Goal: Information Seeking & Learning: Check status

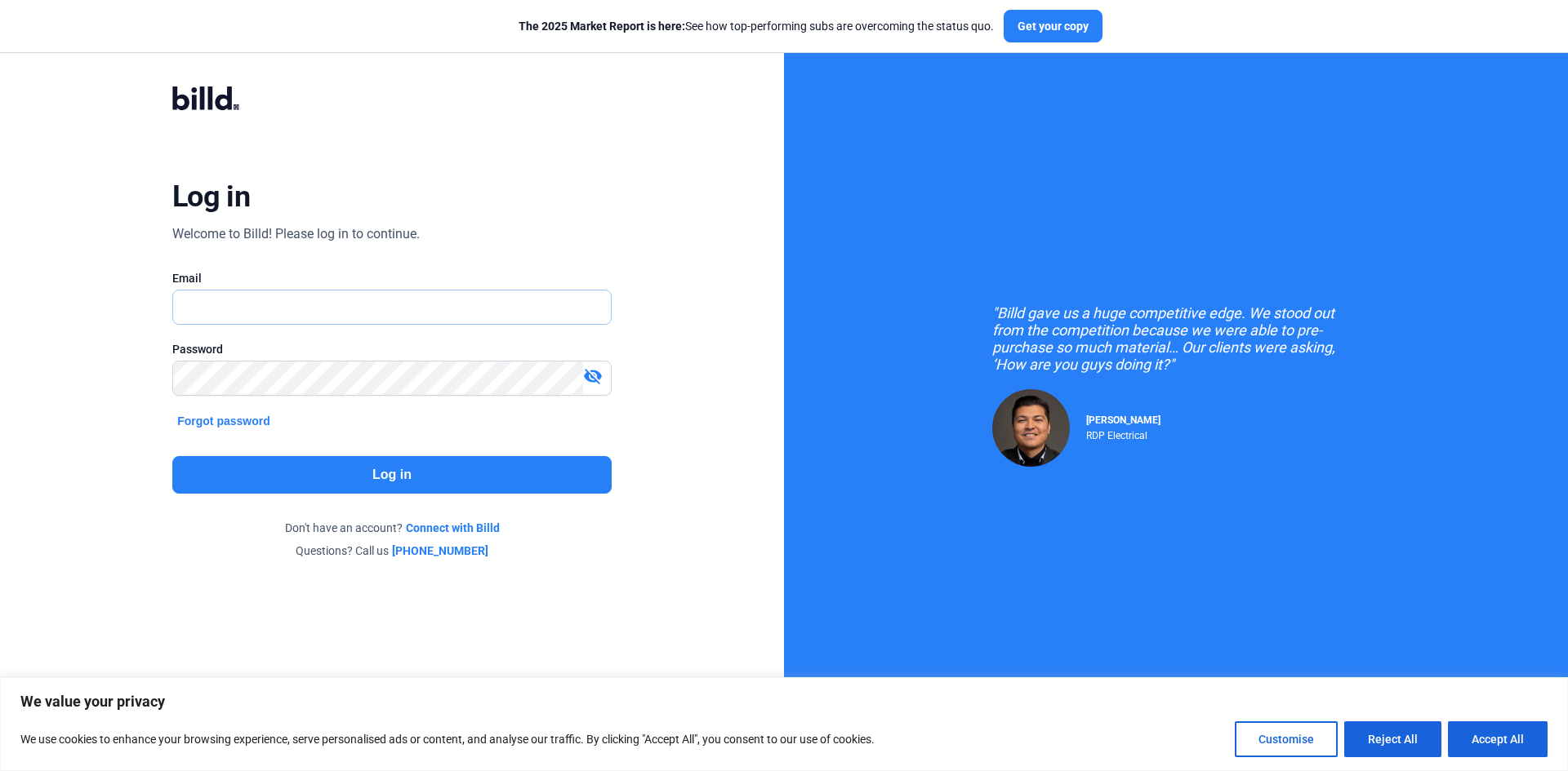
click at [207, 315] on input "text" at bounding box center [382, 308] width 420 height 33
type input "[EMAIL_ADDRESS][DOMAIN_NAME]"
click at [380, 471] on button "Log in" at bounding box center [392, 475] width 439 height 38
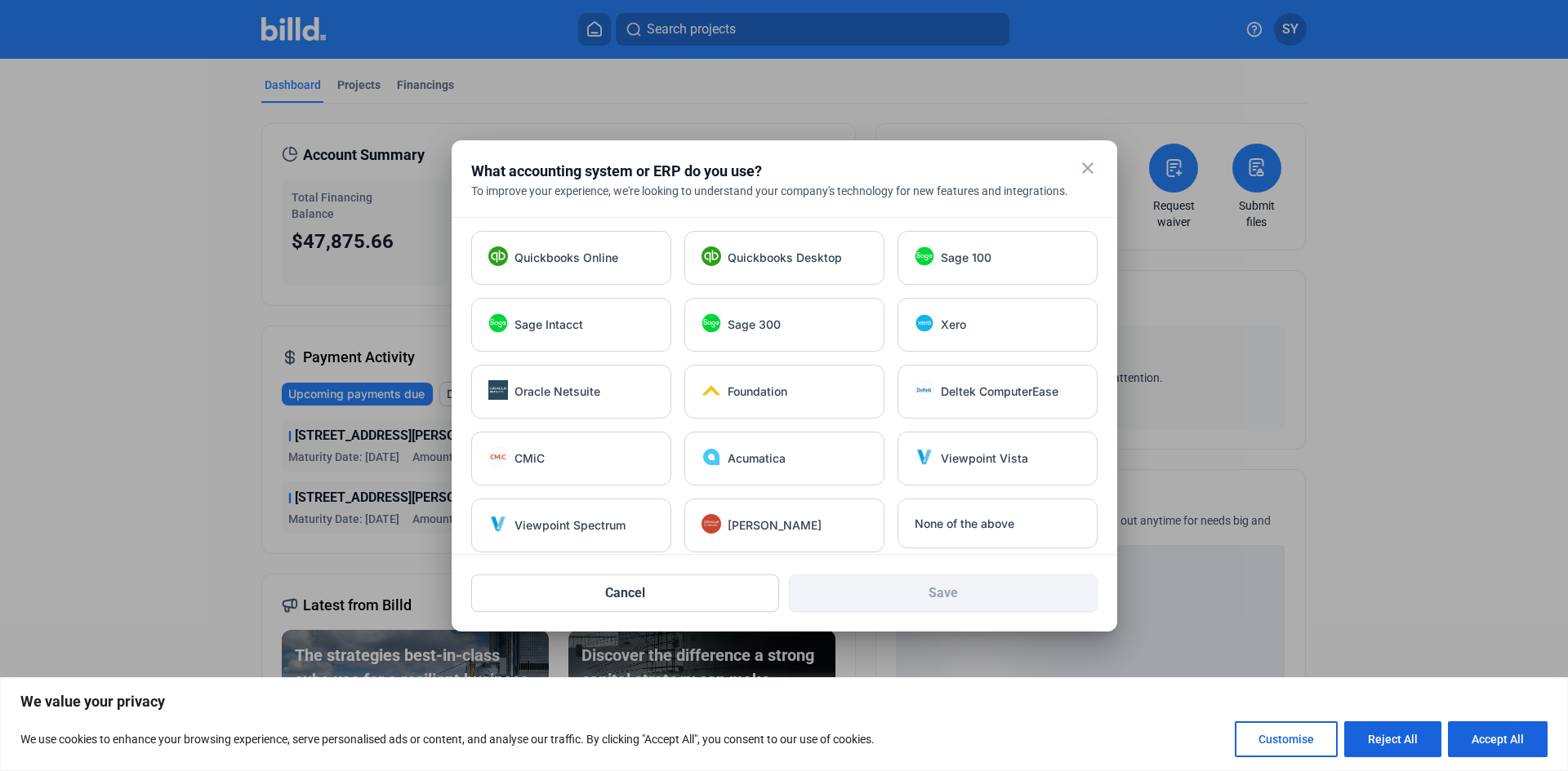
click at [1089, 173] on mat-icon "close" at bounding box center [1088, 168] width 19 height 19
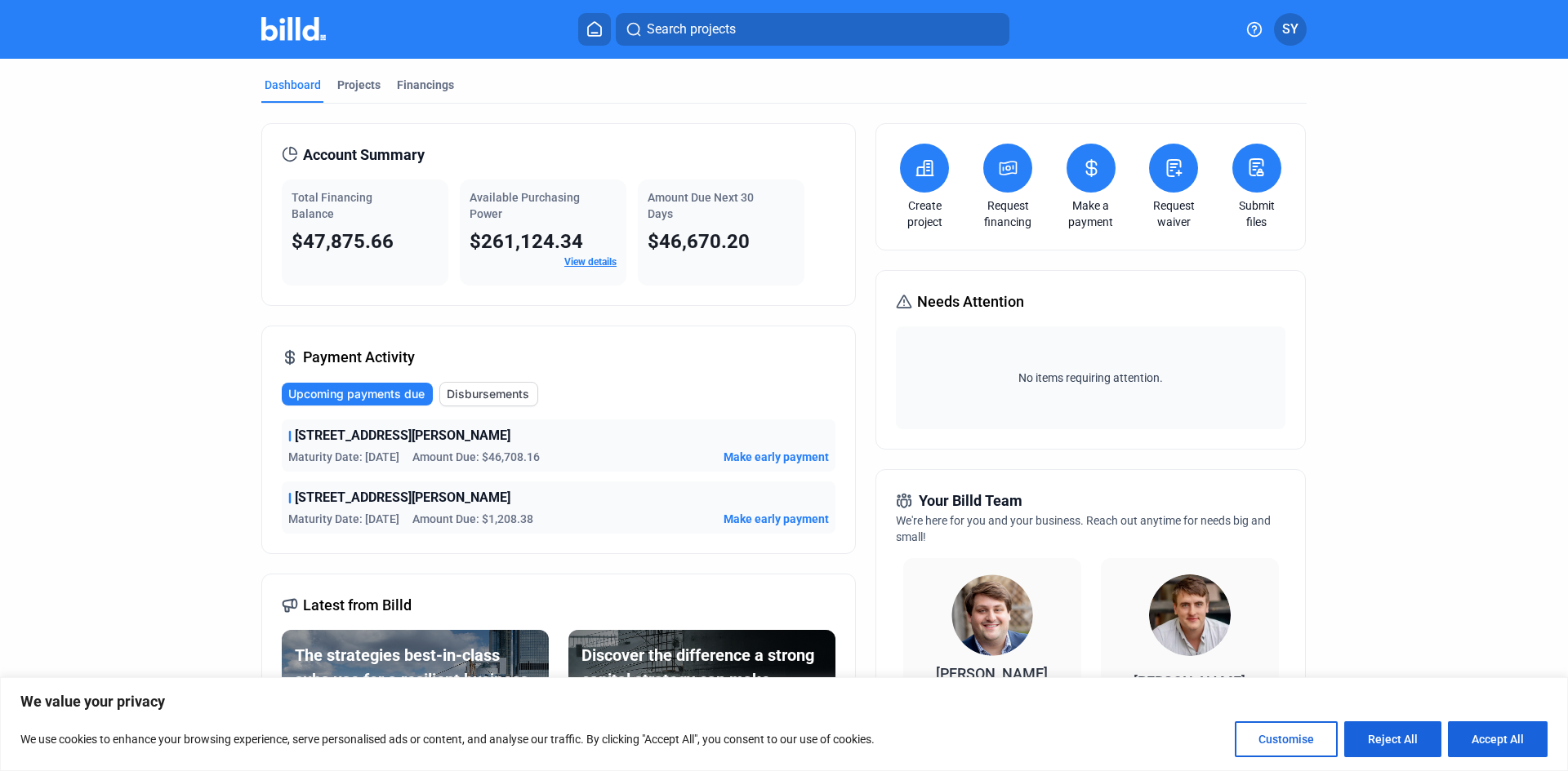
click at [586, 259] on link "View details" at bounding box center [591, 262] width 53 height 11
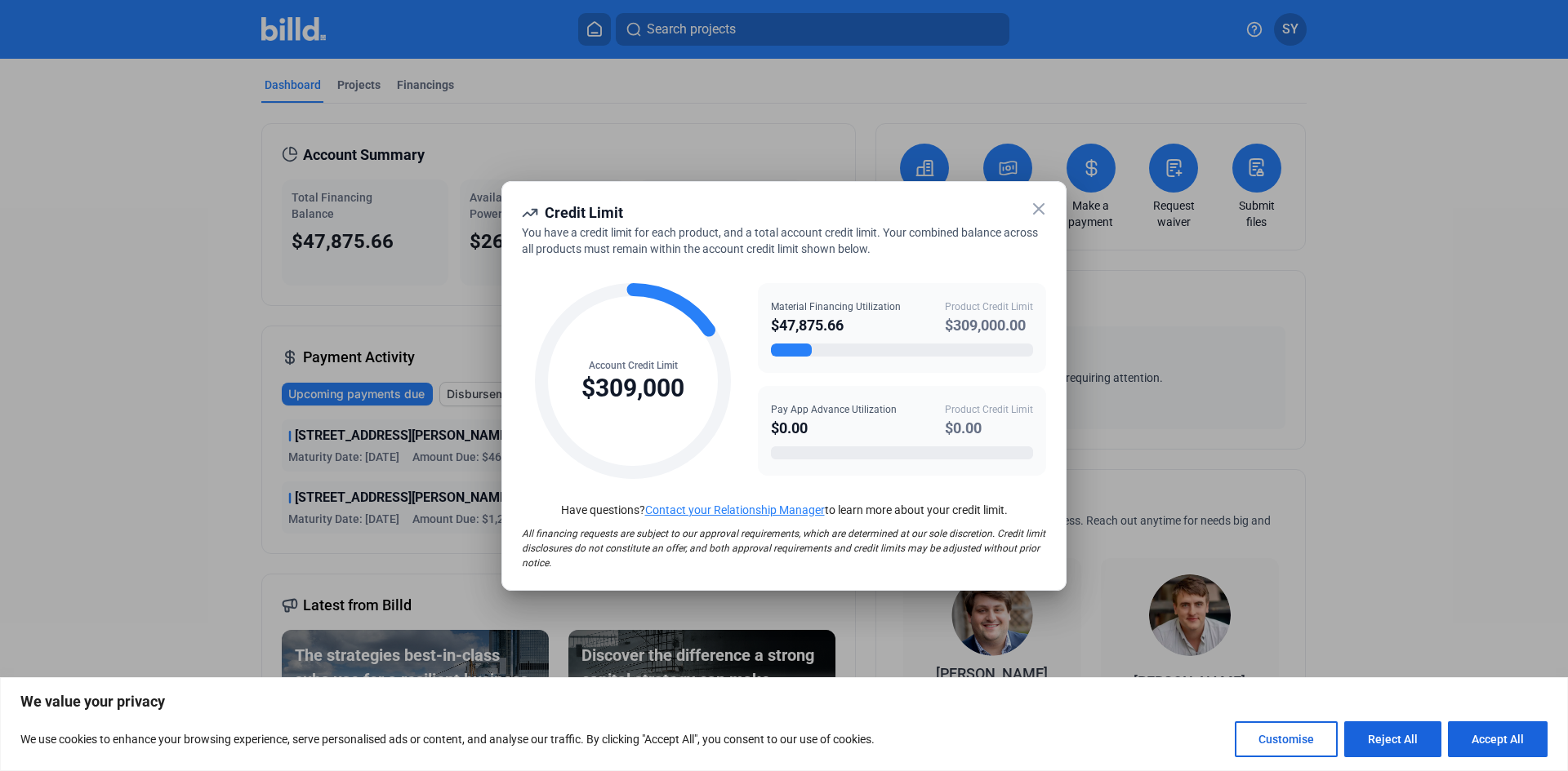
click at [1042, 209] on icon at bounding box center [1039, 209] width 19 height 19
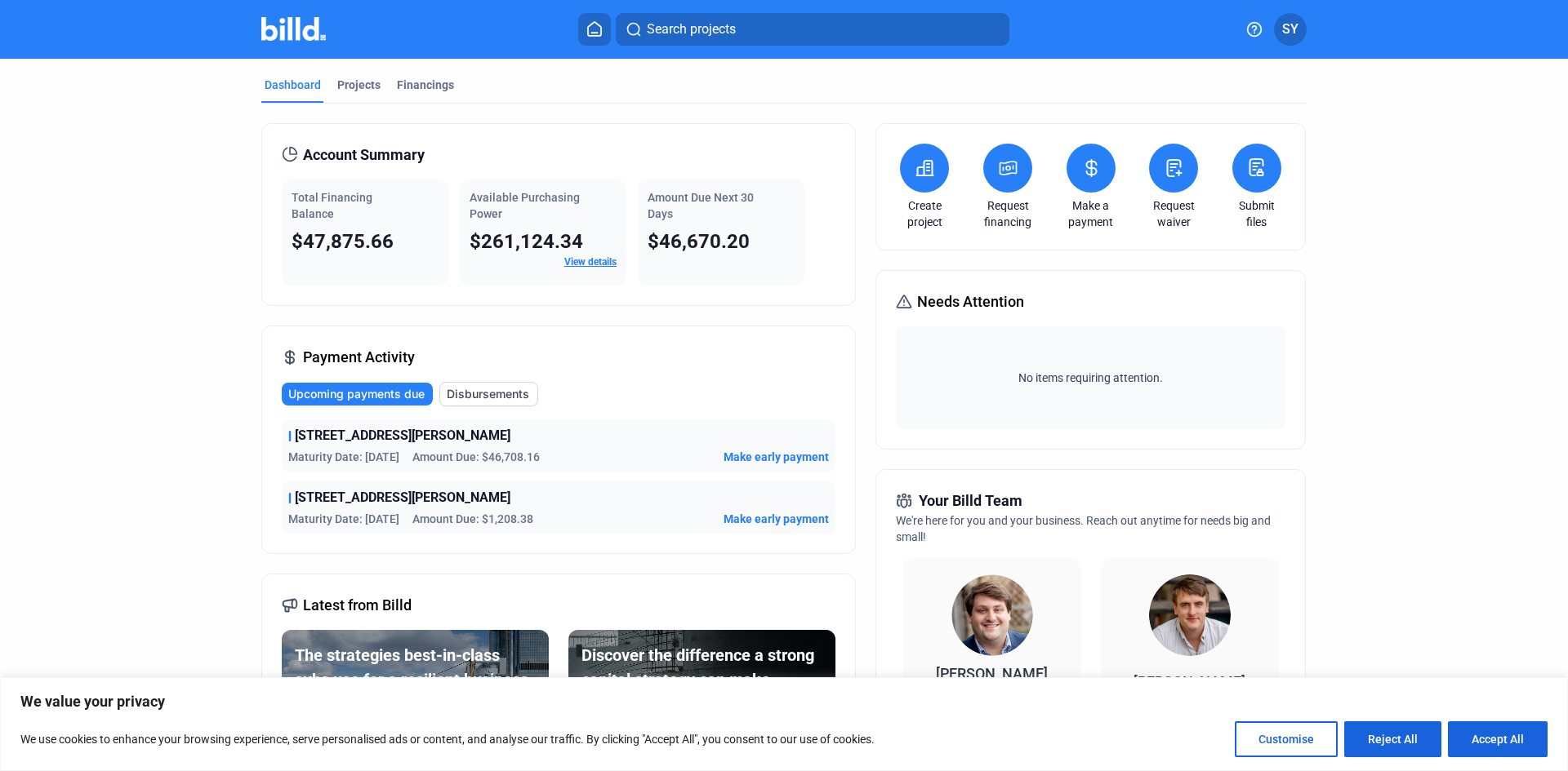
click at [376, 233] on span "$47,875.66" at bounding box center [343, 242] width 102 height 23
click at [544, 221] on div "Available Purchasing Power $261,124.34 View details" at bounding box center [543, 232] width 167 height 106
click at [488, 388] on span "Disbursements" at bounding box center [488, 394] width 82 height 17
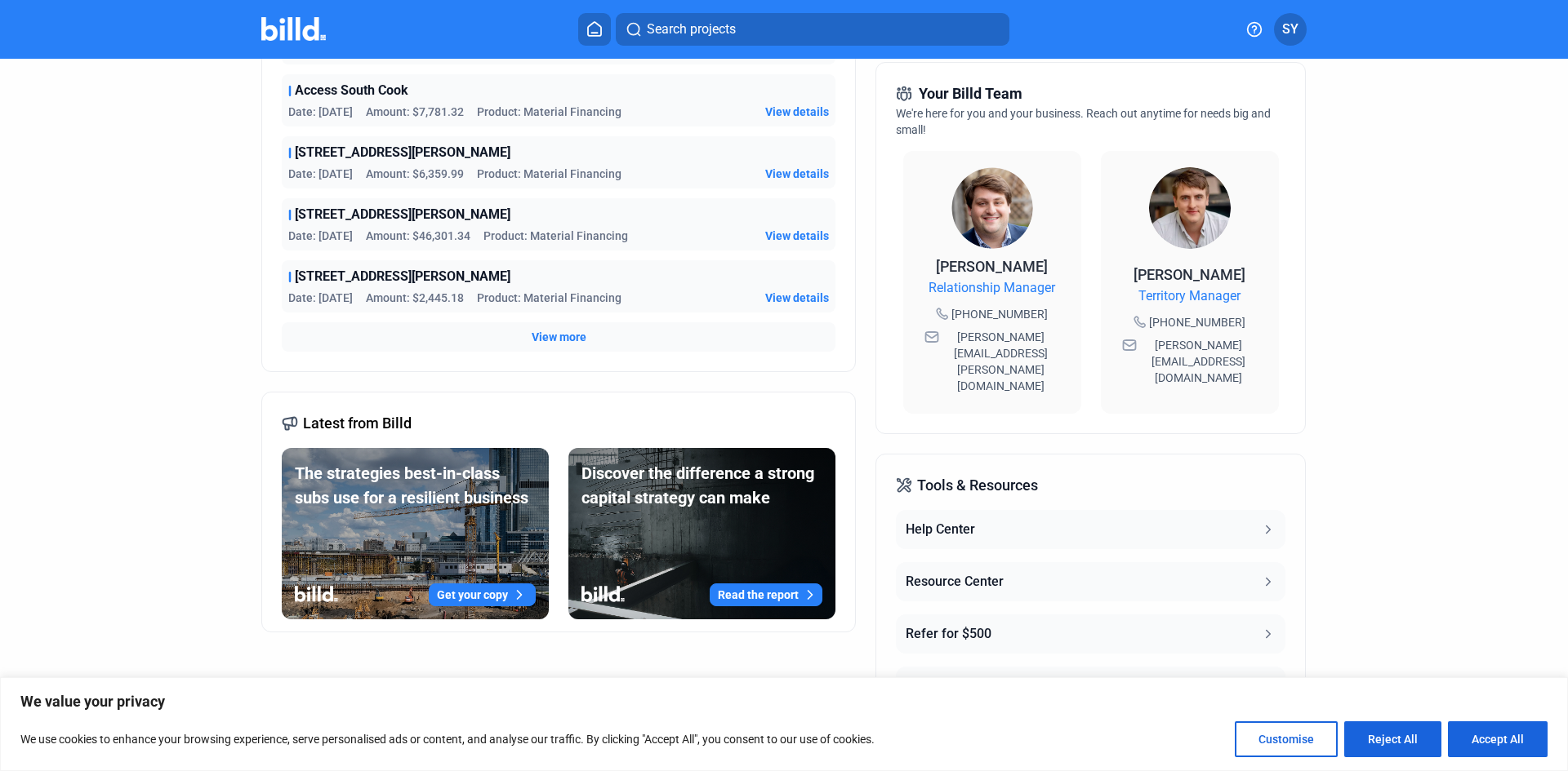
scroll to position [408, 0]
click at [555, 340] on span "View more" at bounding box center [558, 336] width 54 height 17
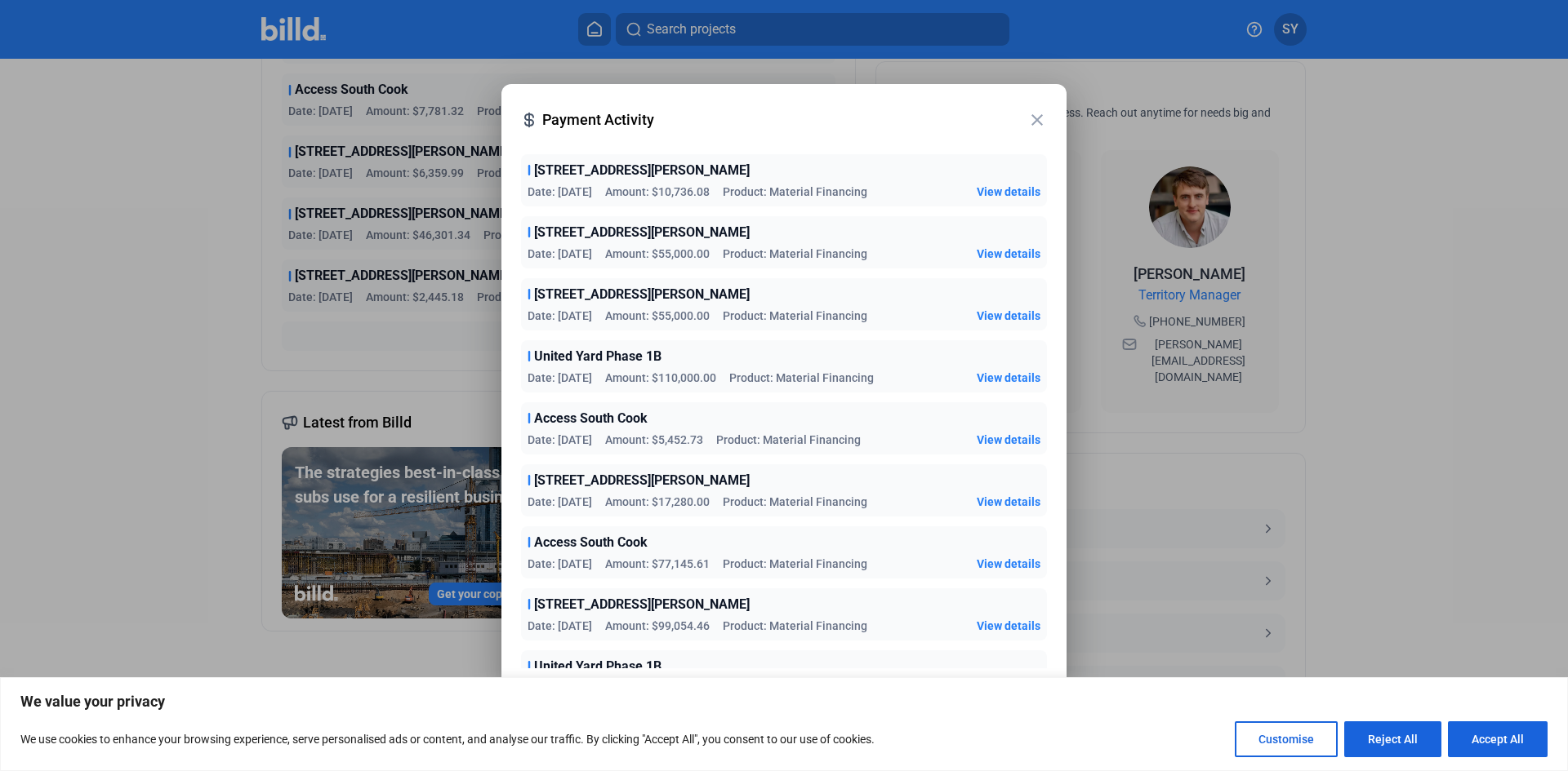
click at [991, 378] on span "View details" at bounding box center [1008, 378] width 64 height 17
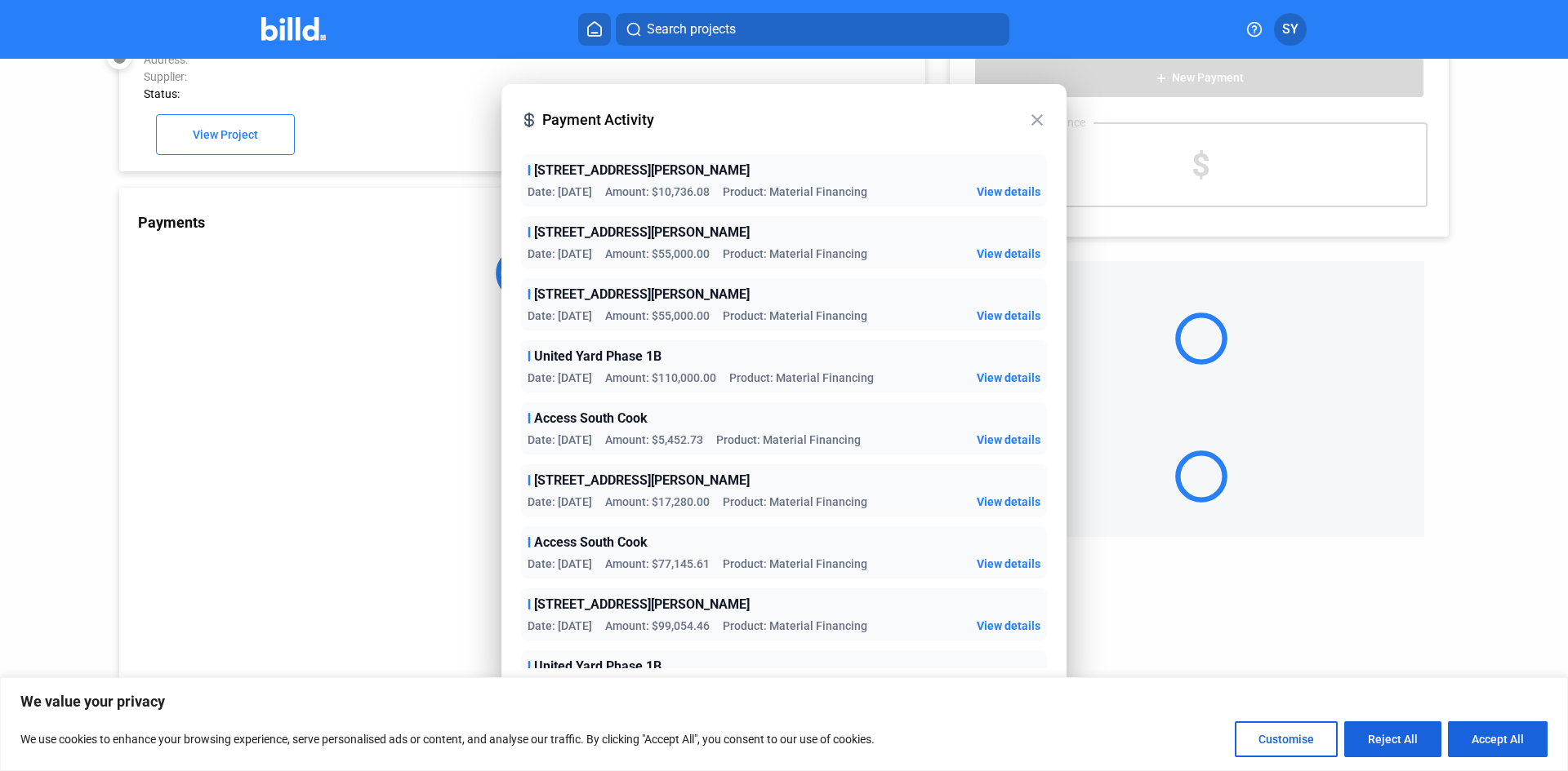
scroll to position [45, 0]
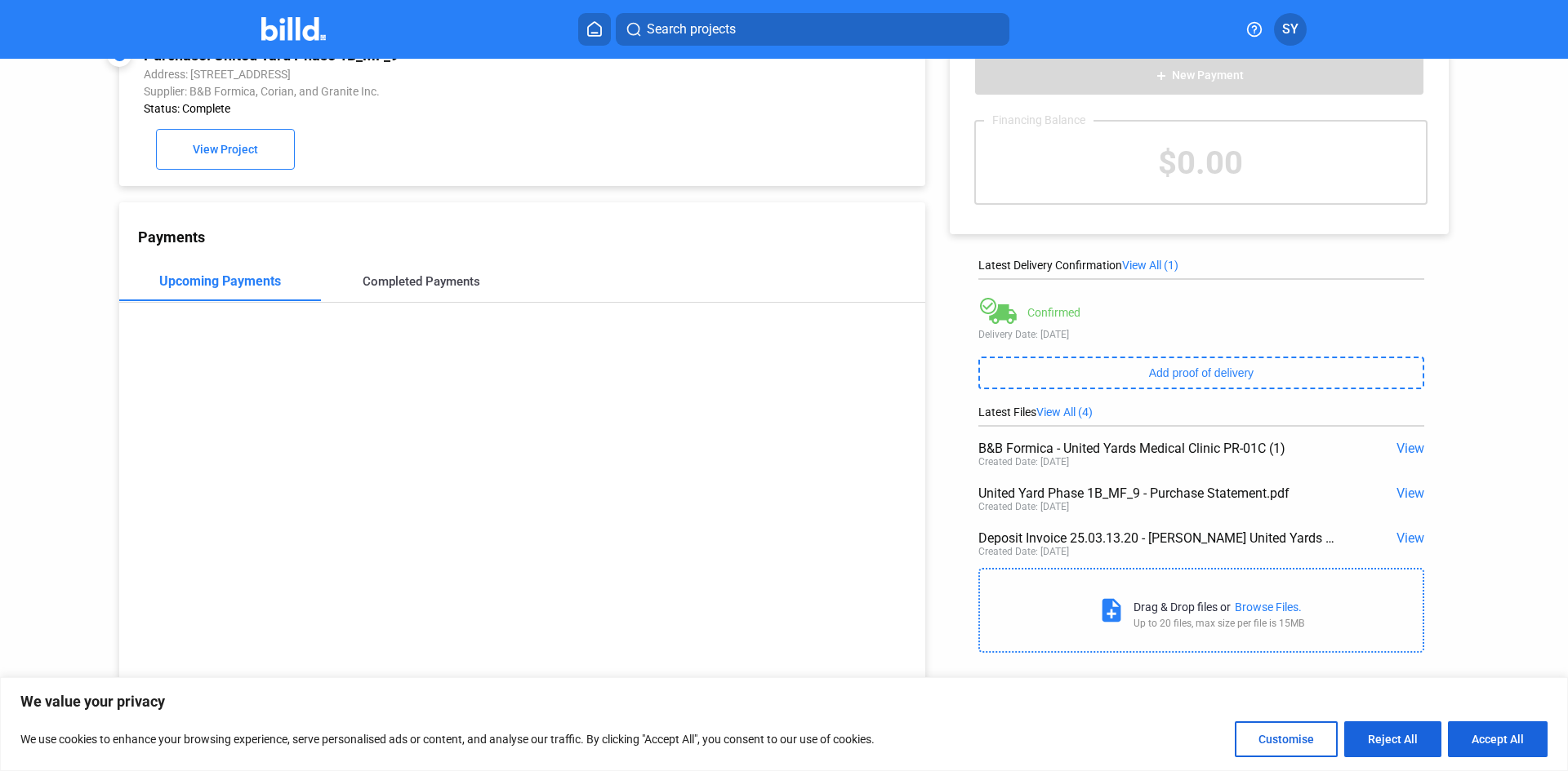
click at [386, 283] on div "Completed Payments" at bounding box center [422, 281] width 117 height 15
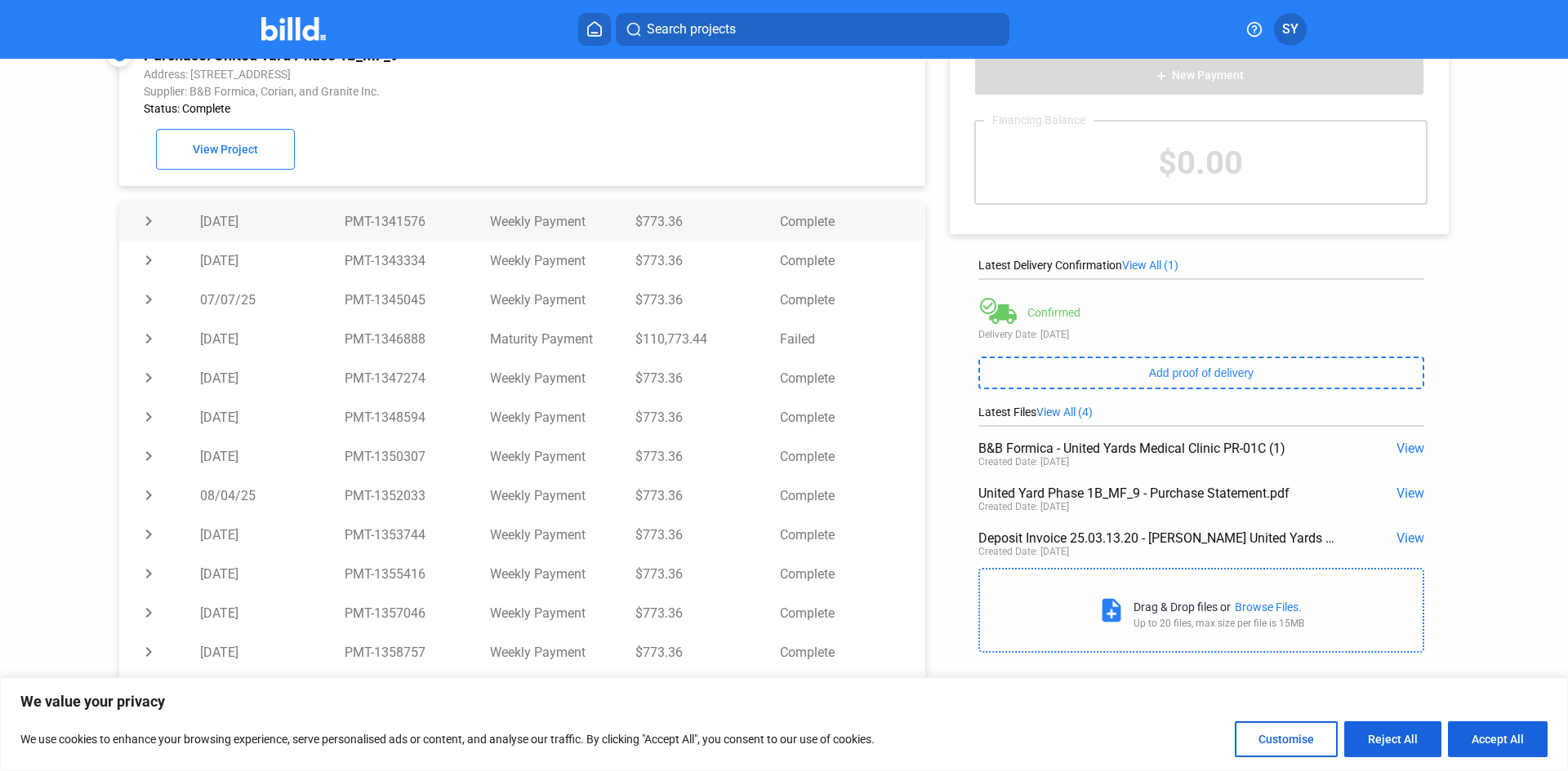
scroll to position [662, 0]
click at [547, 336] on td "Maturity Payment" at bounding box center [563, 334] width 145 height 39
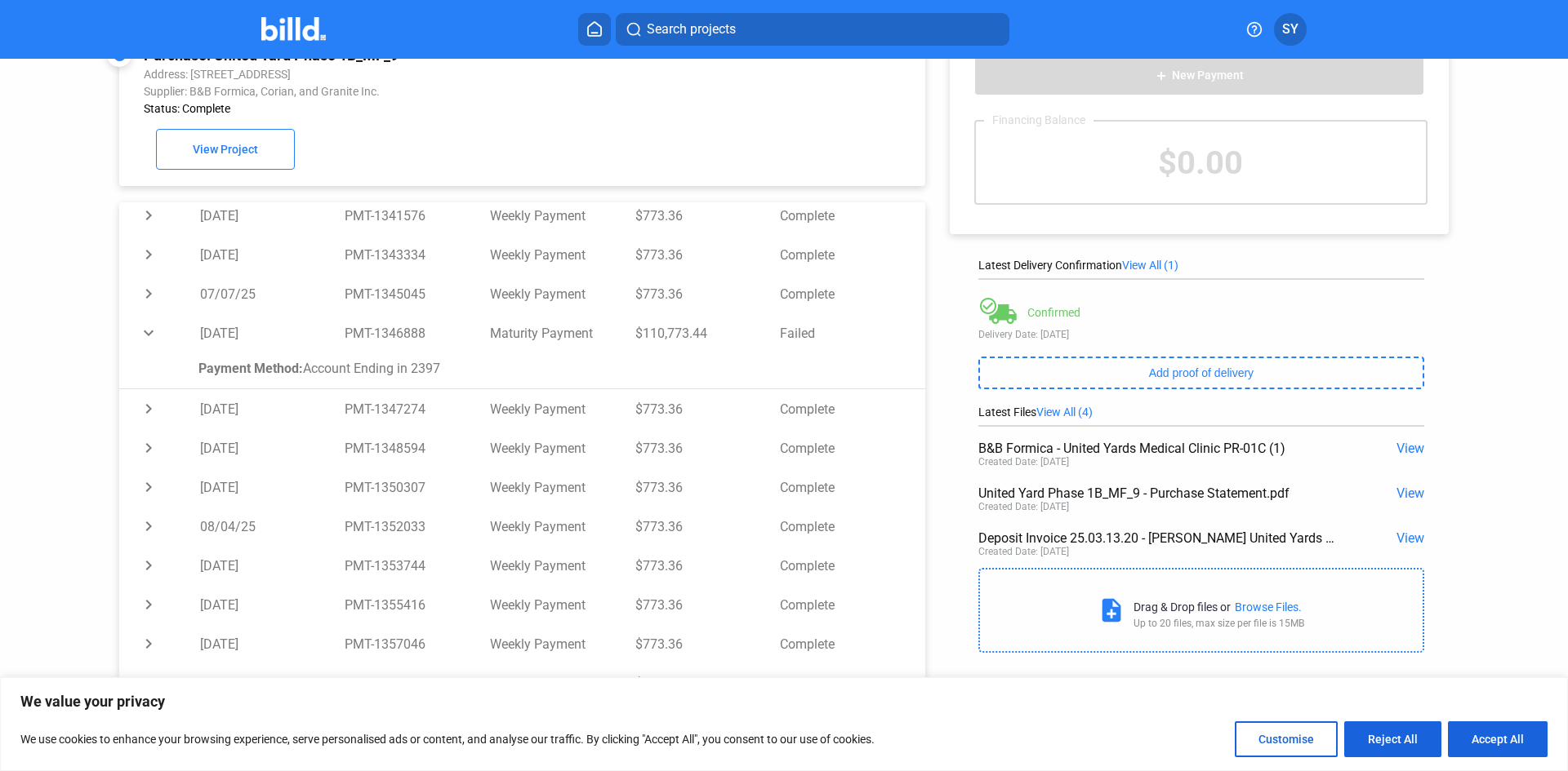
click at [386, 376] on div "Payment Method: Account Ending in 2397" at bounding box center [551, 369] width 707 height 16
click at [196, 347] on td "expand_more" at bounding box center [160, 333] width 81 height 39
click at [220, 157] on span "View Project" at bounding box center [225, 150] width 66 height 13
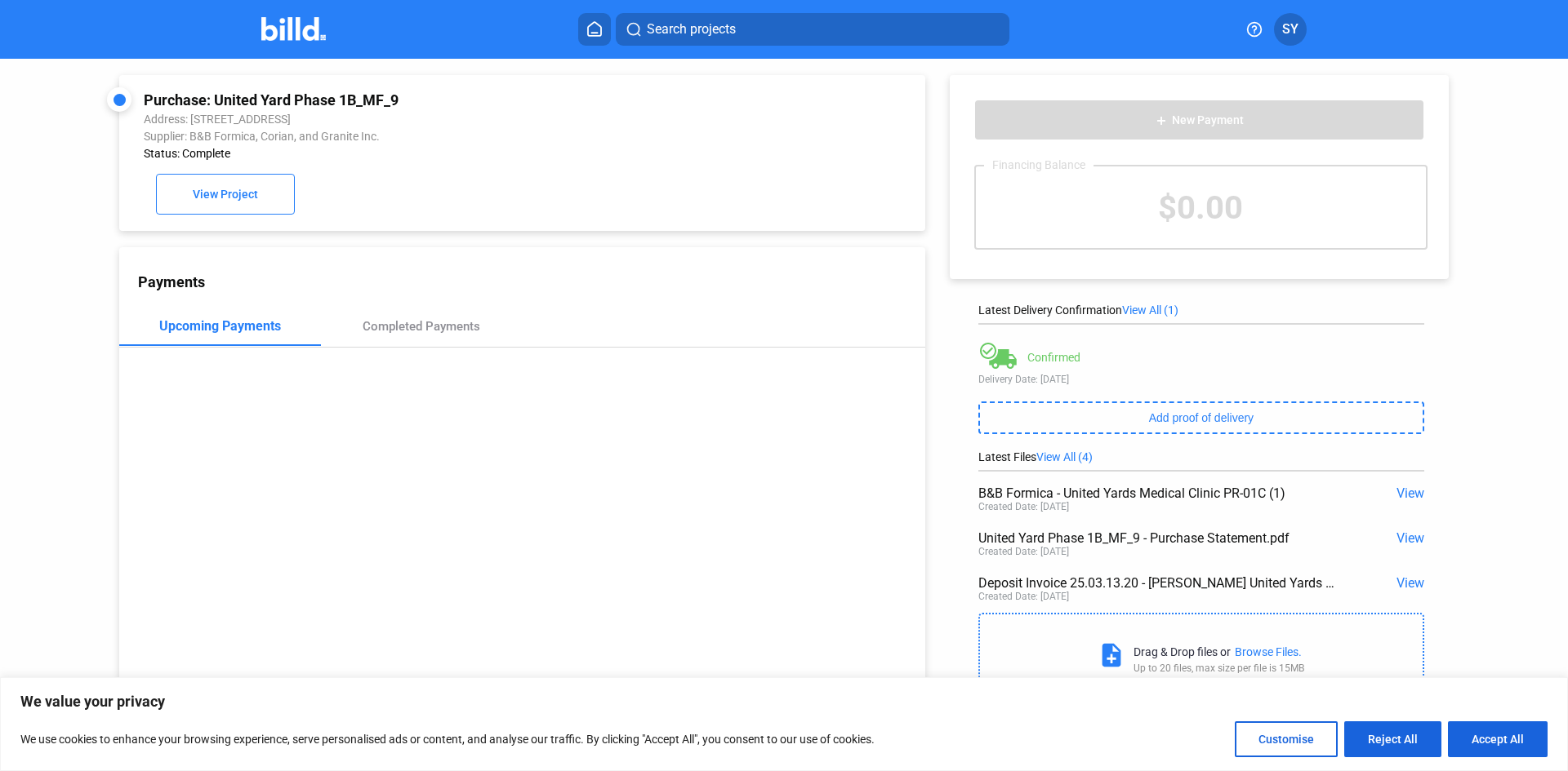
click at [684, 34] on span "Search projects" at bounding box center [692, 29] width 89 height 19
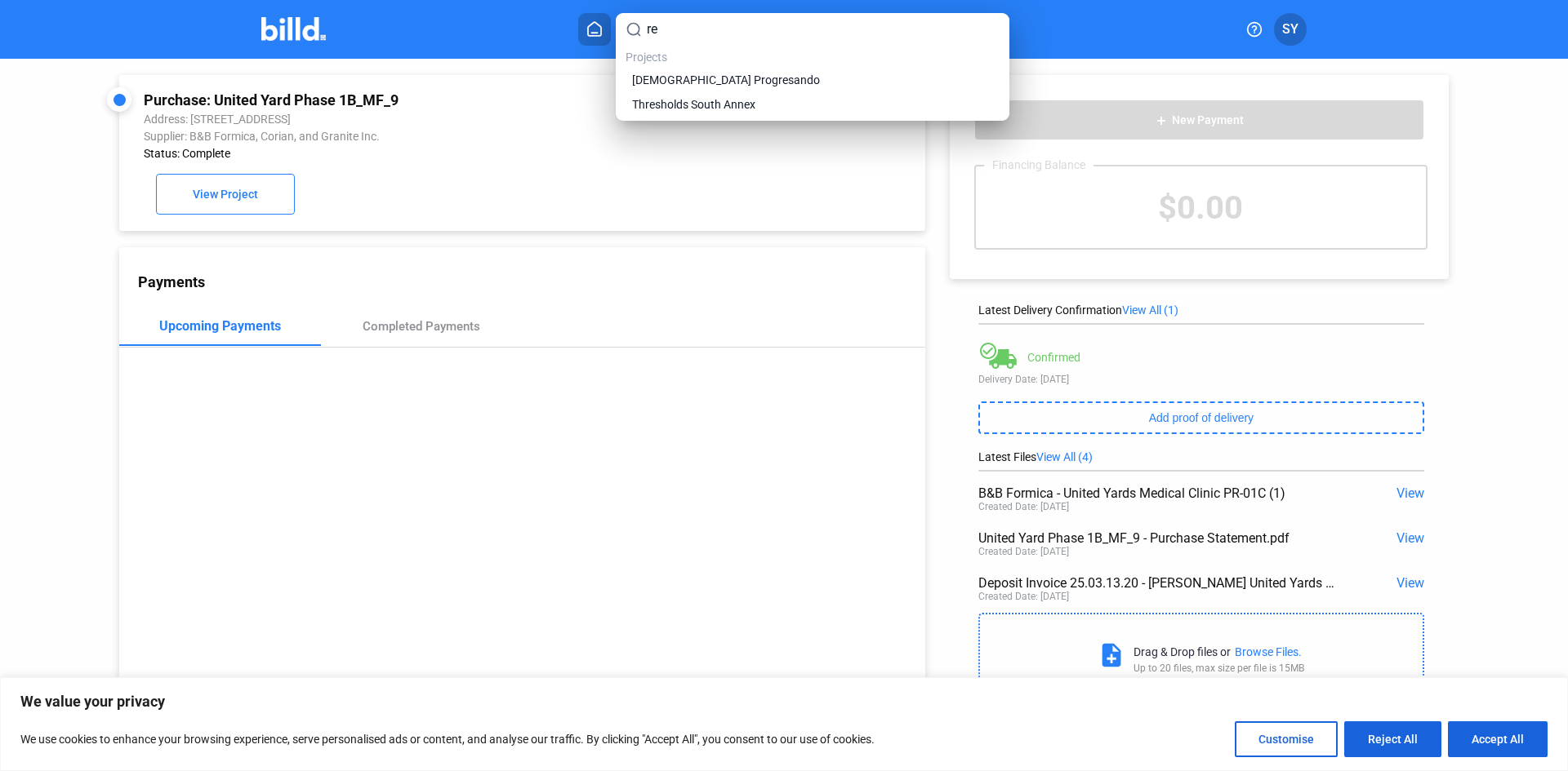
type input "r"
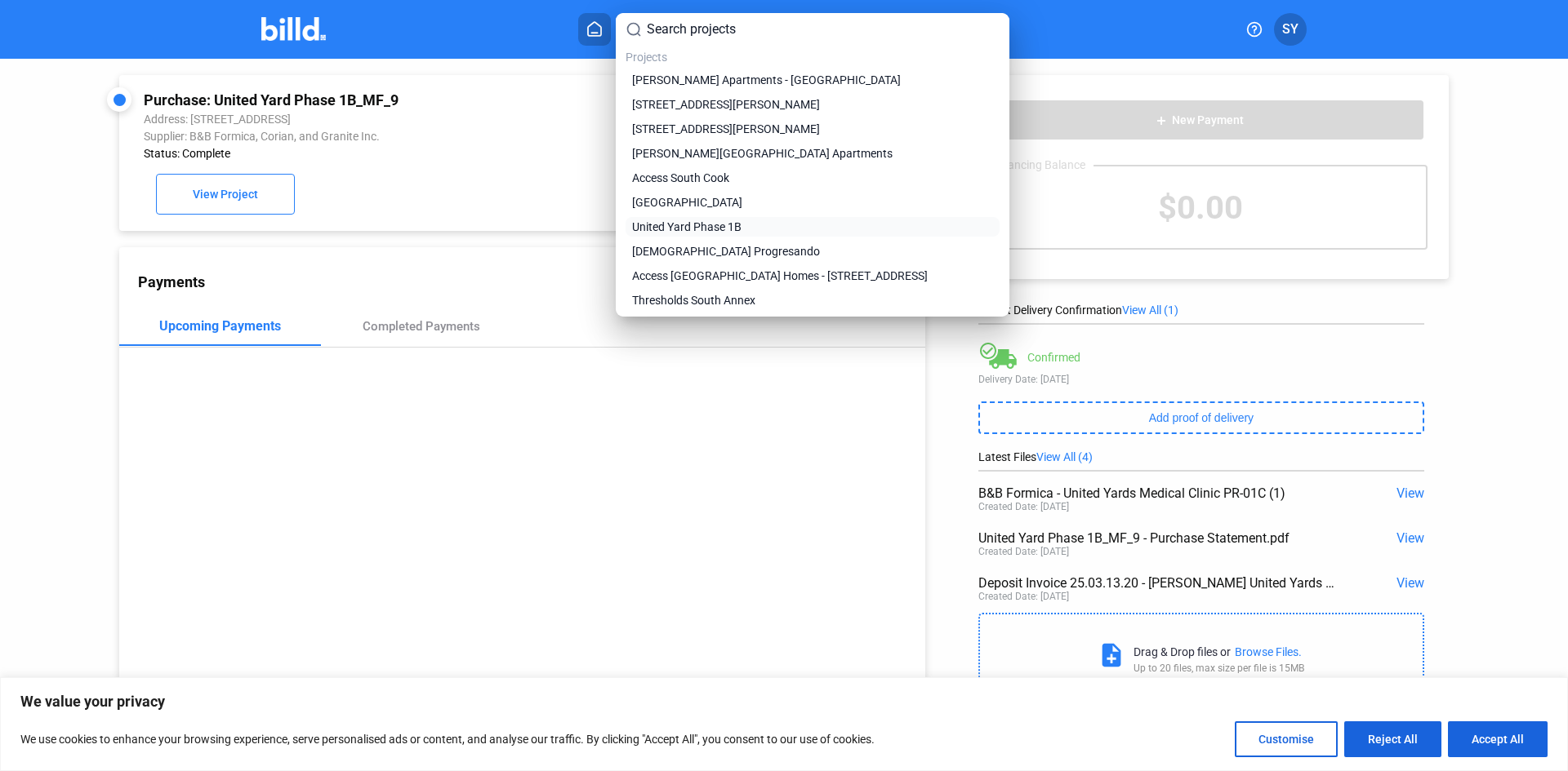
click at [685, 223] on span "United Yard Phase 1B" at bounding box center [686, 227] width 110 height 17
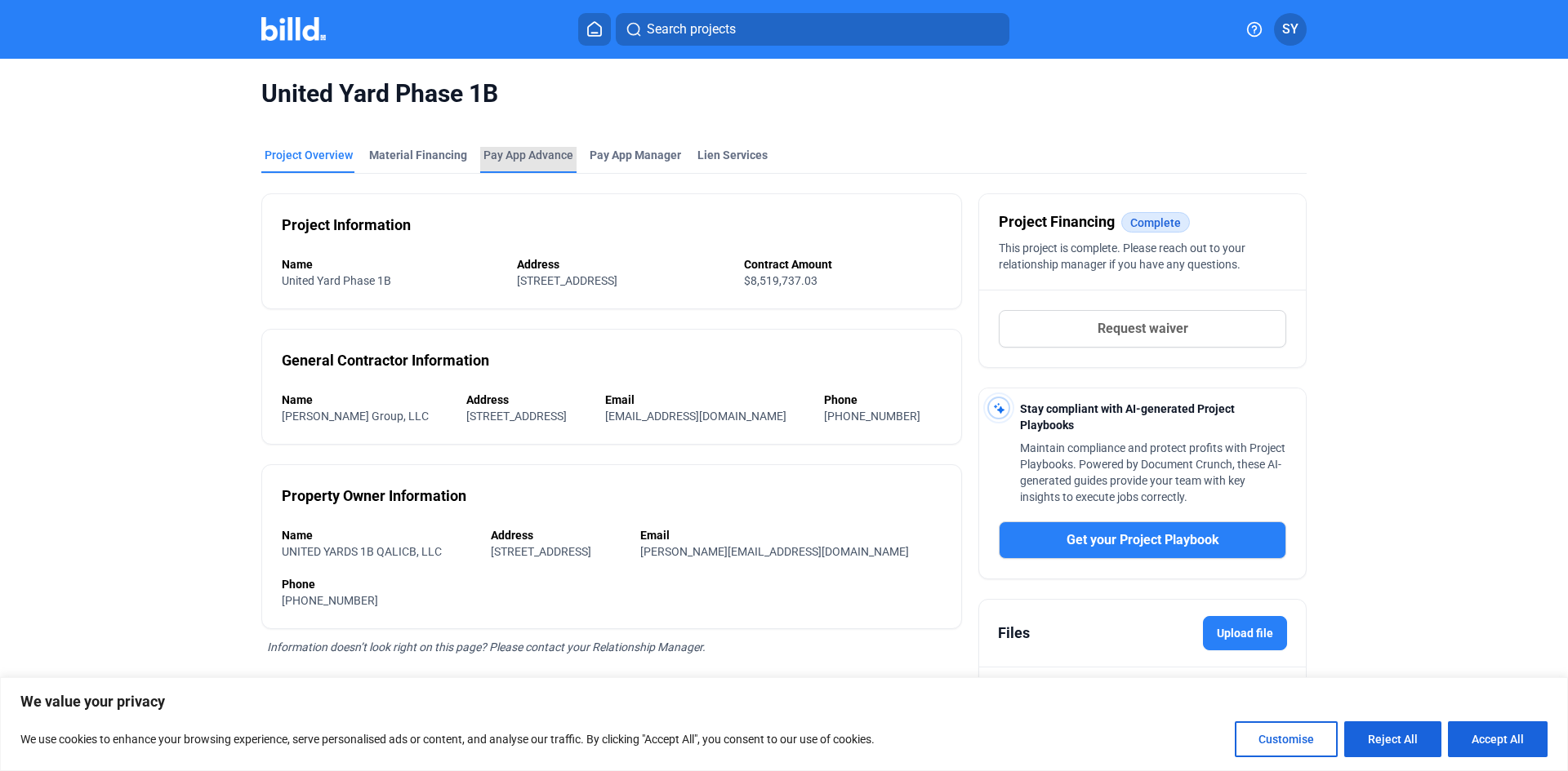
click at [519, 149] on div "Pay App Advance" at bounding box center [529, 155] width 89 height 17
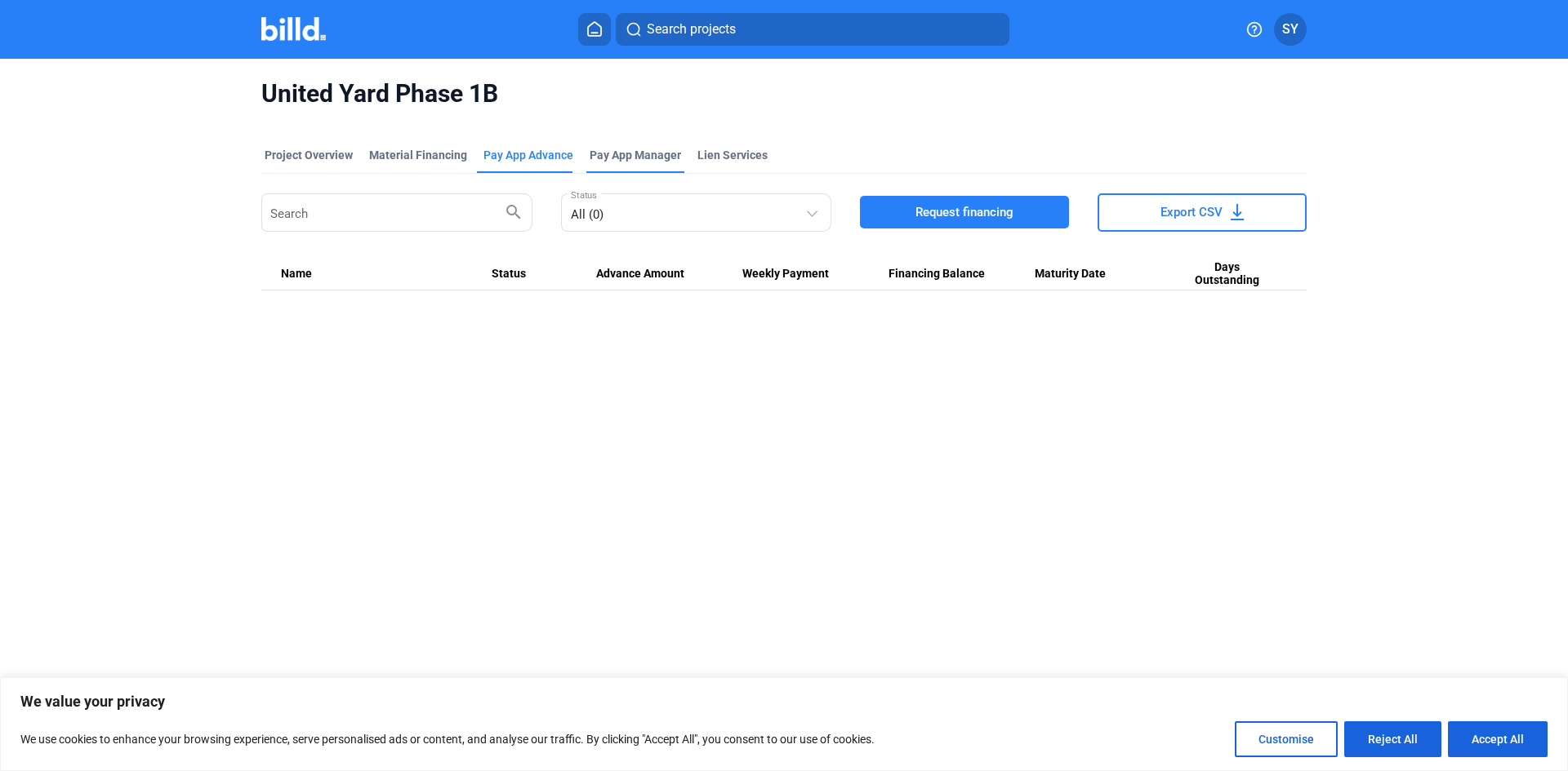
click at [600, 154] on span "Pay App Manager" at bounding box center [635, 155] width 91 height 17
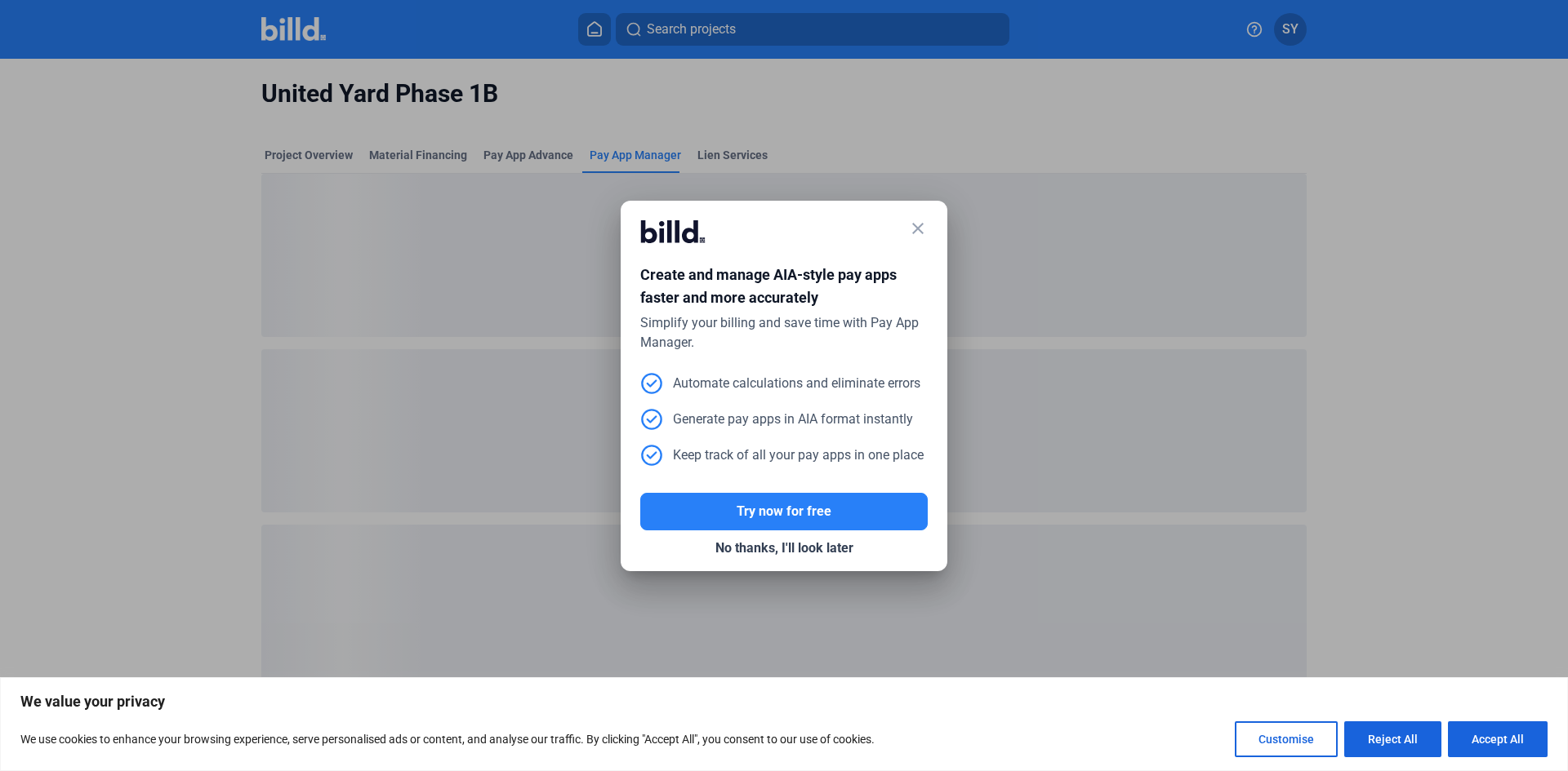
click at [923, 231] on mat-icon "close" at bounding box center [918, 229] width 19 height 19
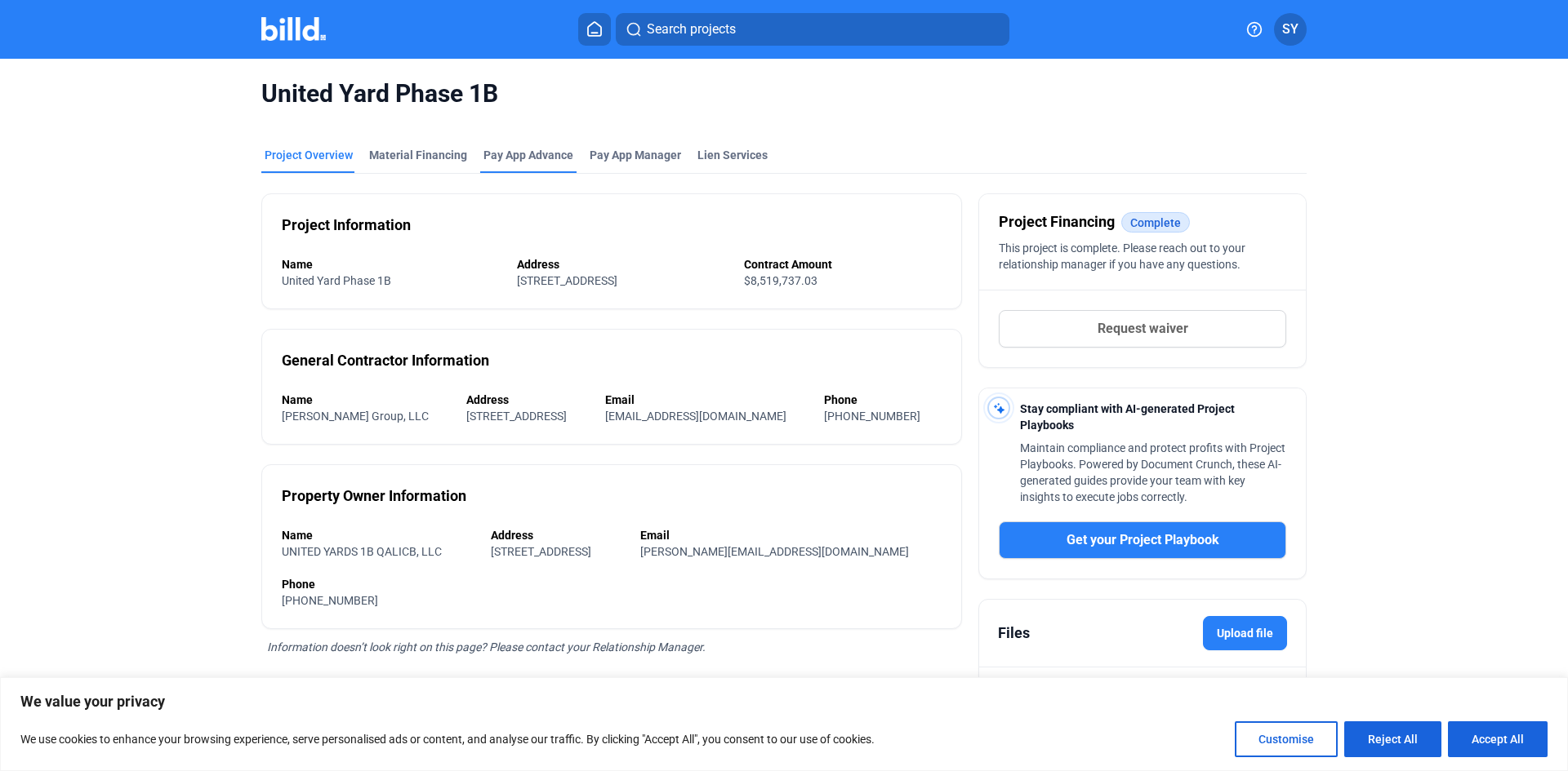
click at [524, 152] on div "Pay App Advance" at bounding box center [529, 155] width 89 height 17
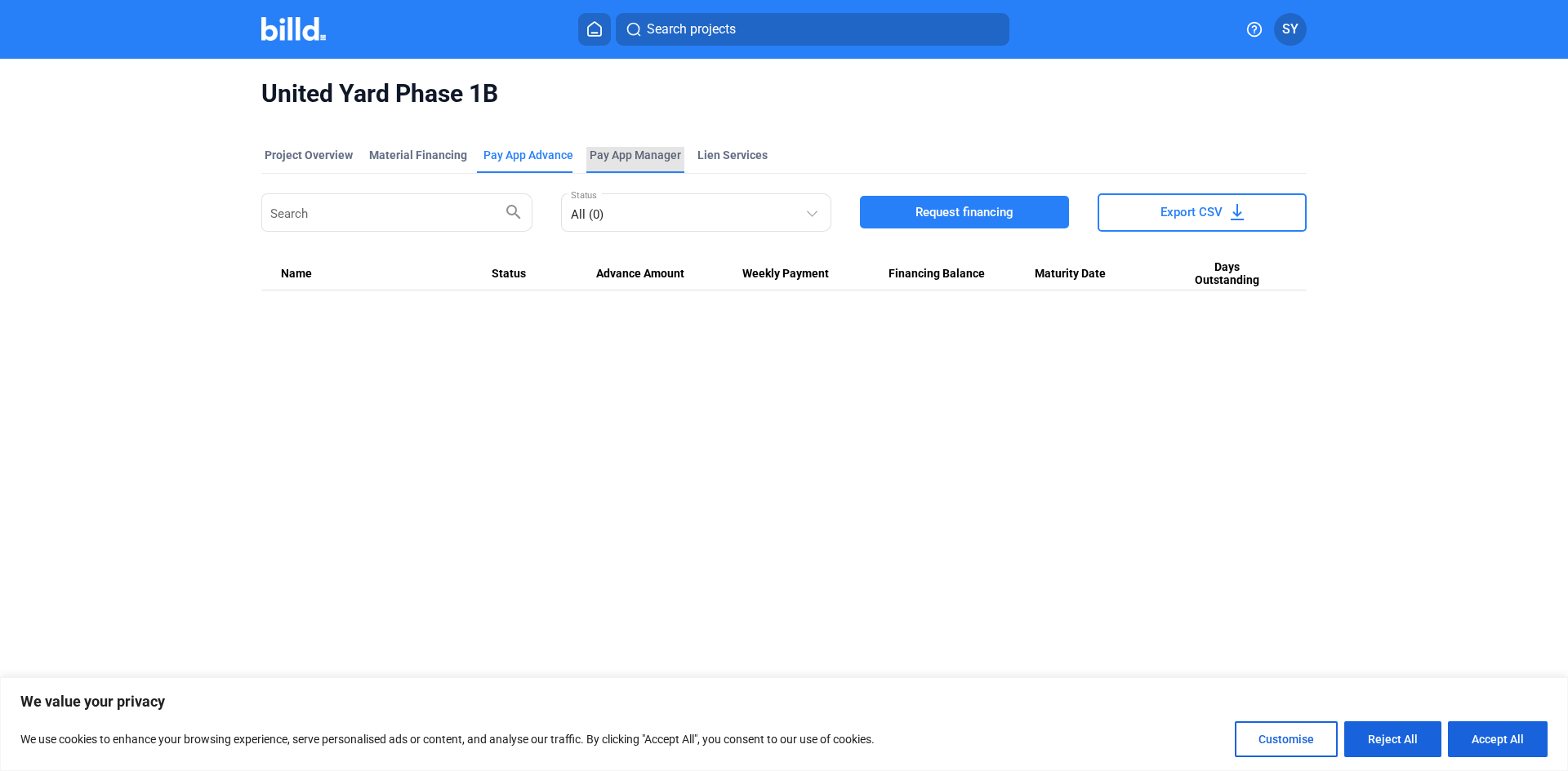
click at [614, 154] on span "Pay App Manager" at bounding box center [635, 155] width 91 height 17
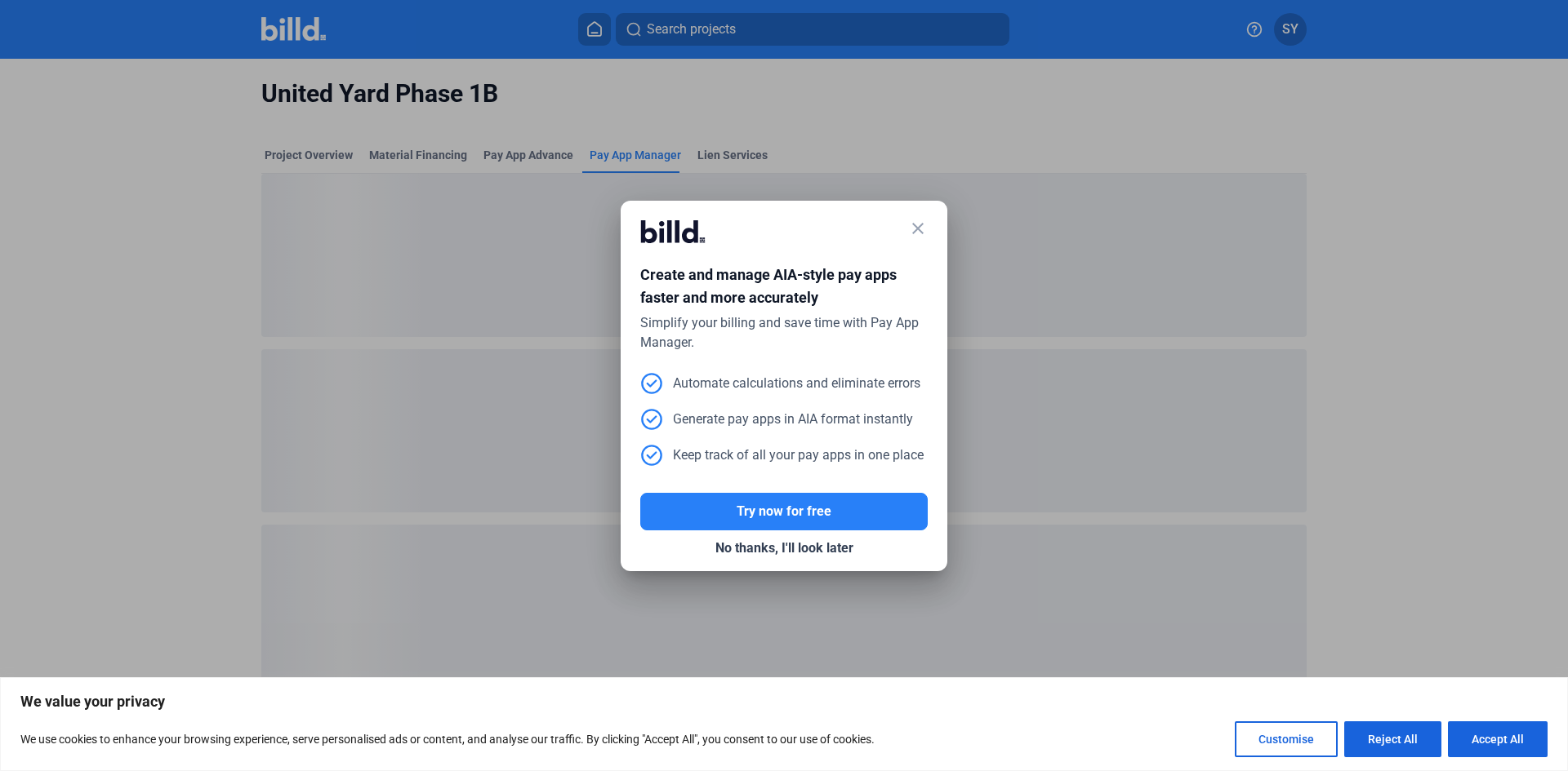
click at [913, 222] on mat-icon "close" at bounding box center [918, 229] width 19 height 19
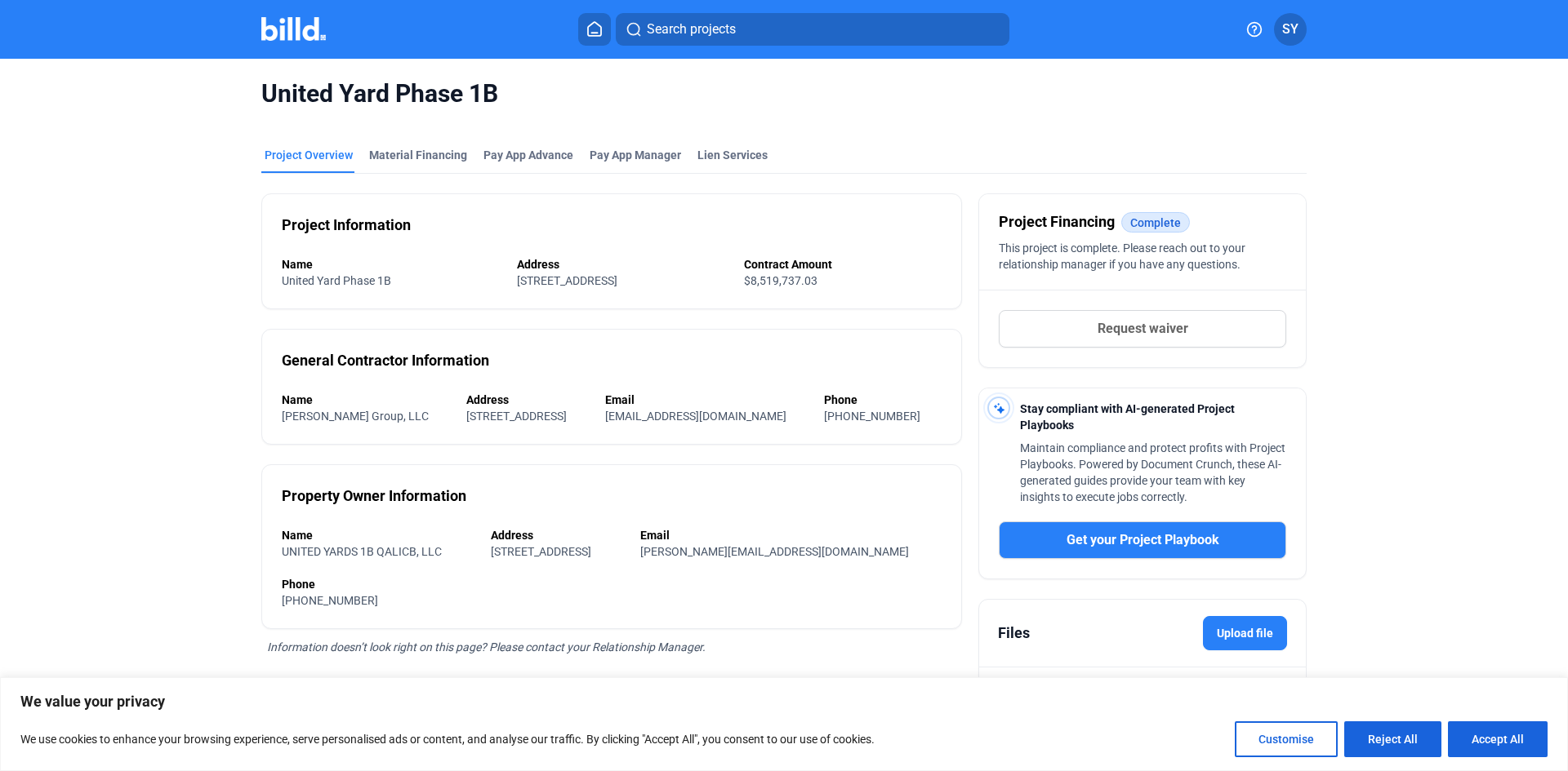
click at [274, 18] on img at bounding box center [294, 29] width 65 height 24
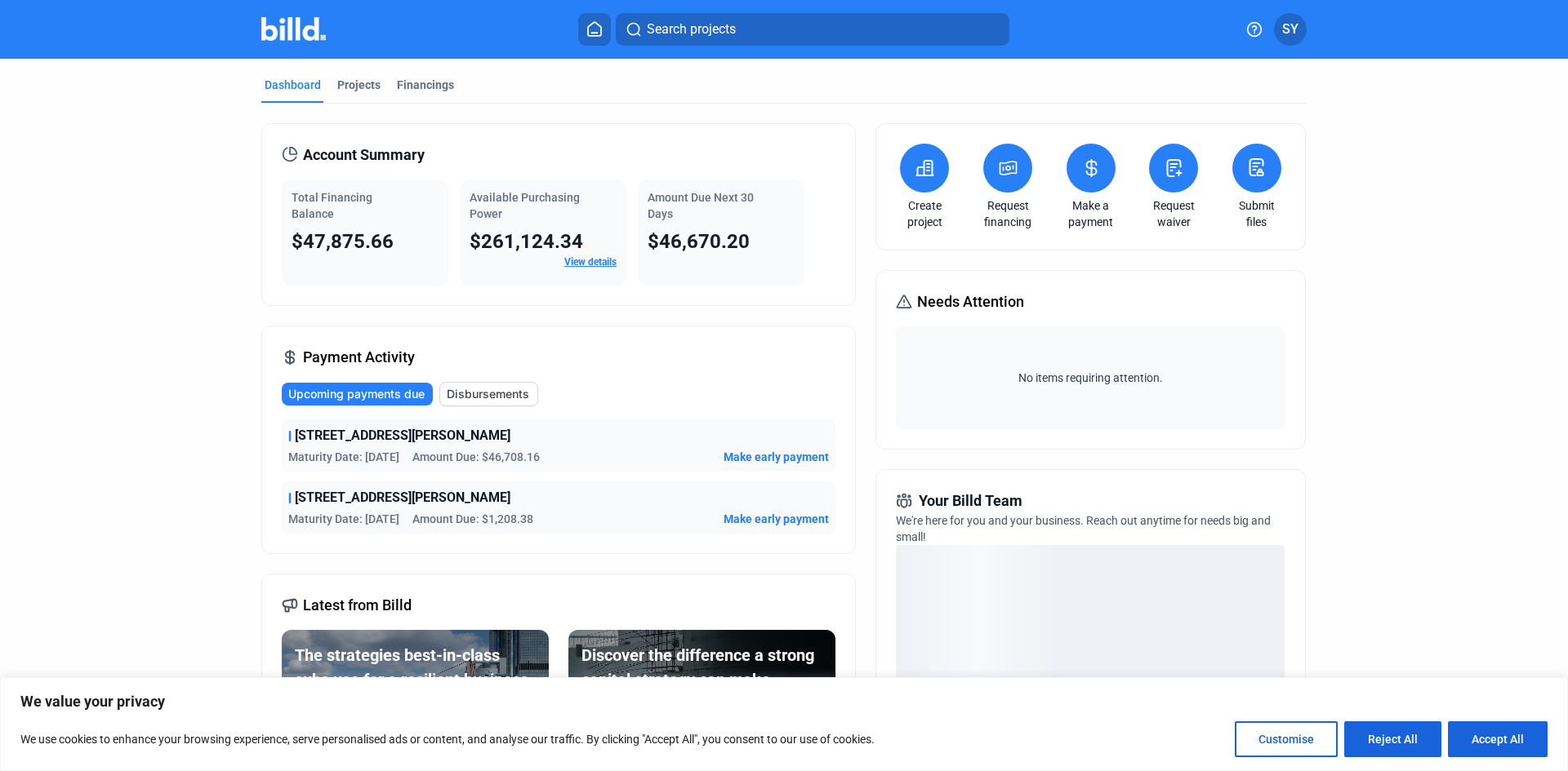
click at [507, 394] on span "Disbursements" at bounding box center [488, 394] width 82 height 17
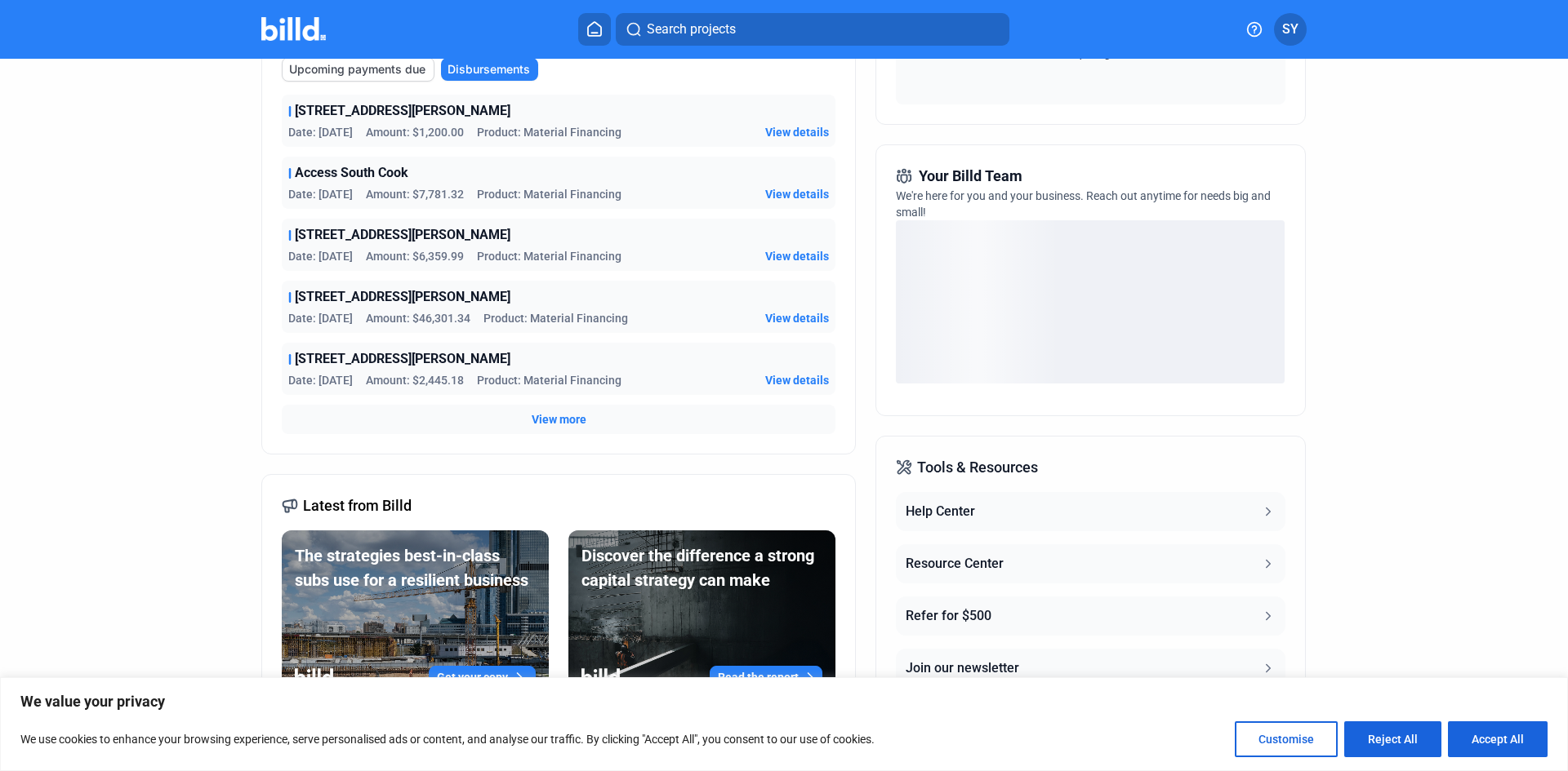
scroll to position [327, 0]
click at [536, 415] on span "View more" at bounding box center [558, 418] width 54 height 17
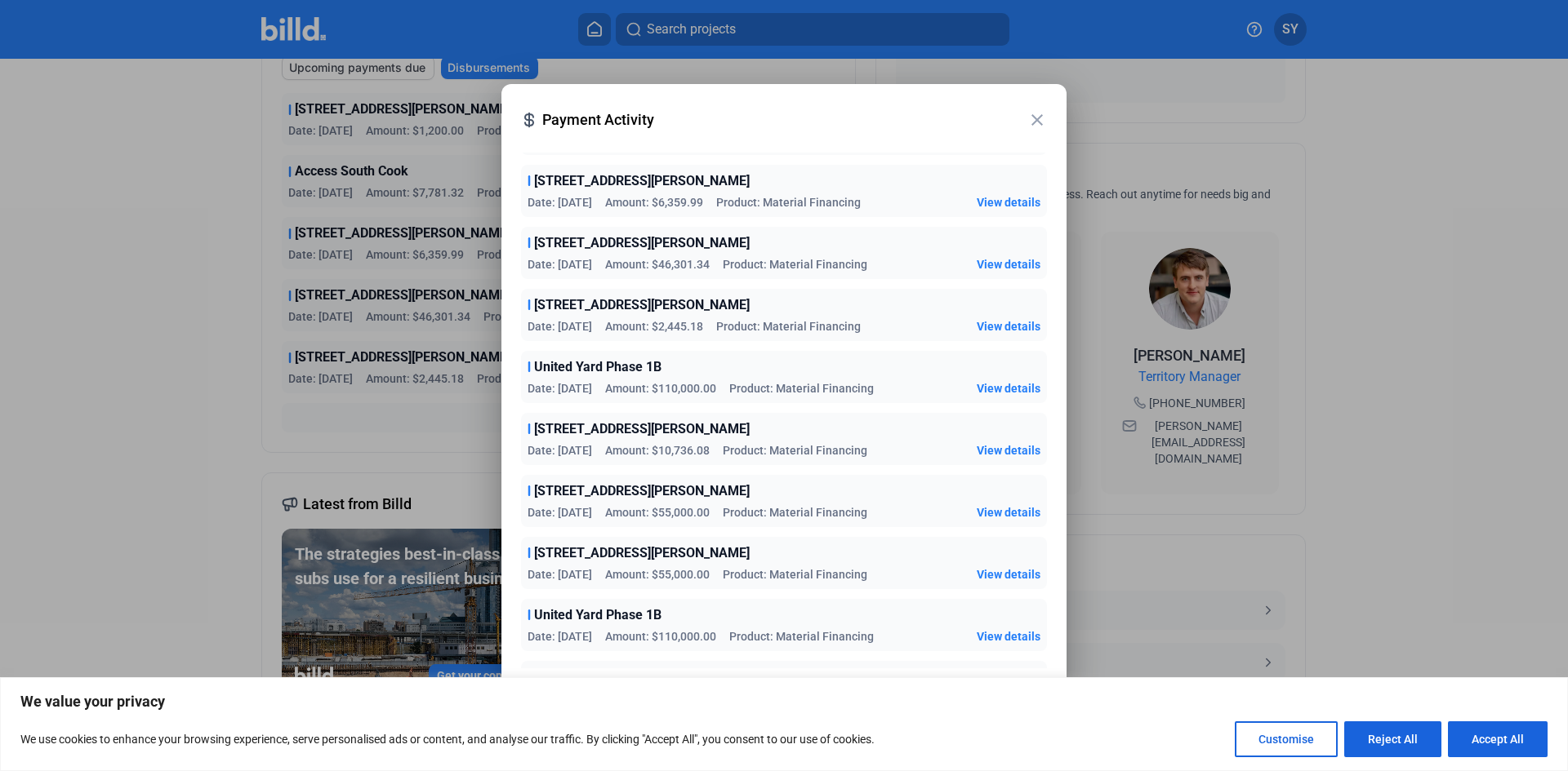
scroll to position [0, 0]
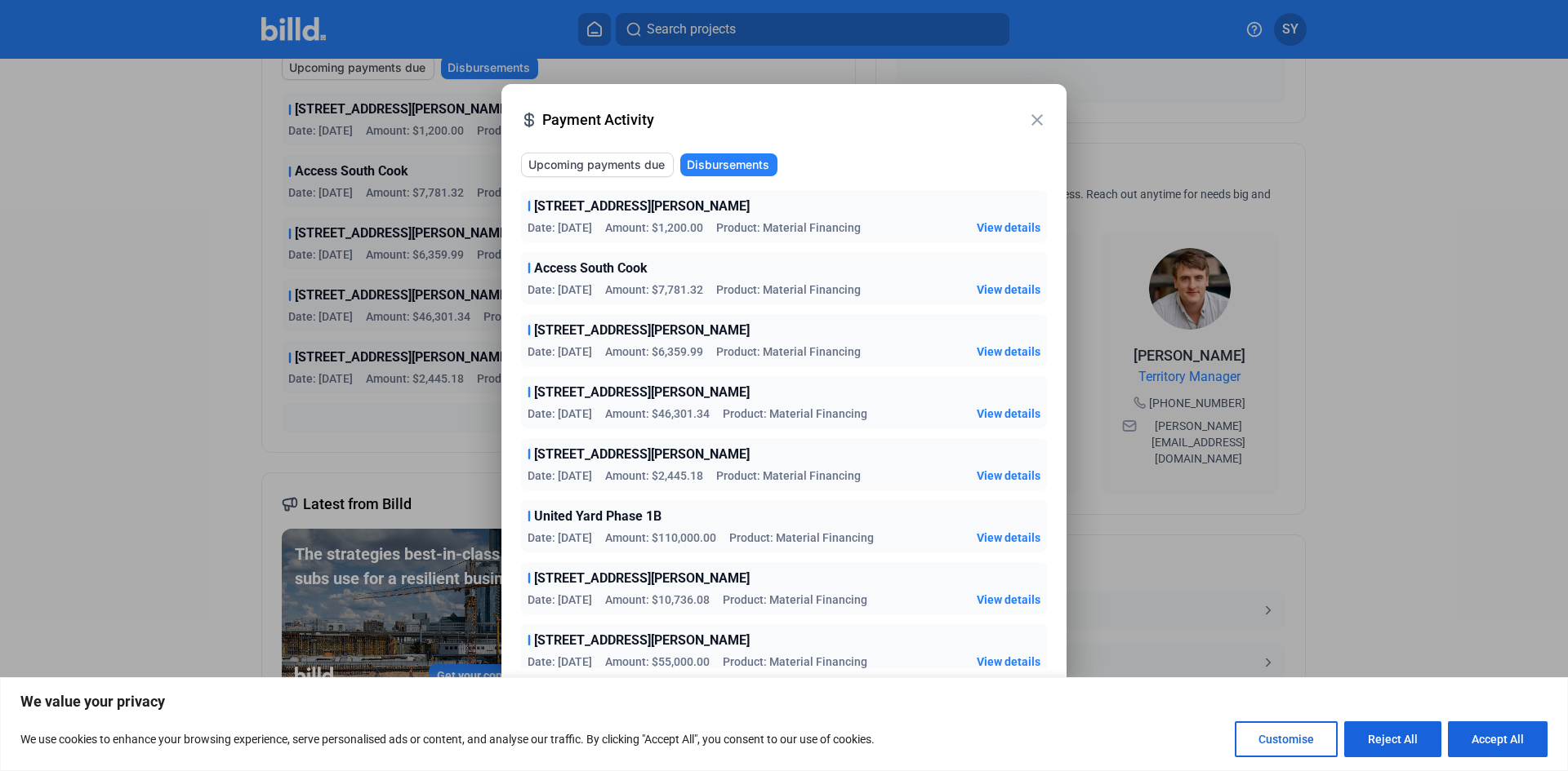
click at [586, 513] on span "United Yard Phase 1B" at bounding box center [597, 517] width 127 height 19
click at [1008, 535] on span "View details" at bounding box center [1008, 538] width 64 height 17
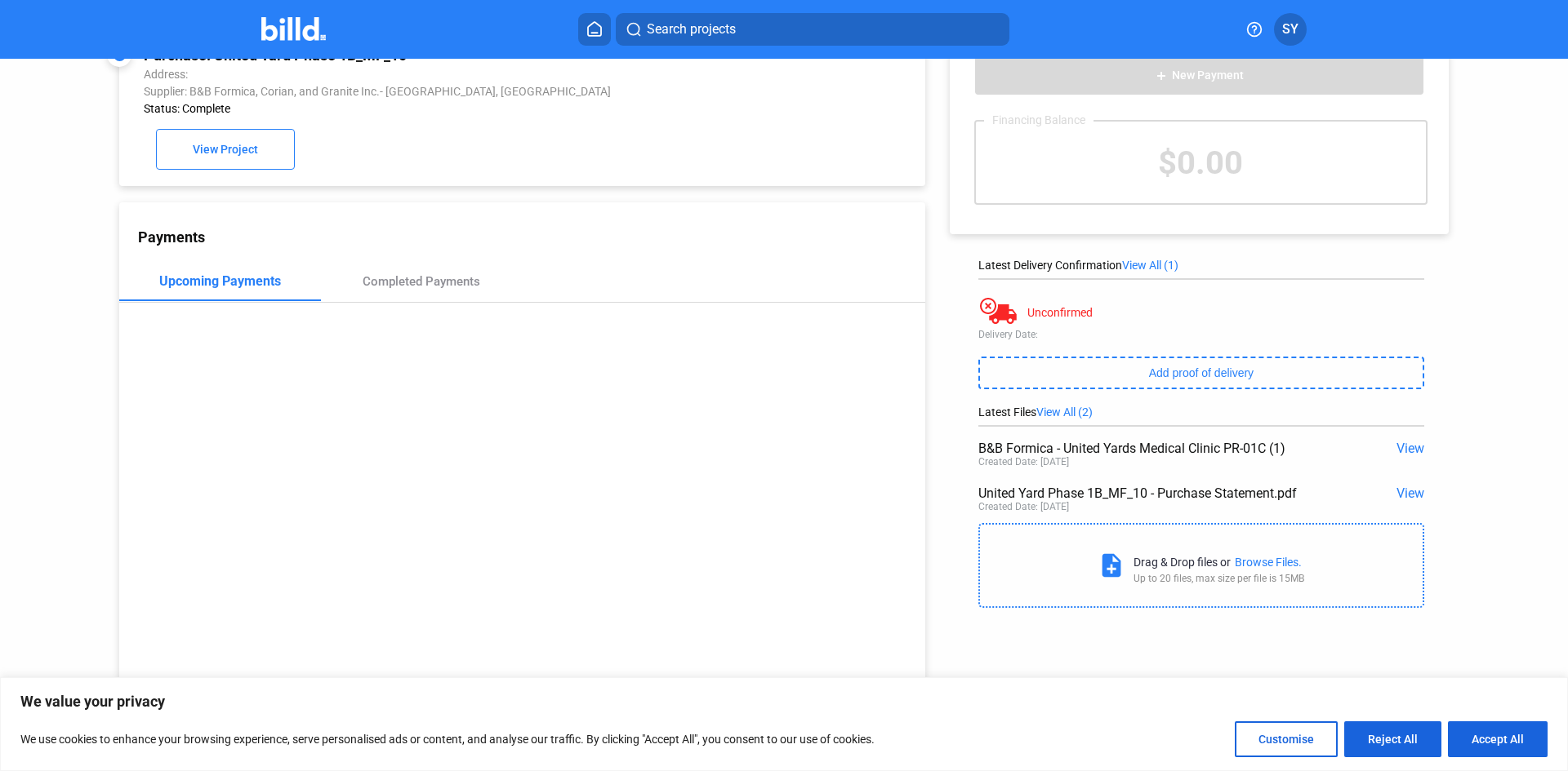
scroll to position [63, 0]
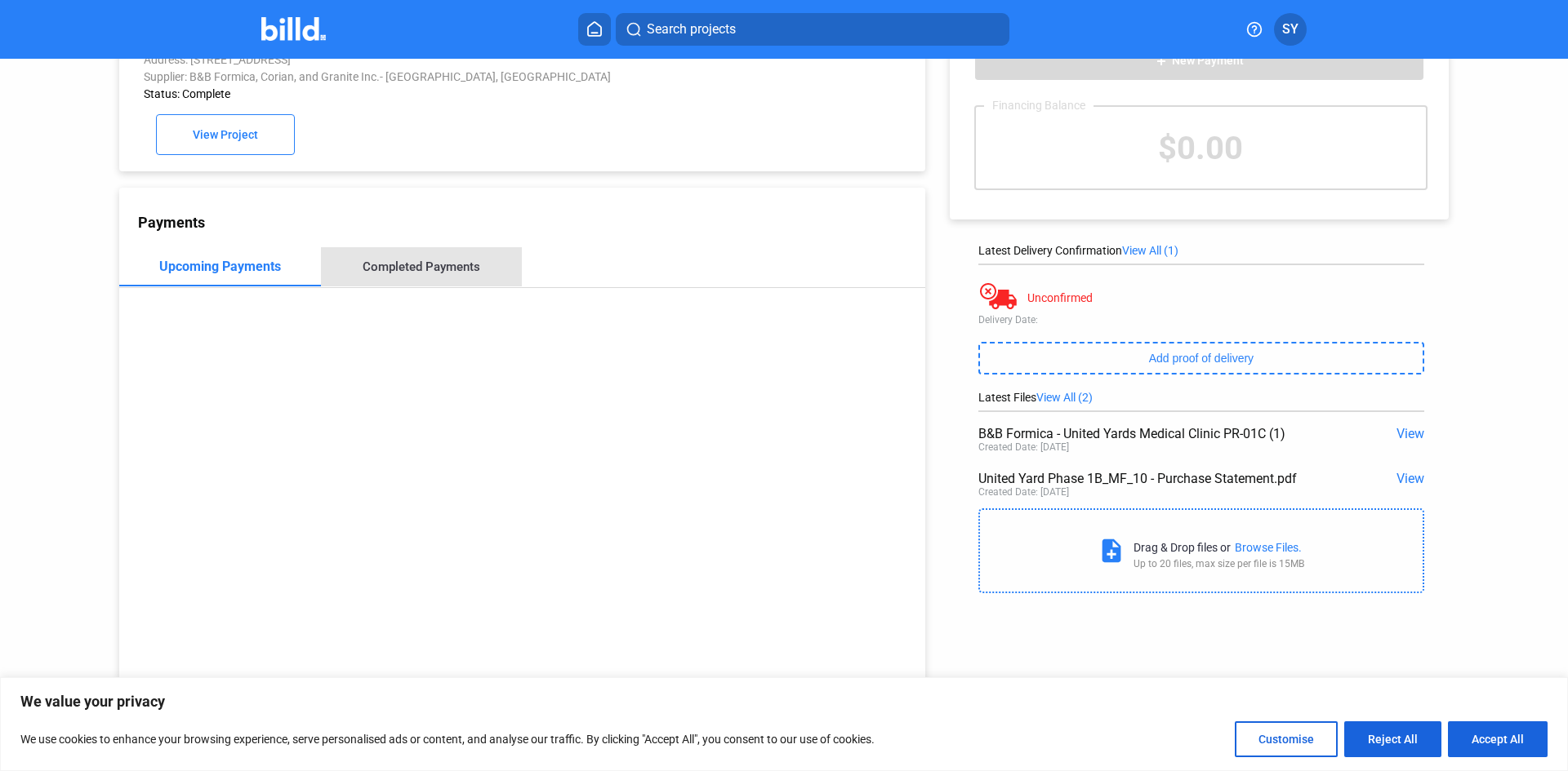
click at [428, 264] on div "Completed Payments" at bounding box center [422, 266] width 117 height 15
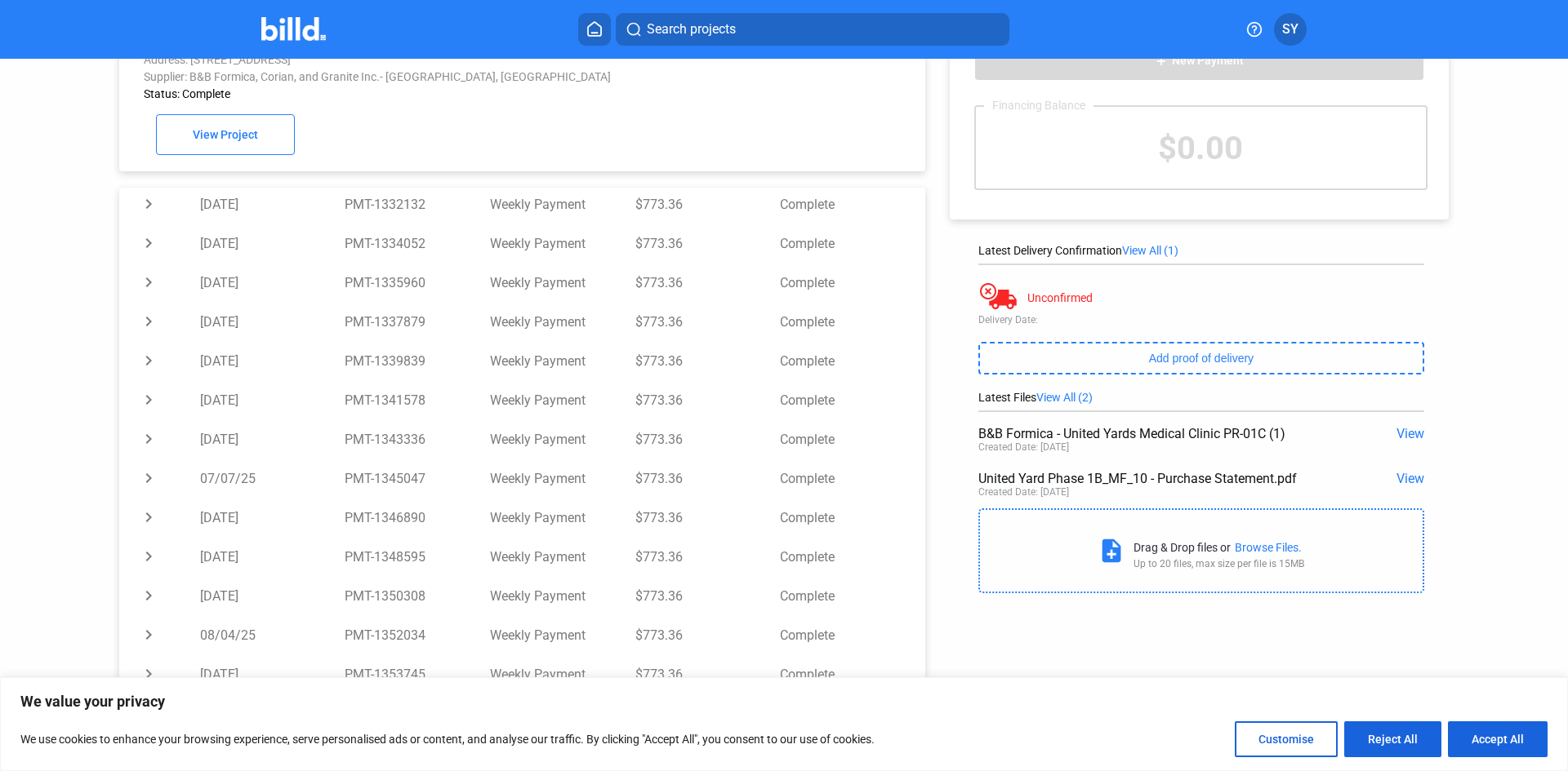
scroll to position [270, 0]
click at [1509, 741] on button "Accept All" at bounding box center [1498, 739] width 100 height 36
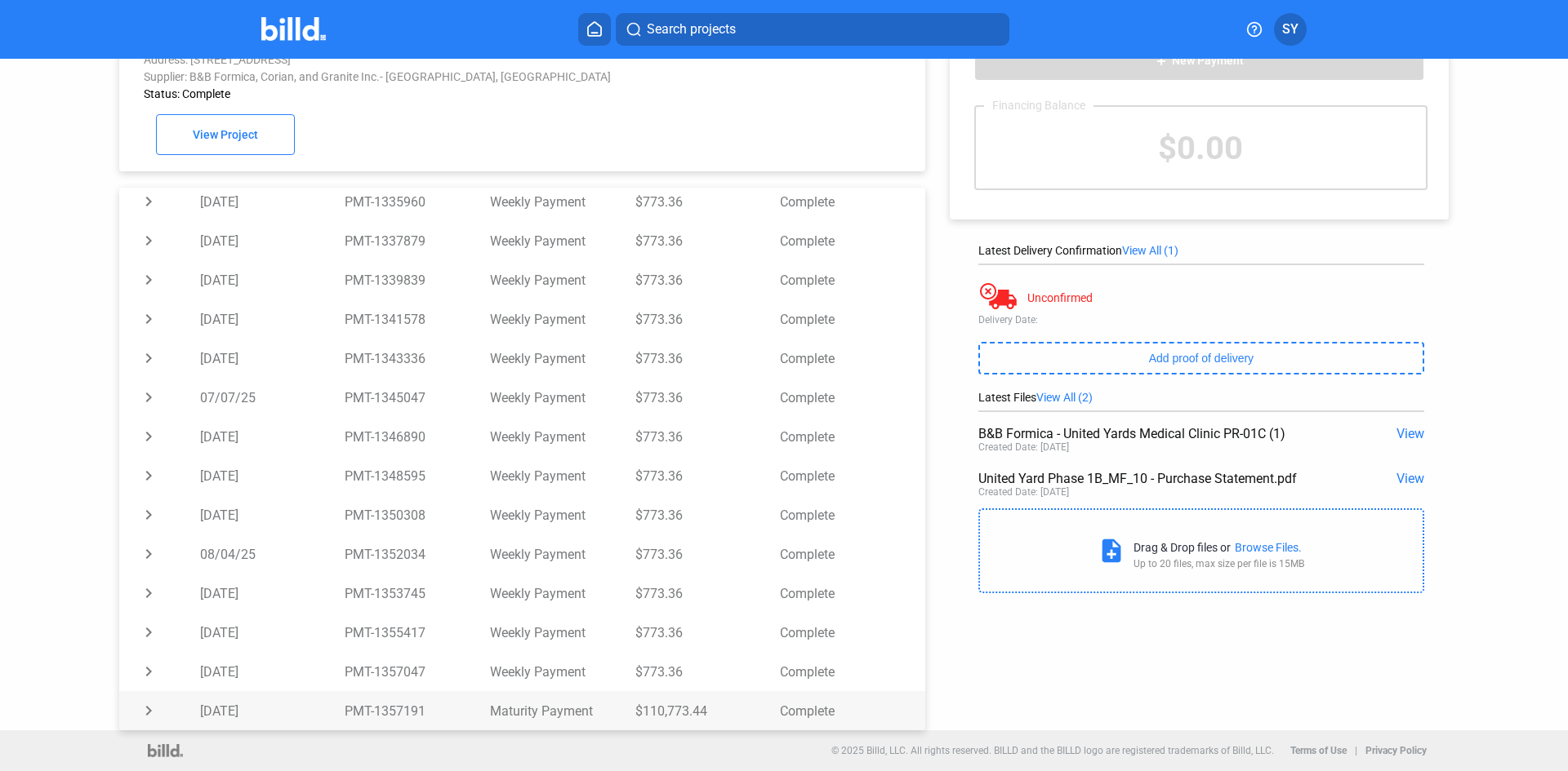
scroll to position [0, 0]
click at [376, 633] on td "PMT-1355417" at bounding box center [417, 633] width 145 height 39
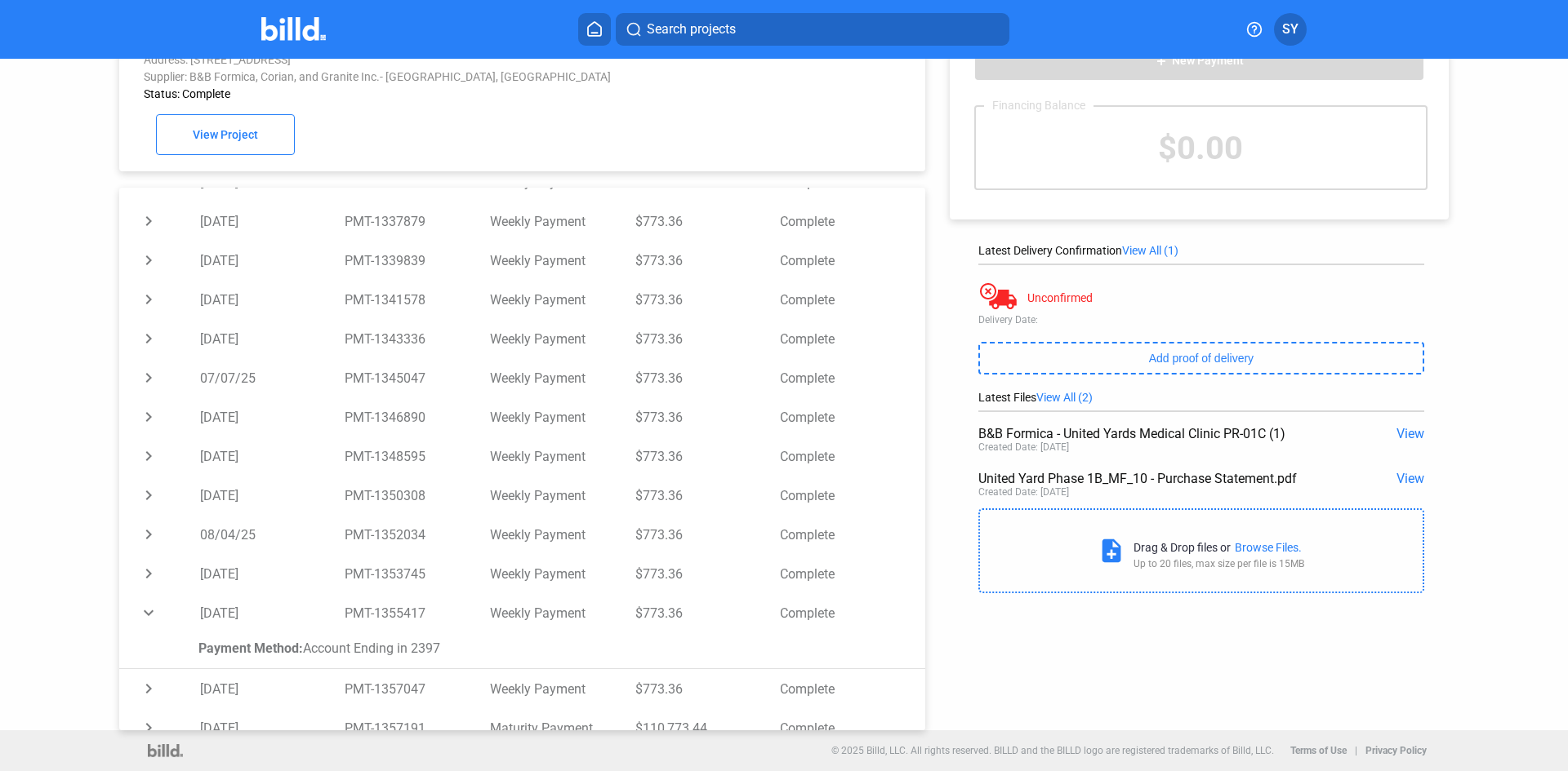
scroll to position [307, 0]
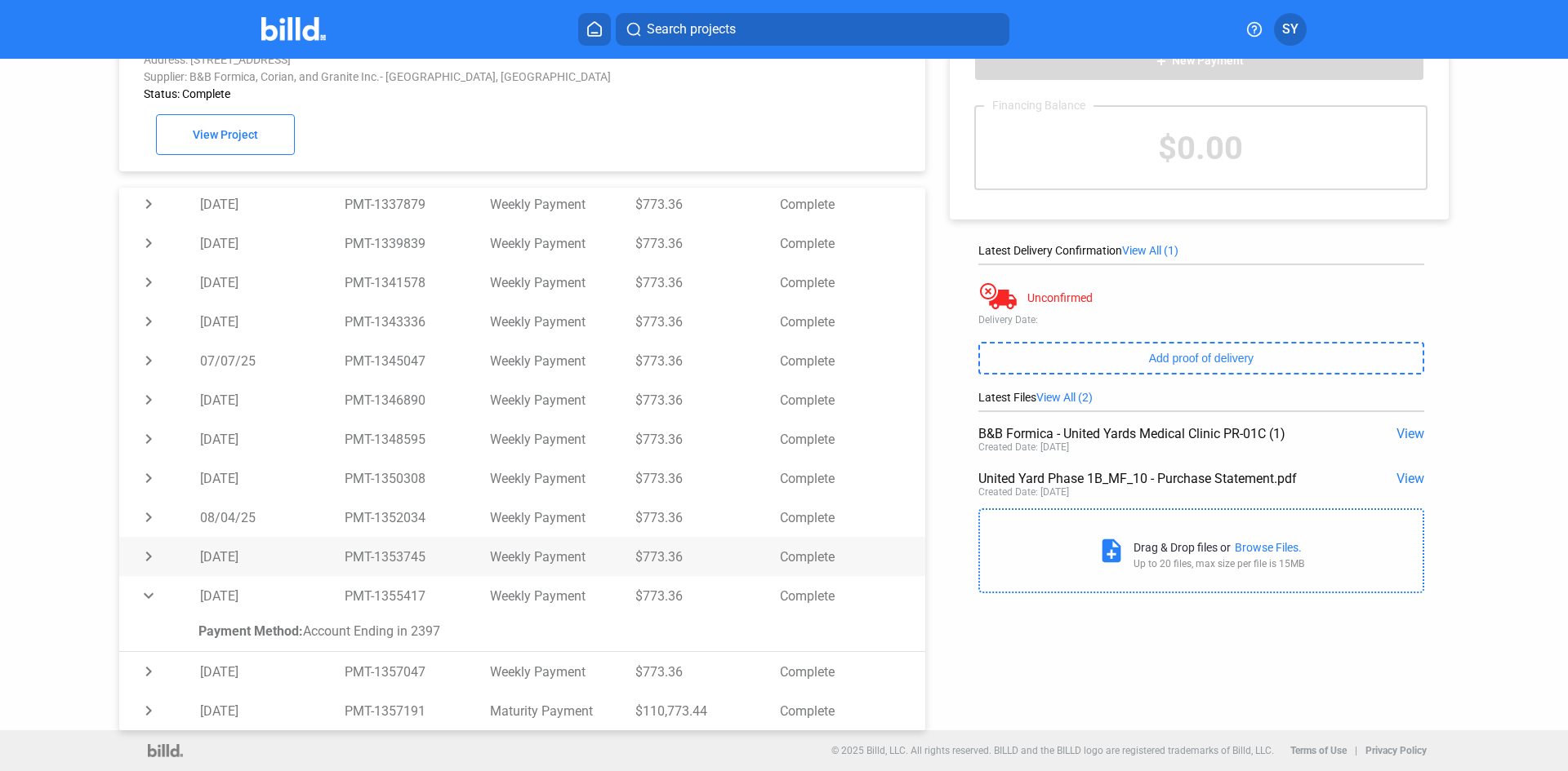
click at [371, 567] on td "PMT-1353745" at bounding box center [417, 556] width 145 height 39
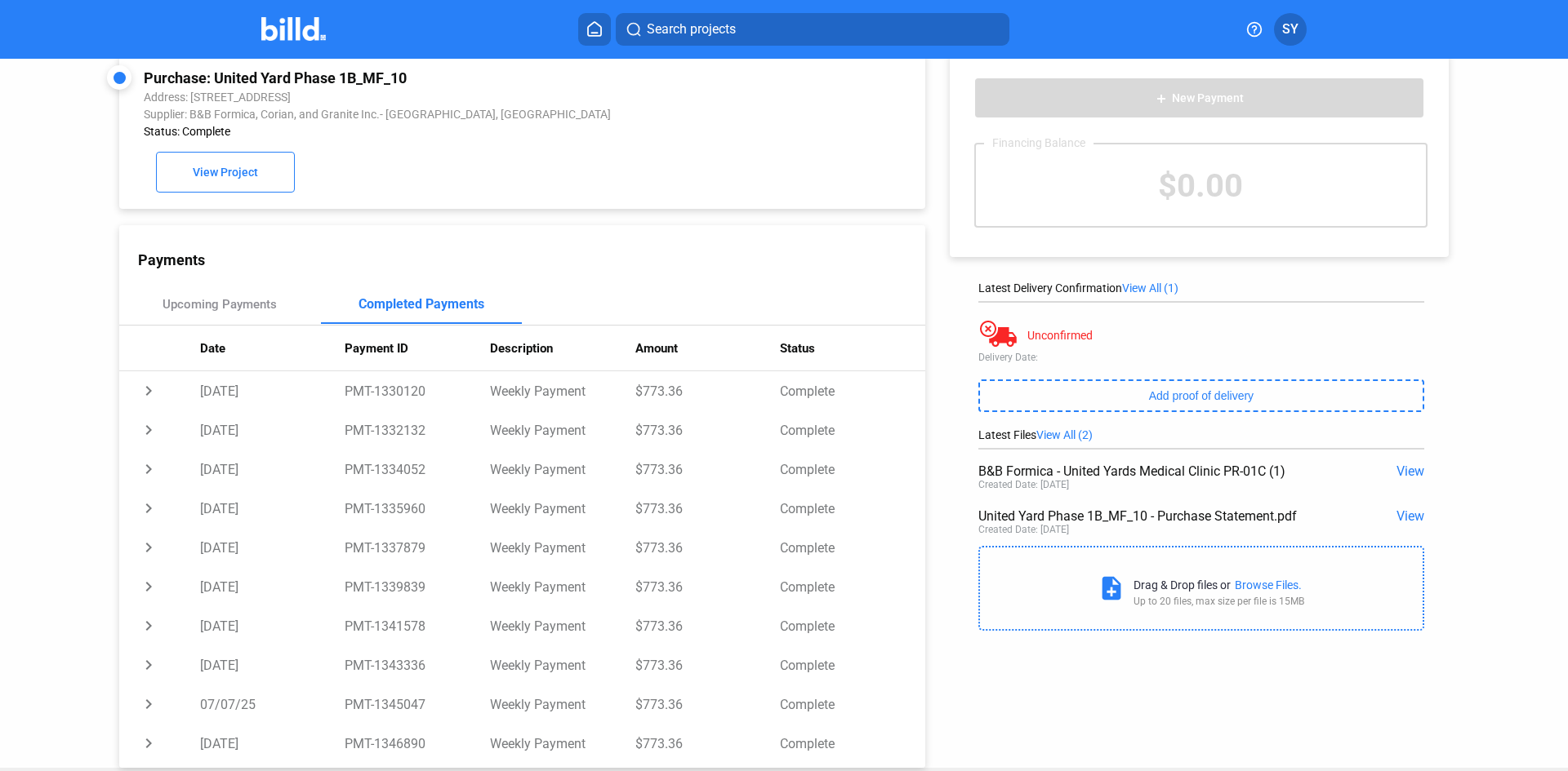
scroll to position [0, 0]
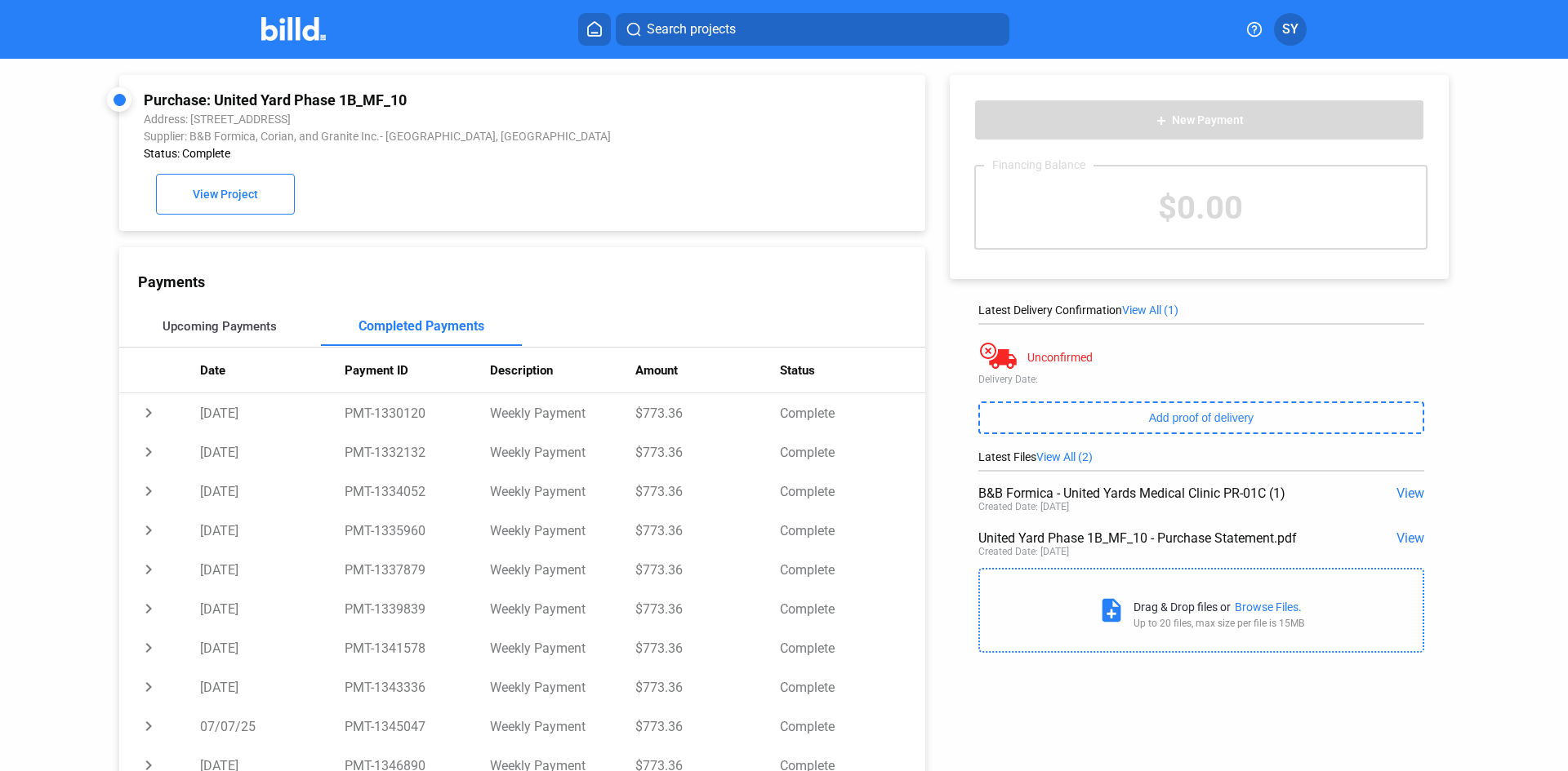
click at [233, 331] on div "Upcoming Payments" at bounding box center [219, 326] width 114 height 15
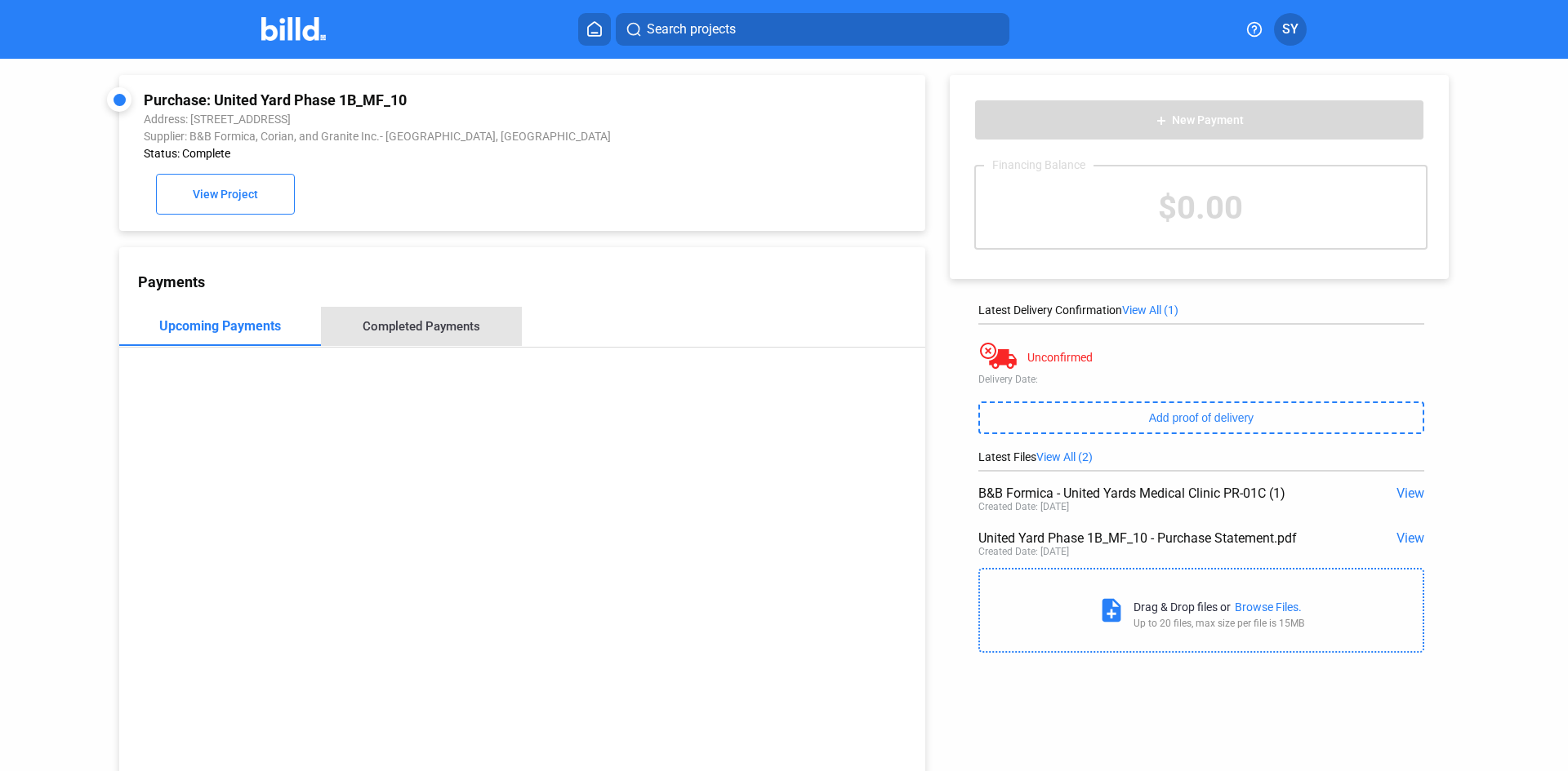
drag, startPoint x: 422, startPoint y: 330, endPoint x: 1531, endPoint y: 243, distance: 1112.4
click at [445, 324] on div "Completed Payments" at bounding box center [422, 326] width 117 height 15
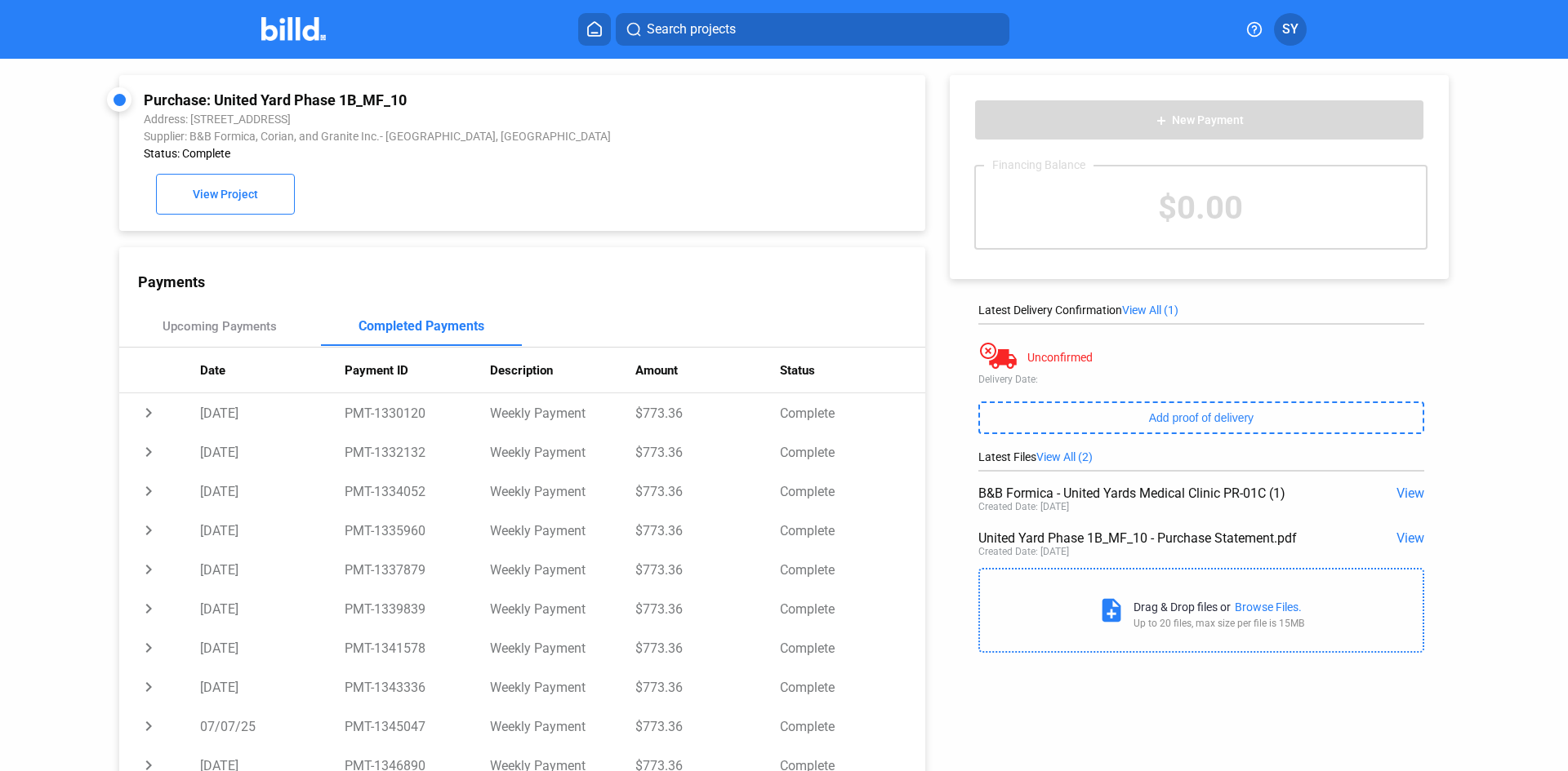
click at [679, 25] on span "Search projects" at bounding box center [692, 29] width 89 height 19
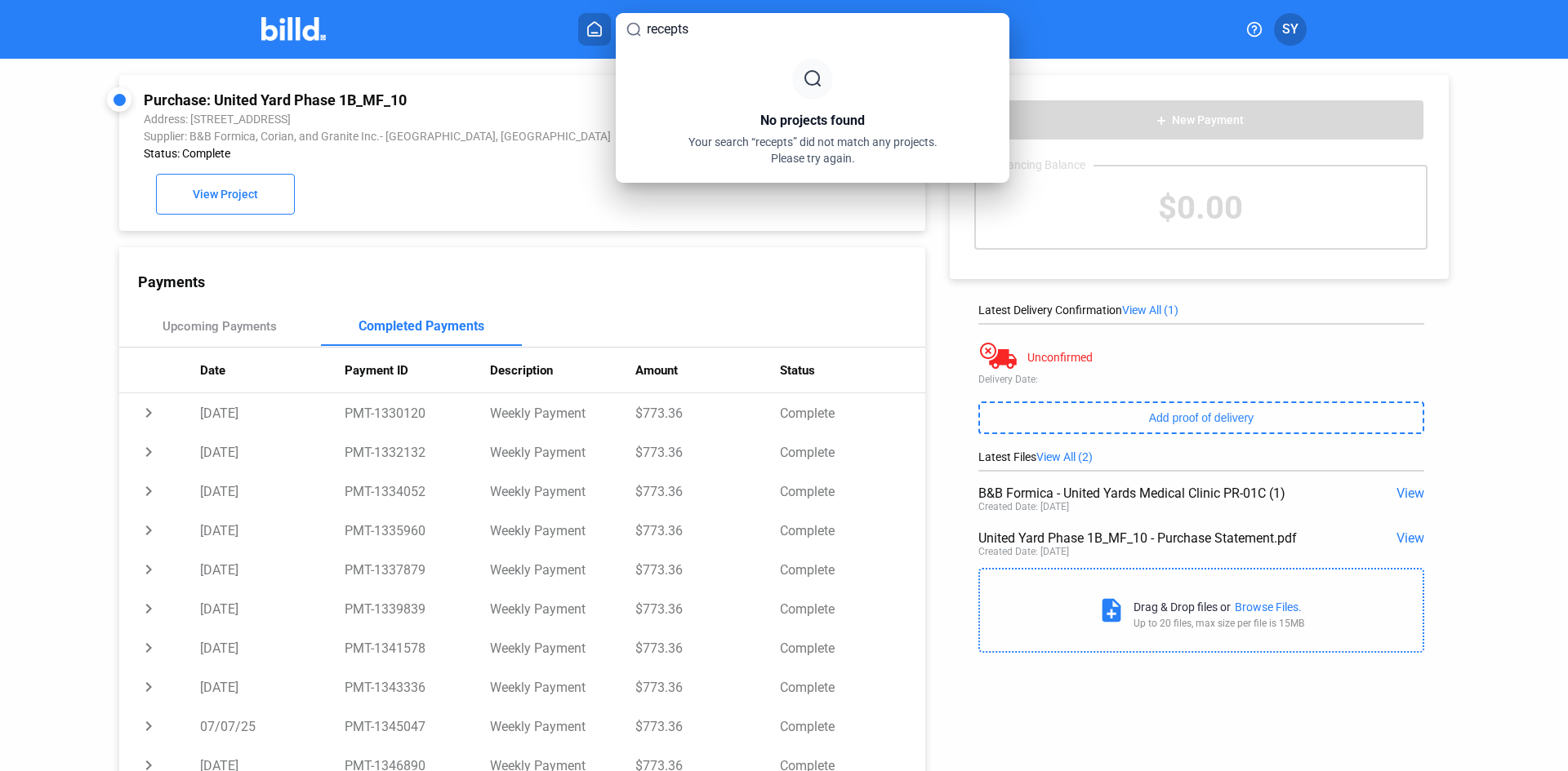
type input "recepts"
click at [551, 71] on div at bounding box center [784, 386] width 1568 height 771
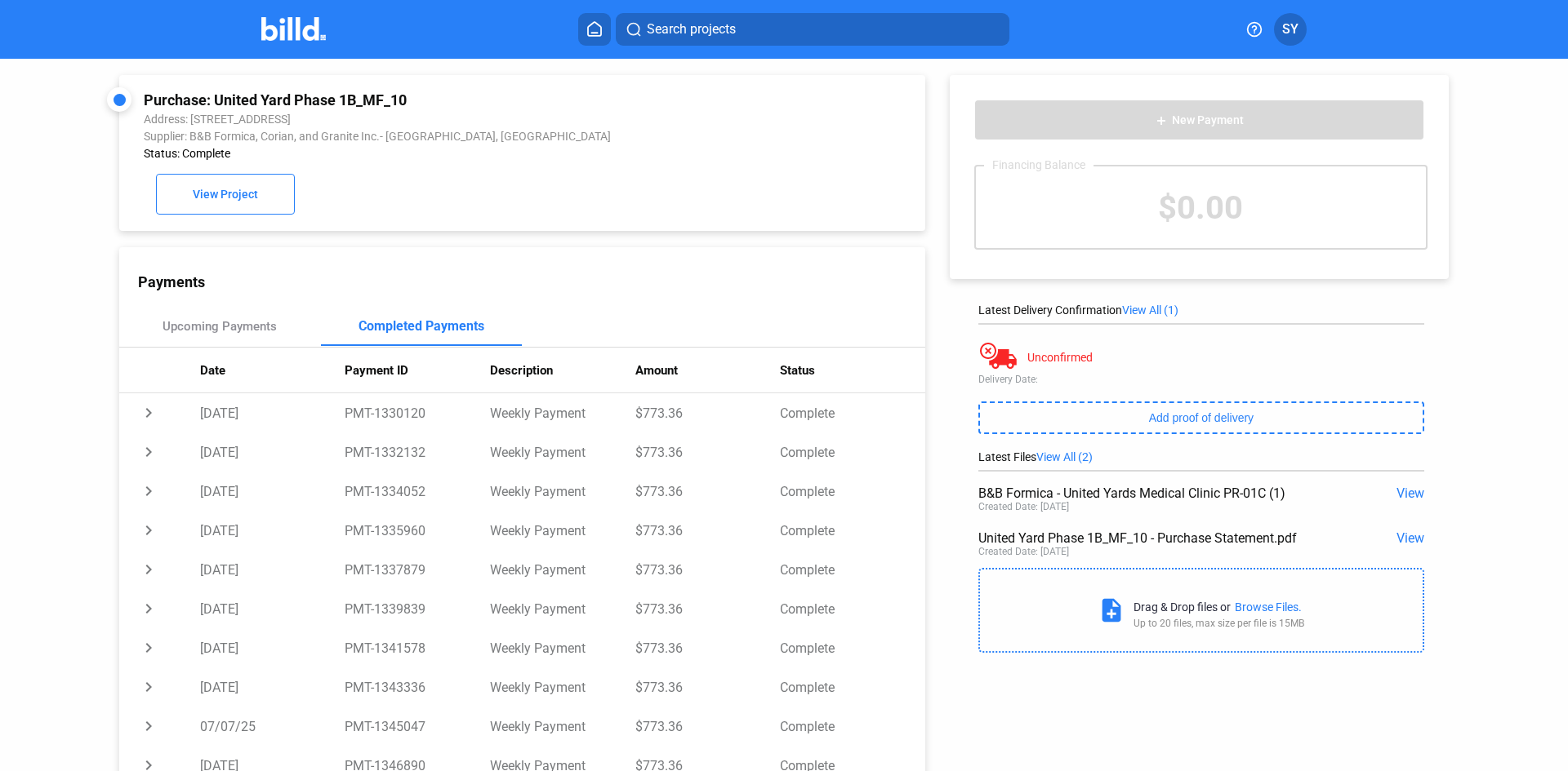
click at [595, 30] on icon at bounding box center [594, 29] width 17 height 16
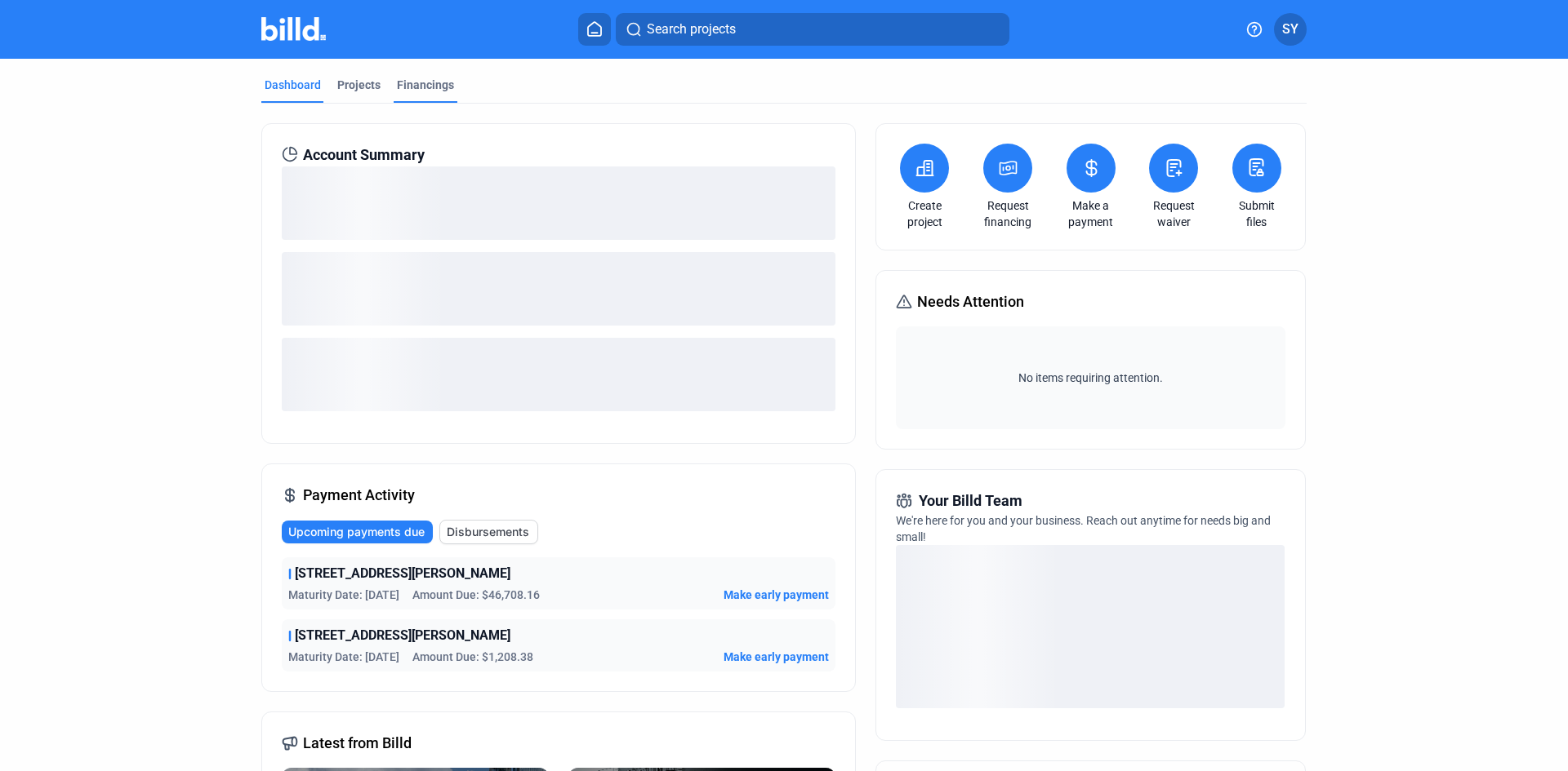
click at [430, 91] on div "Financings" at bounding box center [425, 85] width 57 height 17
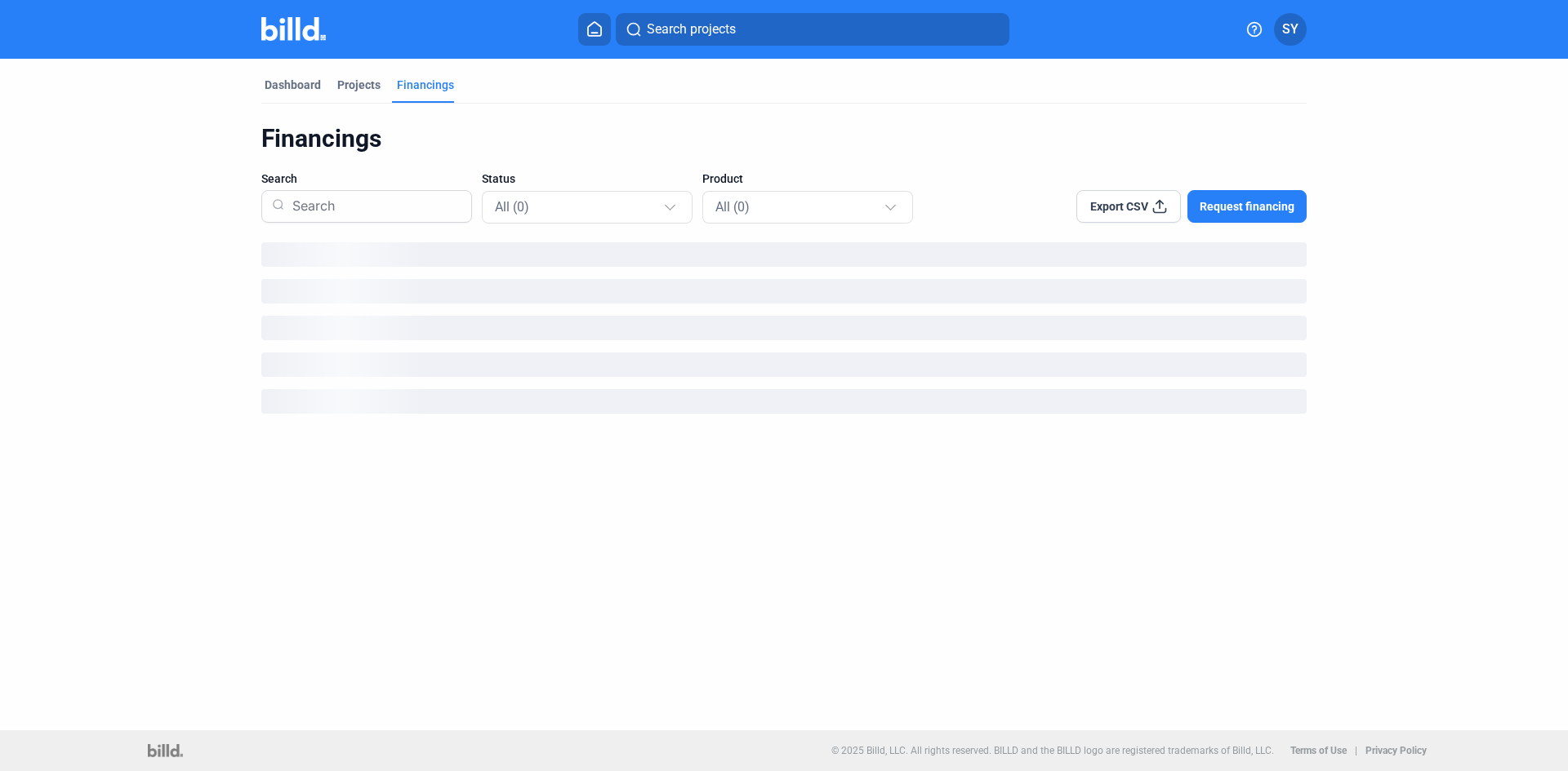
click at [386, 209] on input at bounding box center [373, 206] width 175 height 42
click at [608, 199] on div "All (0)" at bounding box center [579, 207] width 168 height 21
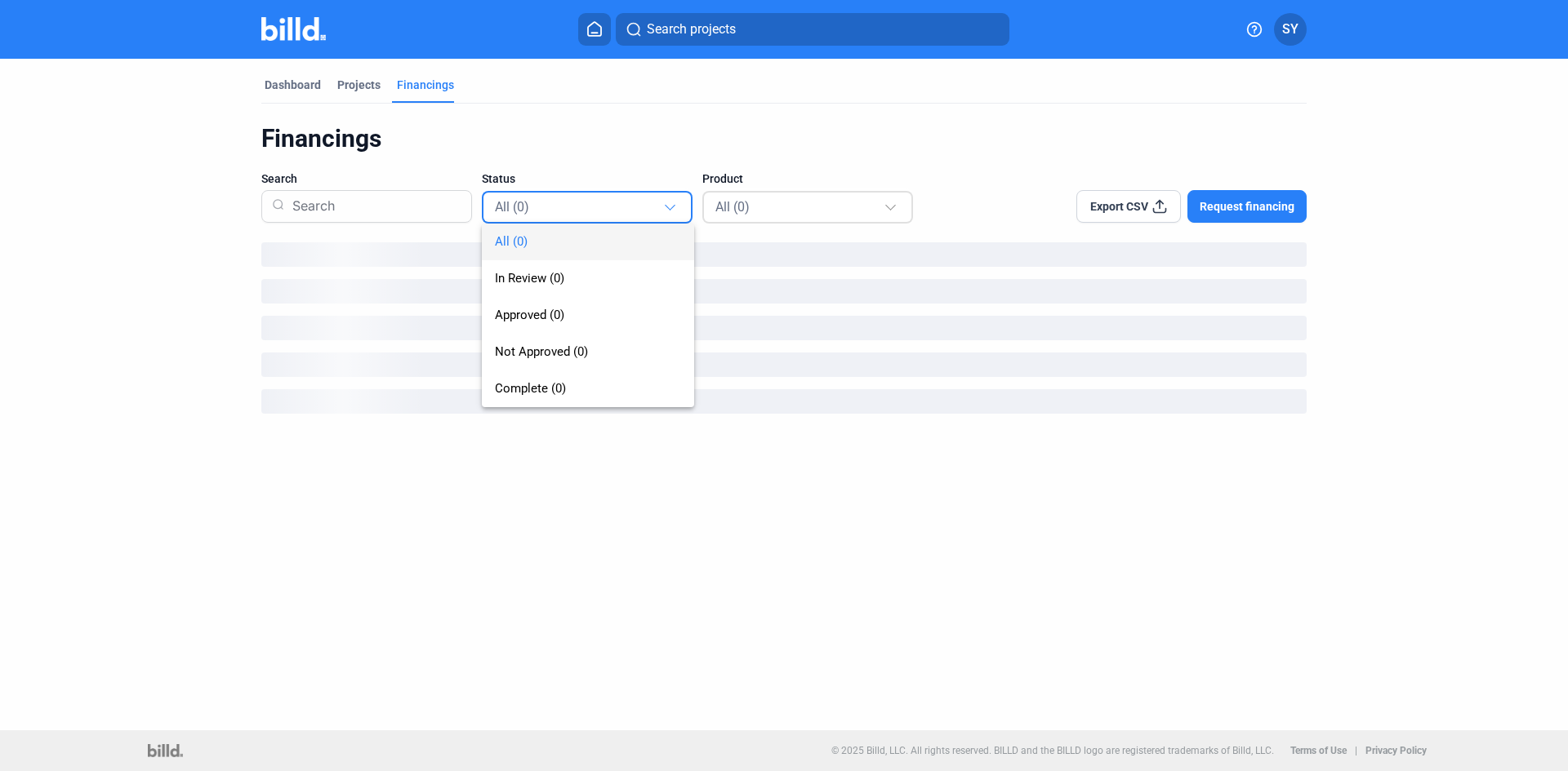
click at [757, 205] on div at bounding box center [784, 386] width 1568 height 771
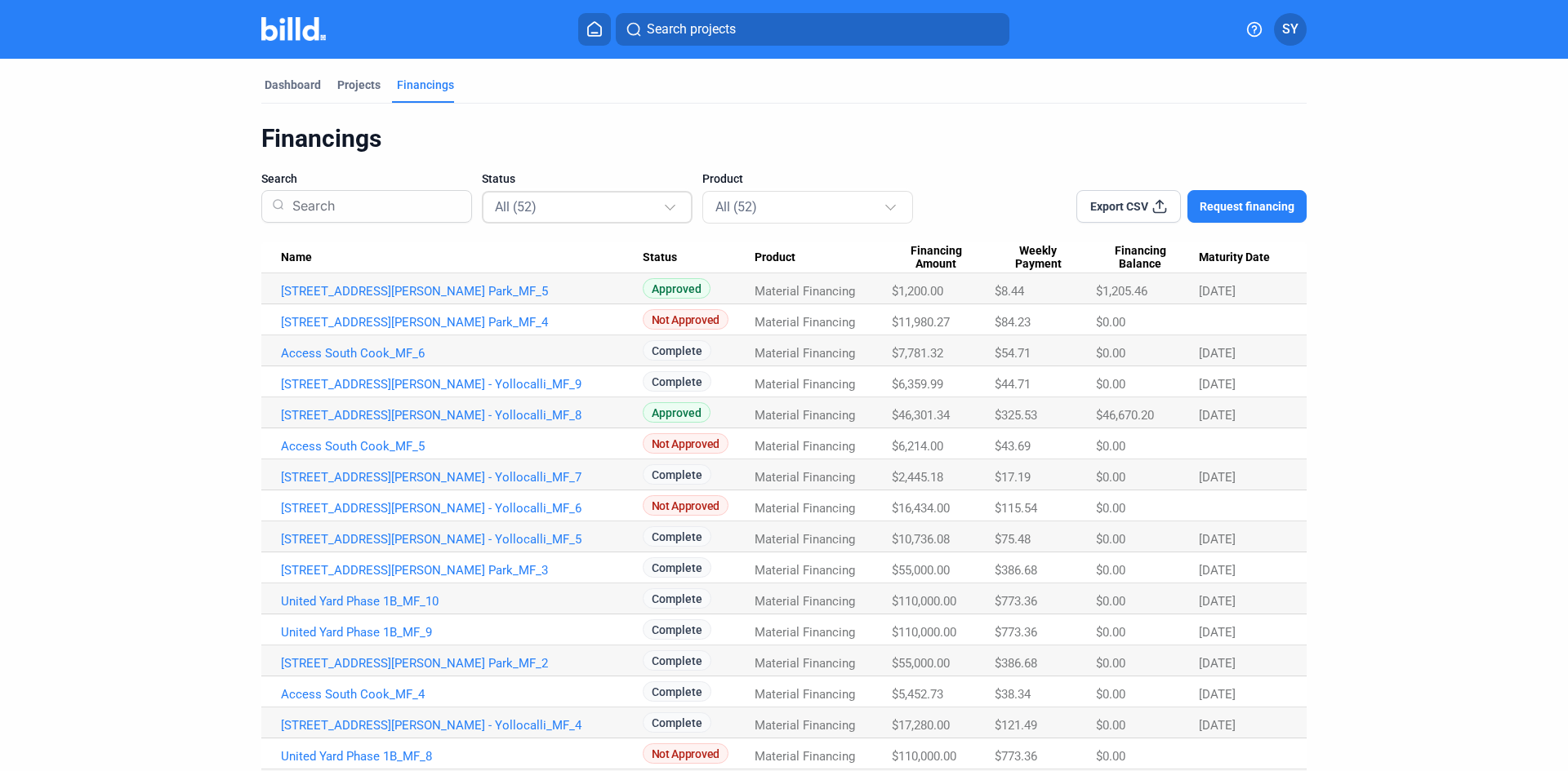
click at [529, 209] on mat-select-trigger "All (52)" at bounding box center [516, 207] width 42 height 16
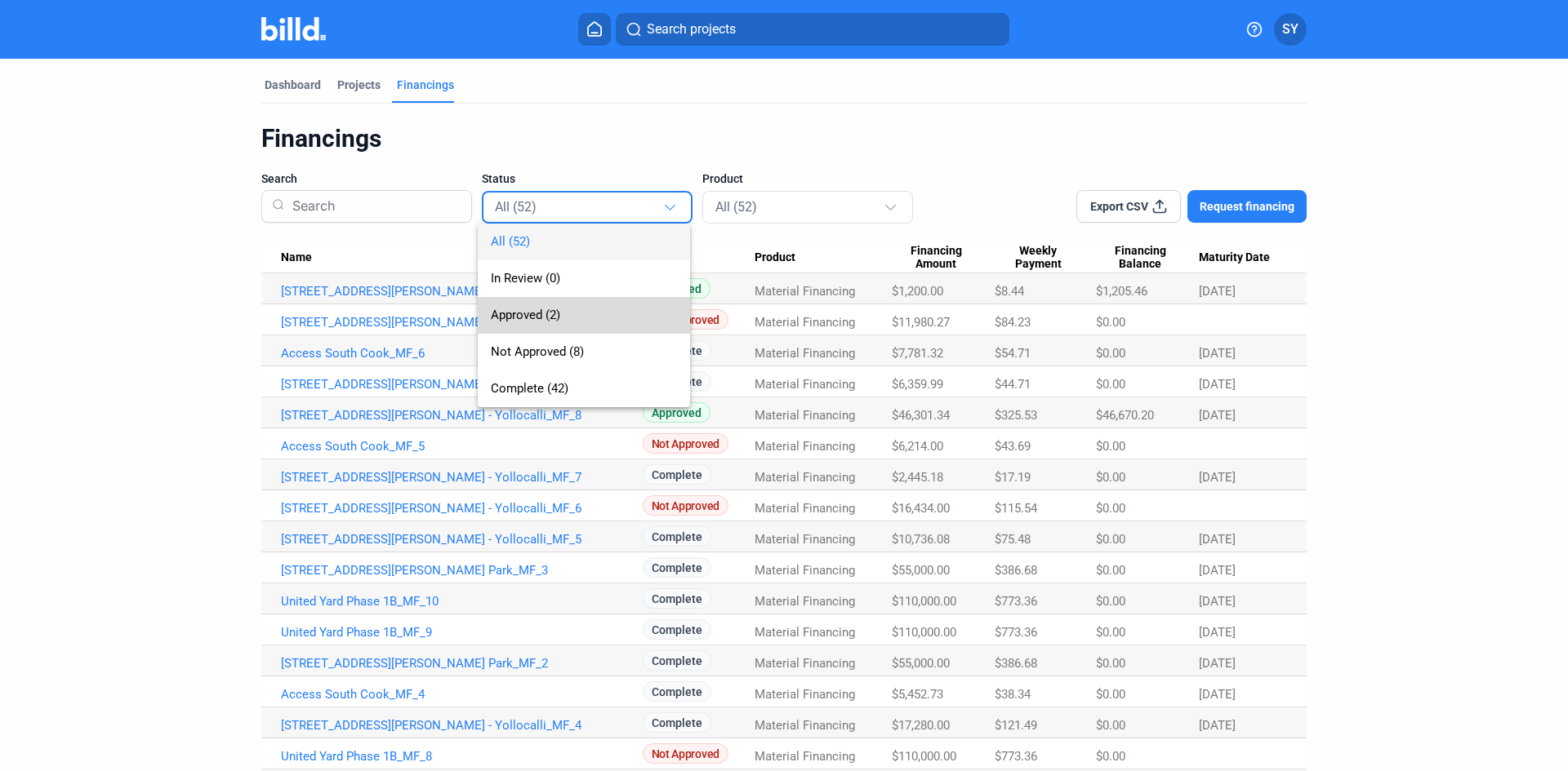
click at [539, 316] on span "Approved (2)" at bounding box center [525, 315] width 69 height 15
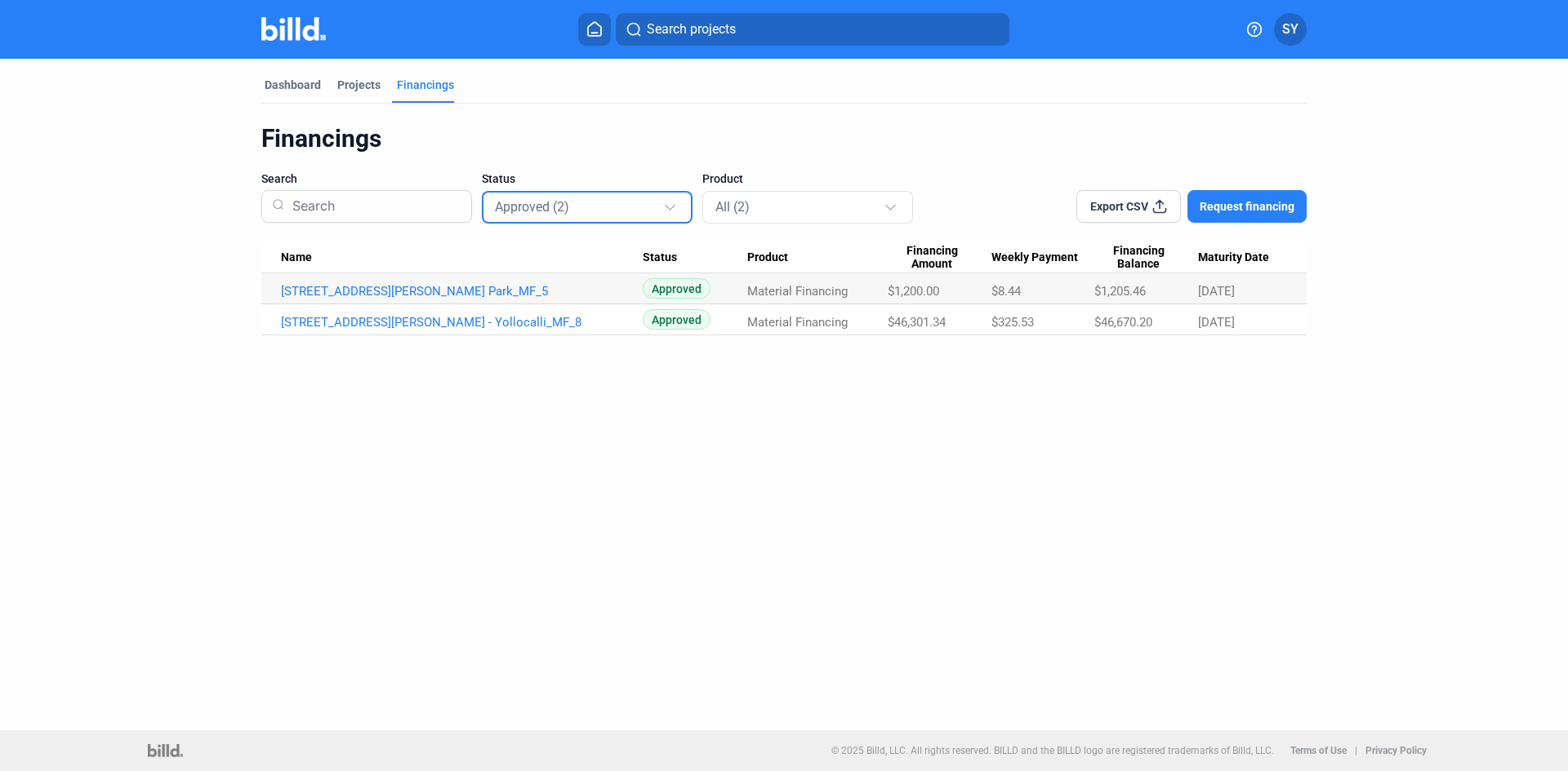
click at [557, 212] on mat-select-trigger "Approved (2)" at bounding box center [532, 207] width 74 height 16
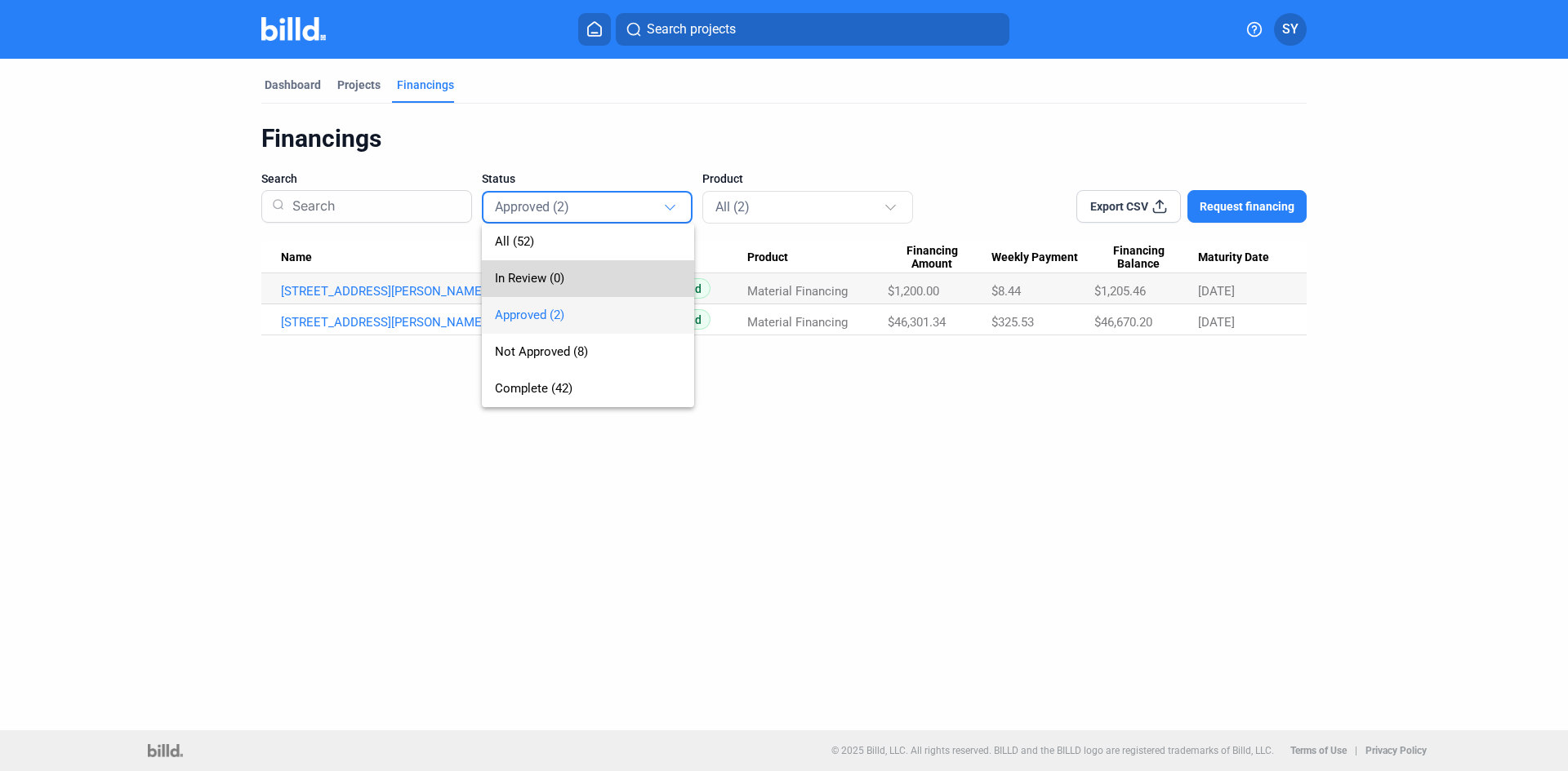
click at [556, 276] on span "In Review (0)" at bounding box center [529, 278] width 69 height 15
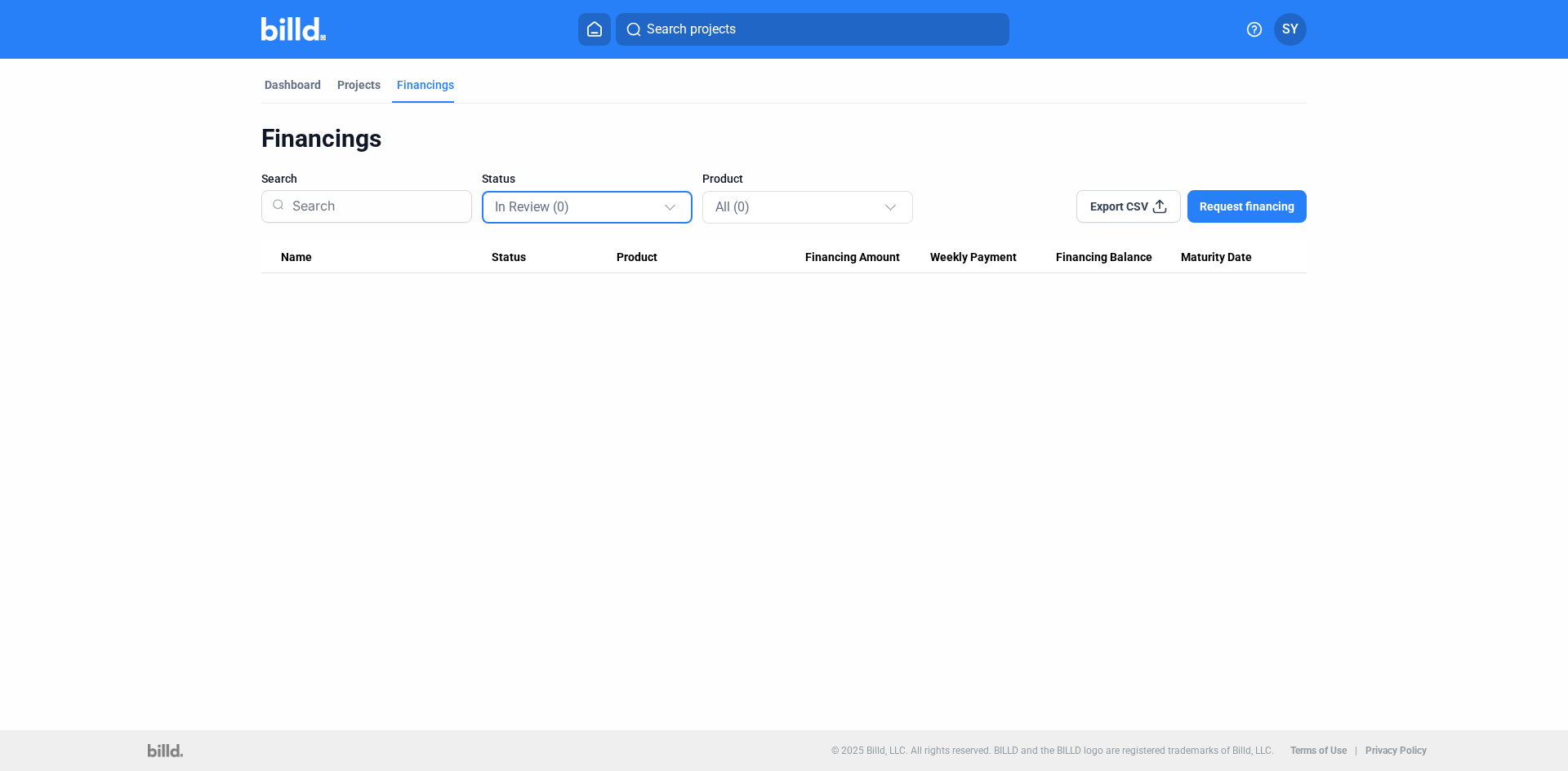
click at [557, 209] on mat-select-trigger "In Review (0)" at bounding box center [532, 207] width 74 height 16
click at [547, 386] on span "Complete (42)" at bounding box center [534, 388] width 78 height 15
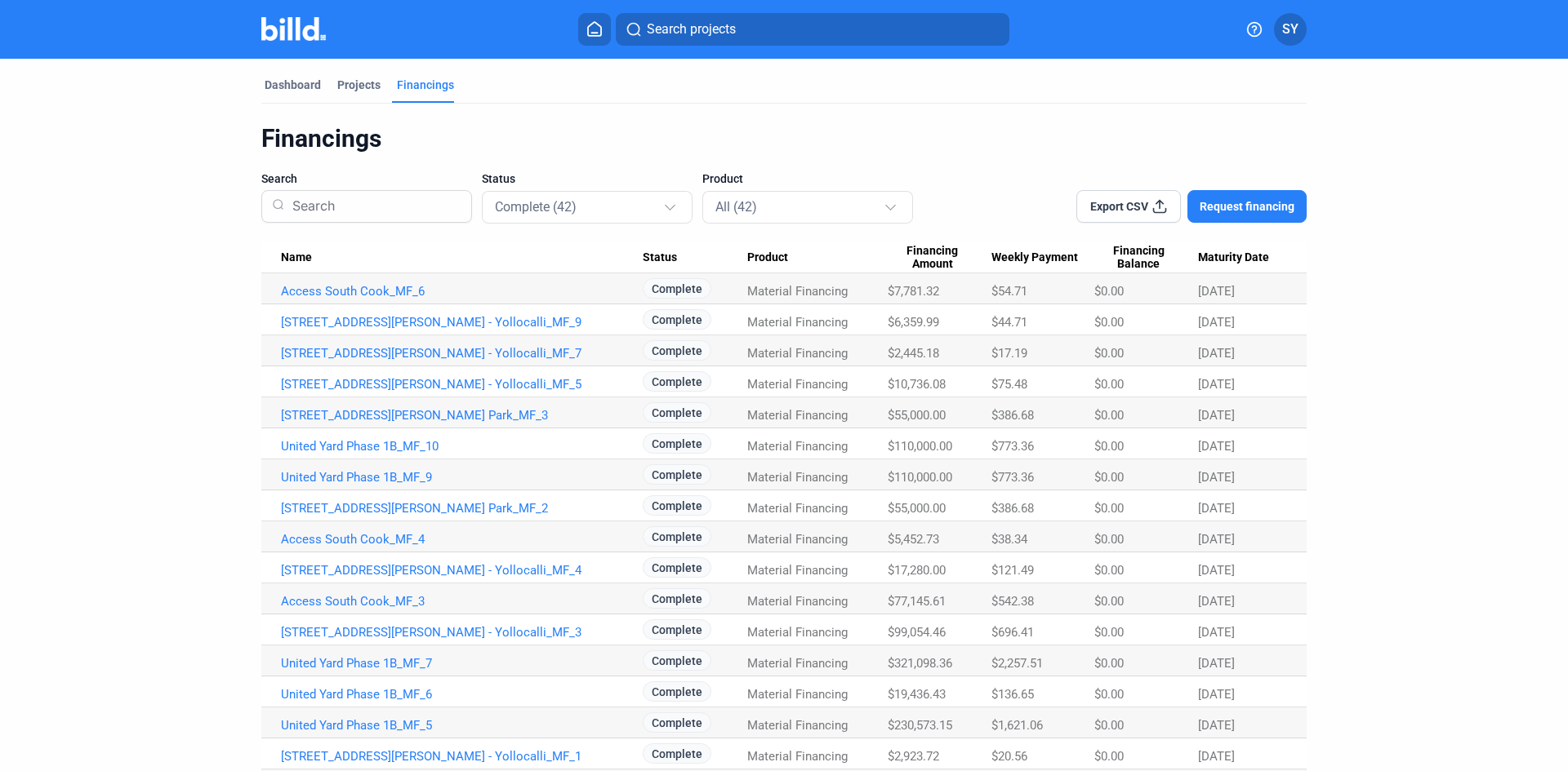
click at [349, 209] on input at bounding box center [373, 206] width 175 height 42
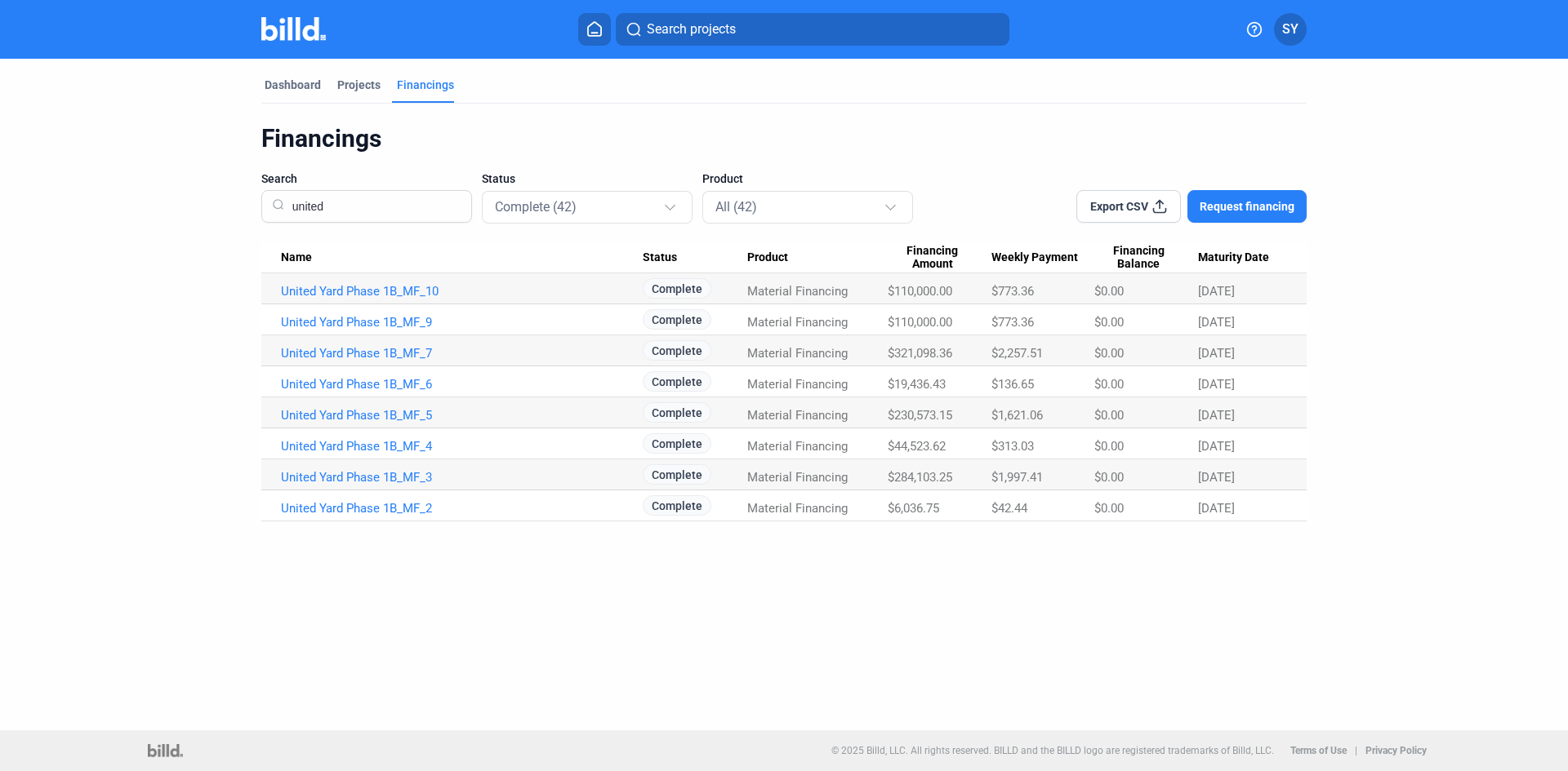
type input "united"
click at [1142, 205] on span "Export CSV" at bounding box center [1119, 206] width 58 height 17
click at [345, 77] on div "Projects" at bounding box center [358, 85] width 43 height 17
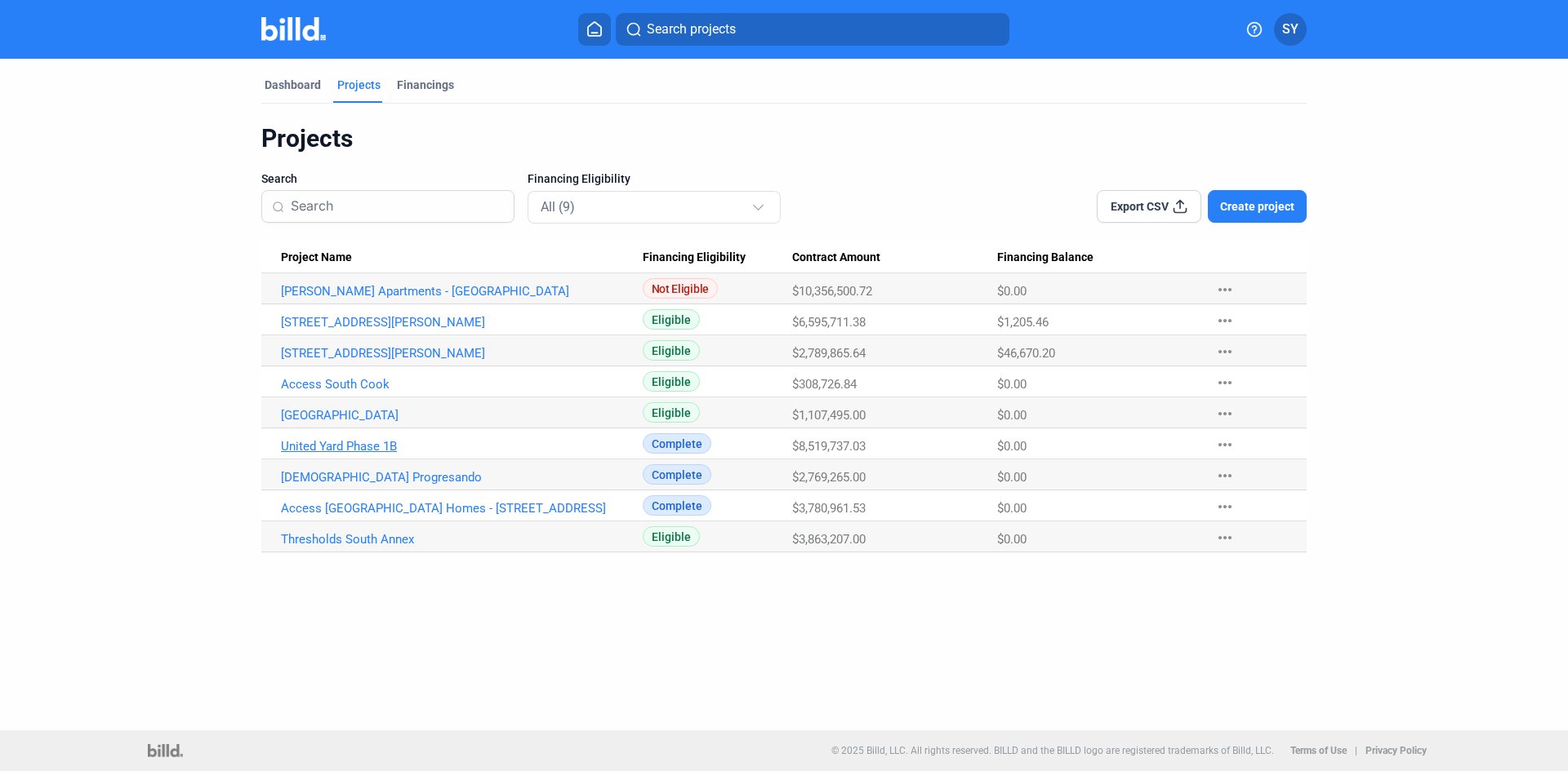
click at [388, 449] on link "United Yard Phase 1B" at bounding box center [461, 446] width 362 height 15
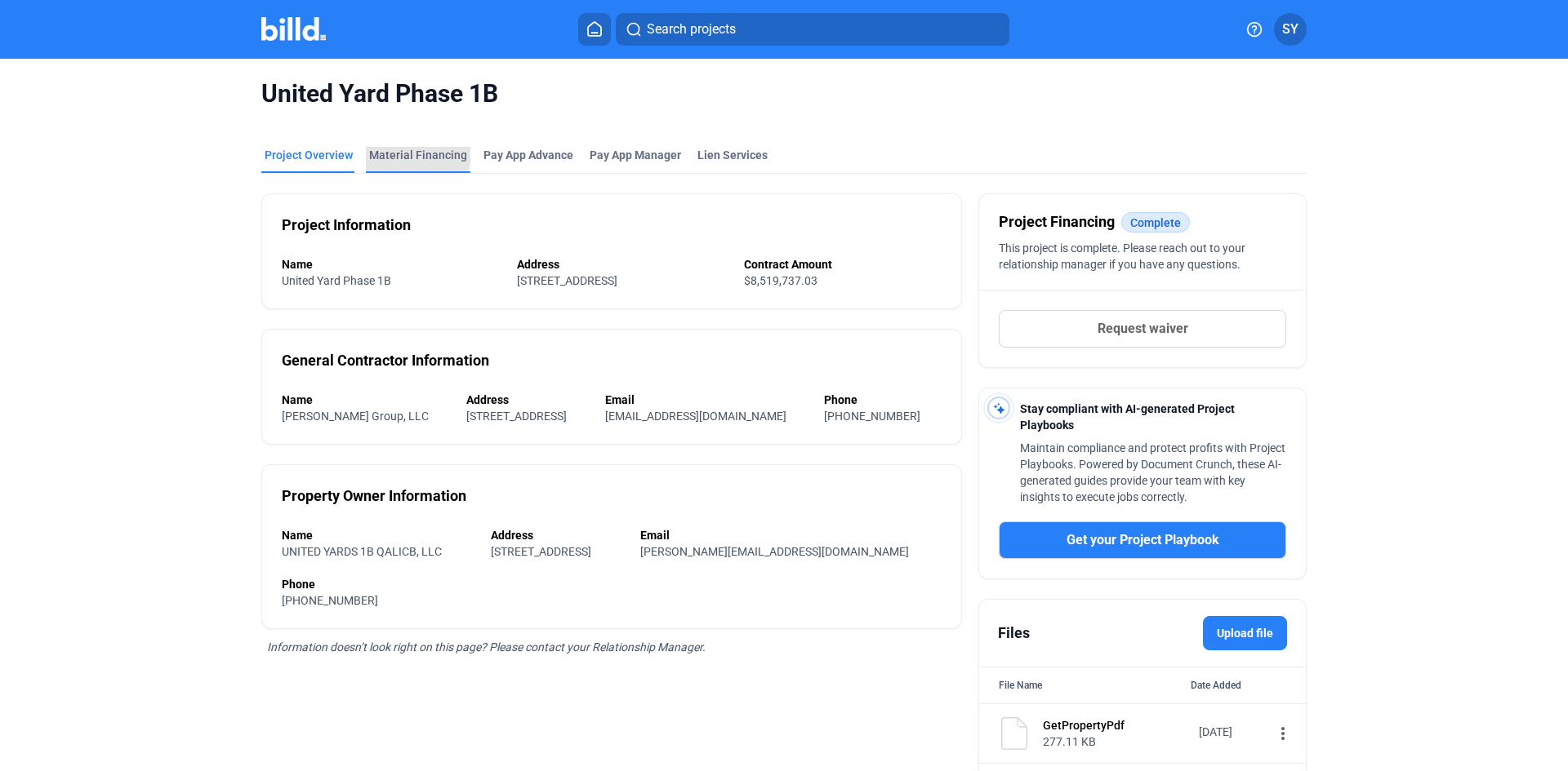
click at [406, 151] on div "Material Financing" at bounding box center [418, 155] width 98 height 17
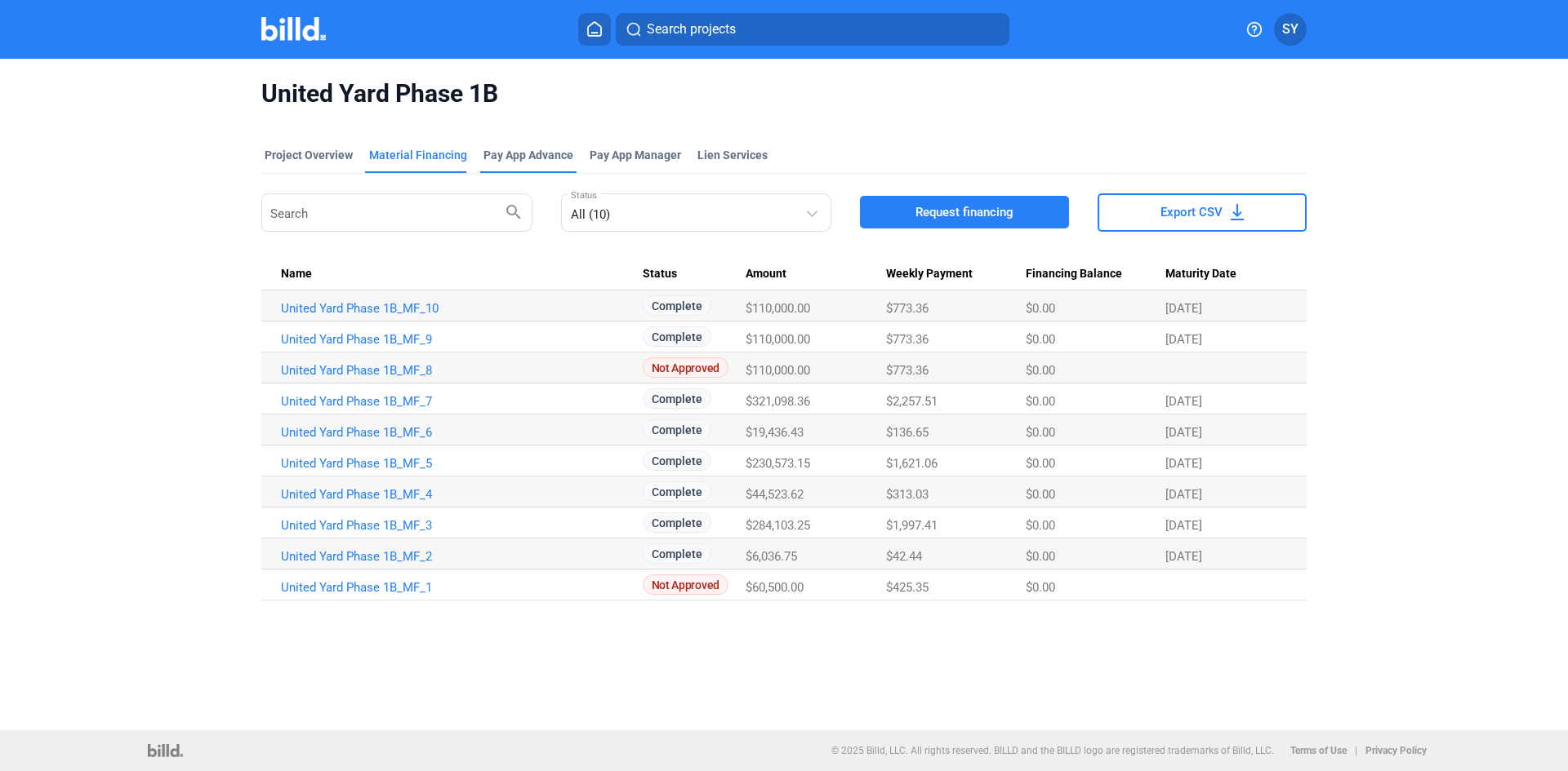
click at [506, 159] on div "Pay App Advance" at bounding box center [529, 155] width 89 height 17
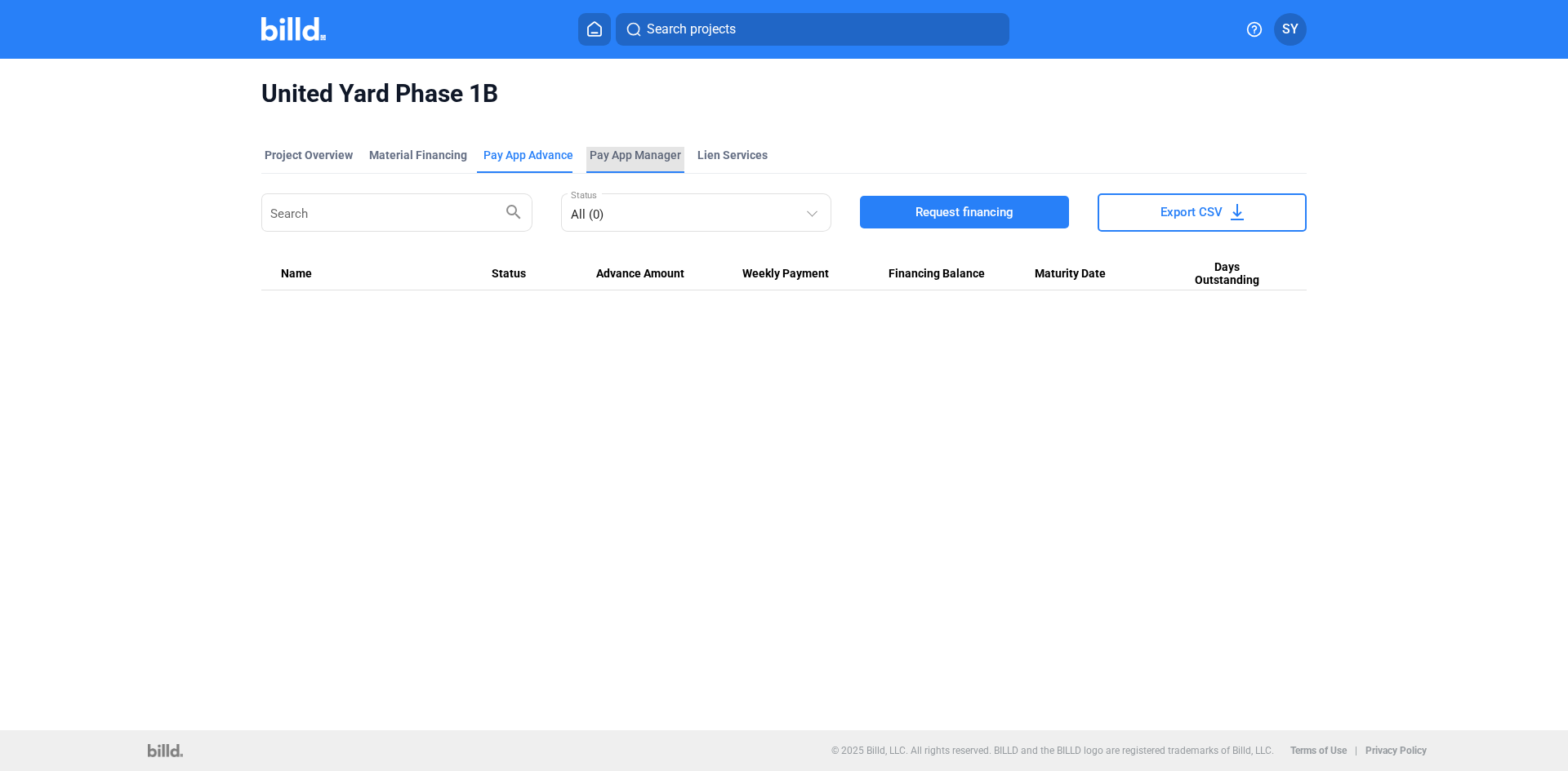
click at [605, 149] on span "Pay App Manager" at bounding box center [635, 155] width 91 height 17
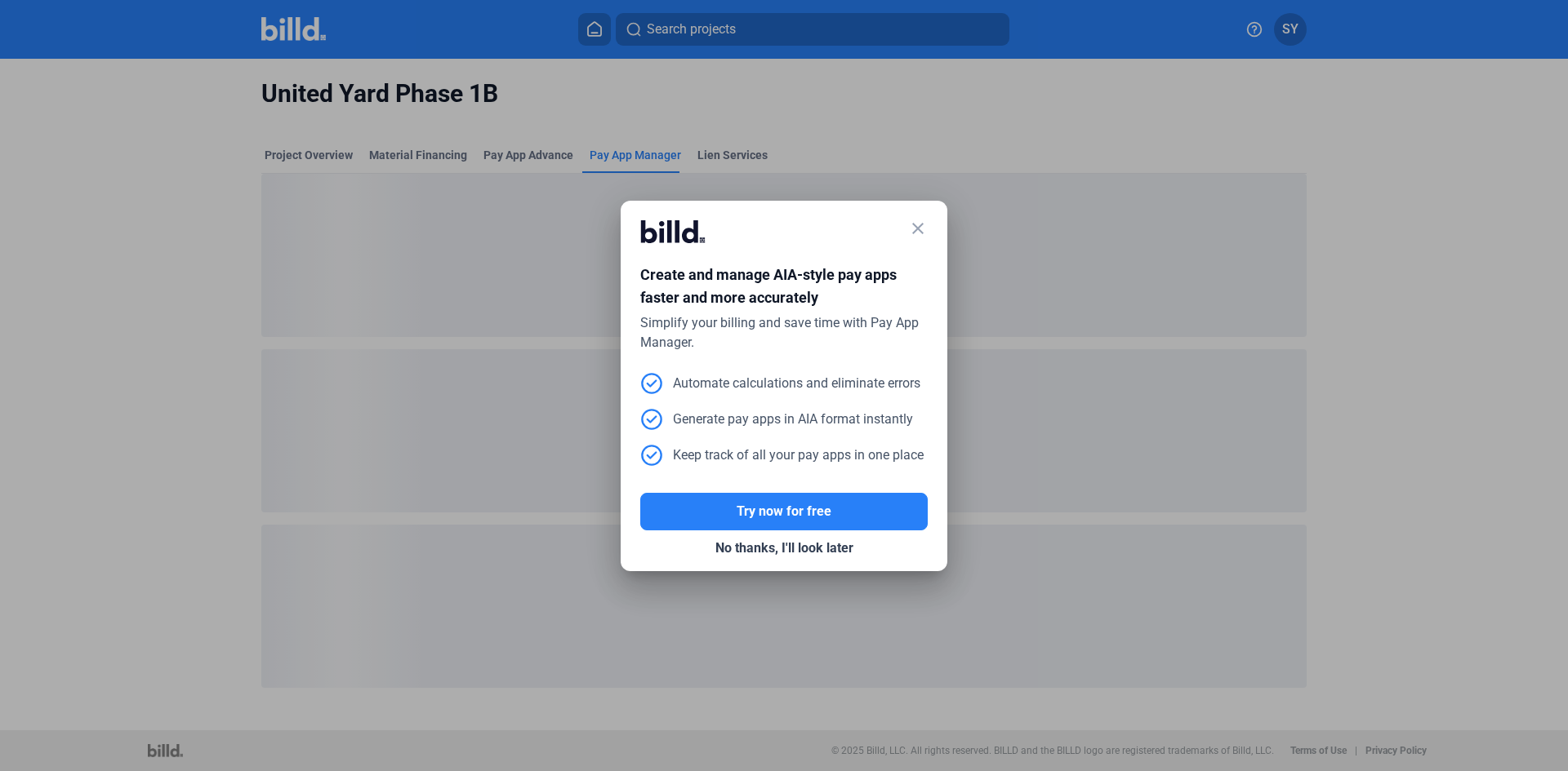
click at [929, 224] on mat-dialog-container "close Create and manage AIA-style pay apps faster and more accurately Simplify …" at bounding box center [784, 386] width 327 height 371
click at [912, 223] on mat-icon "close" at bounding box center [918, 229] width 19 height 19
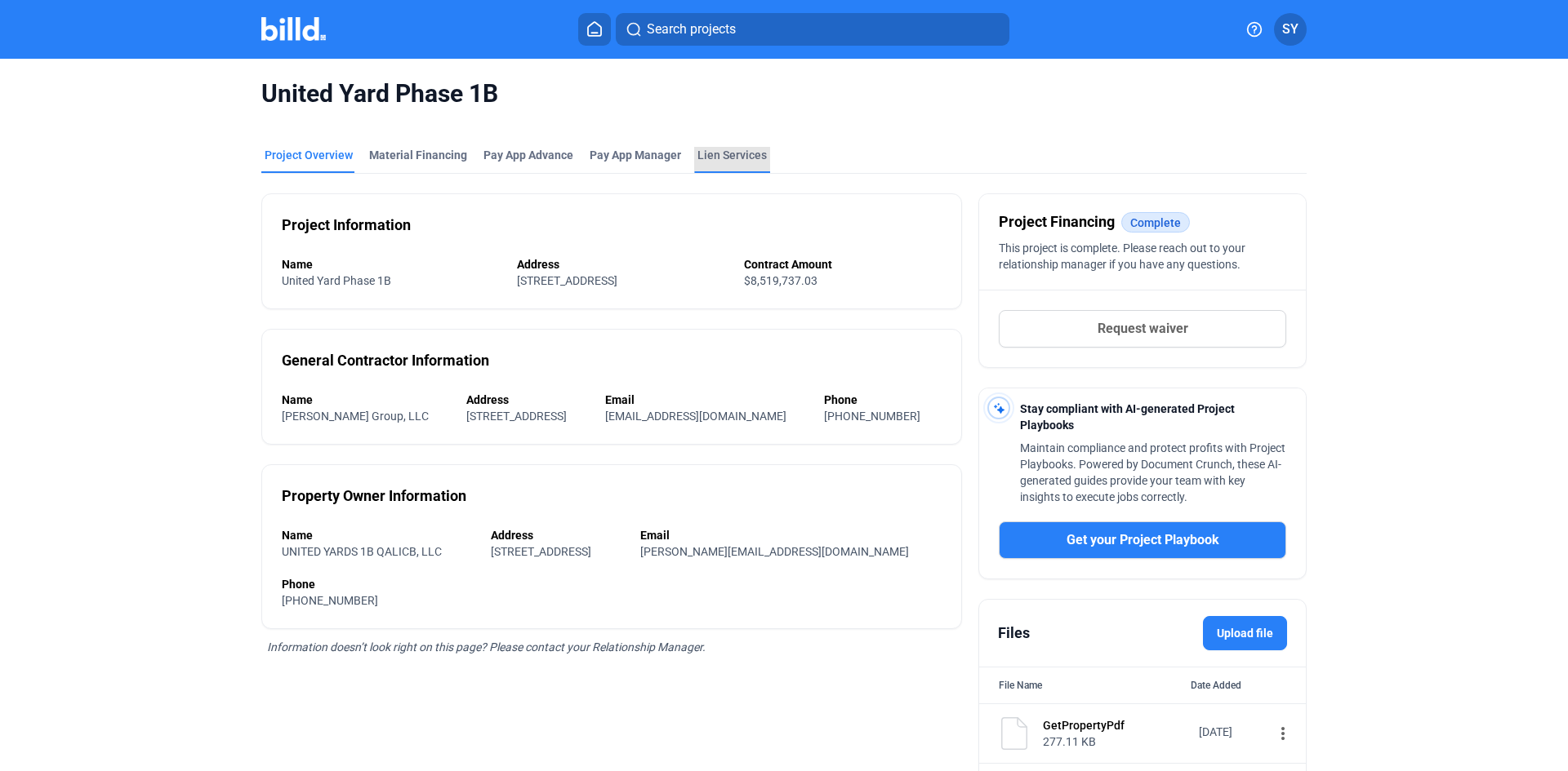
click at [708, 151] on div "Lien Services" at bounding box center [732, 155] width 69 height 17
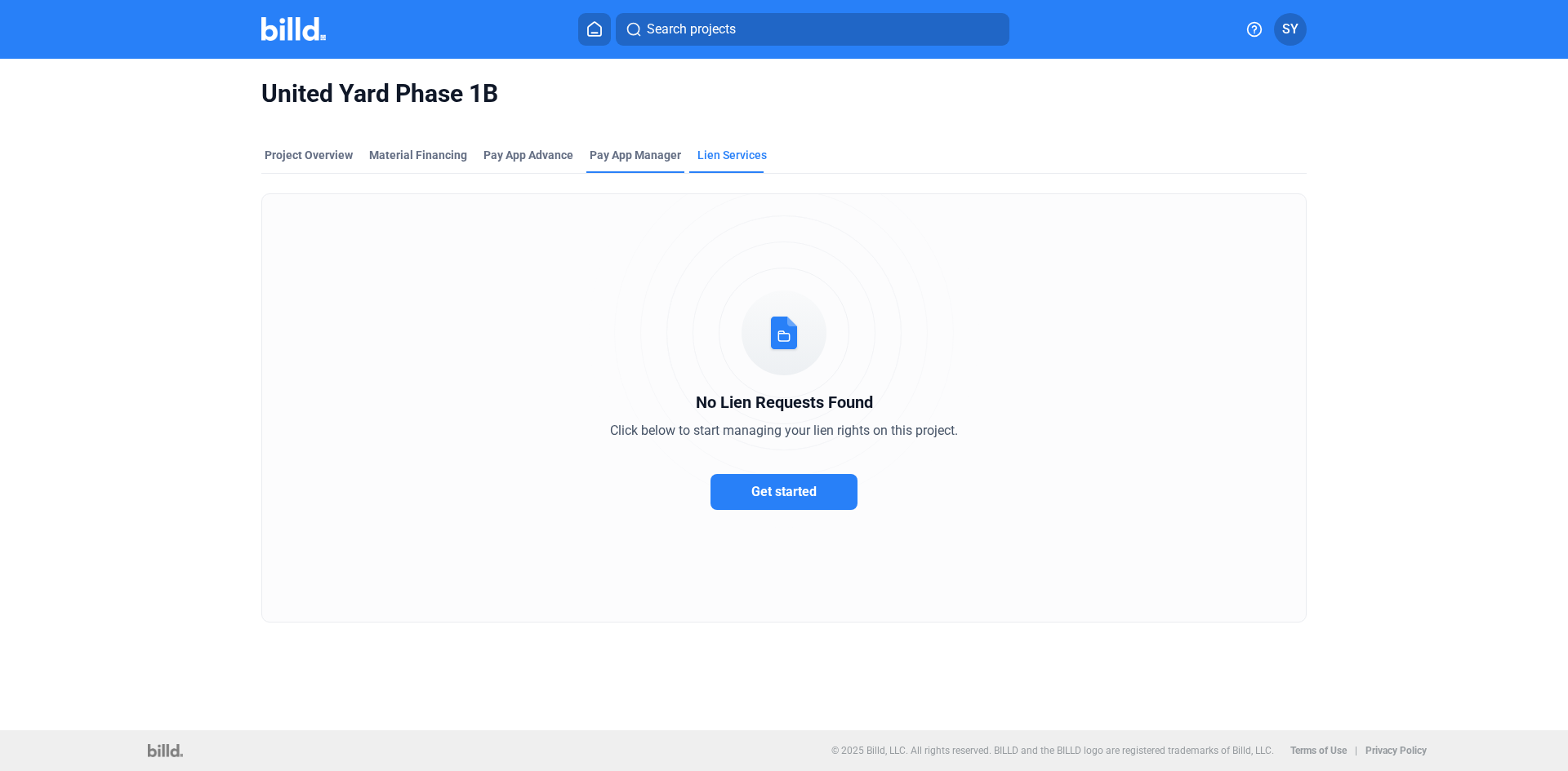
click at [629, 151] on span "Pay App Manager" at bounding box center [635, 155] width 91 height 17
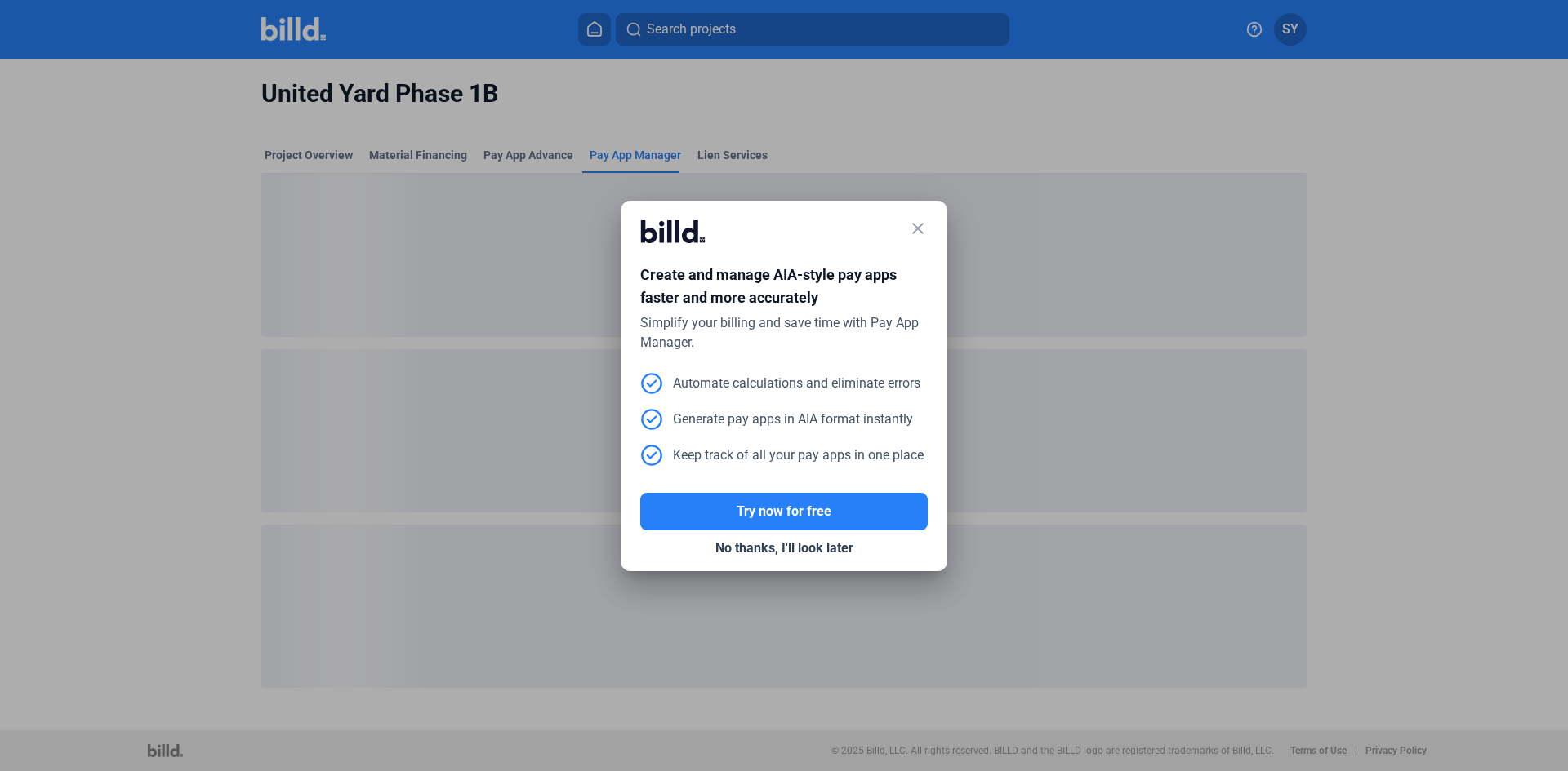
click at [924, 227] on mat-icon "close" at bounding box center [918, 229] width 19 height 19
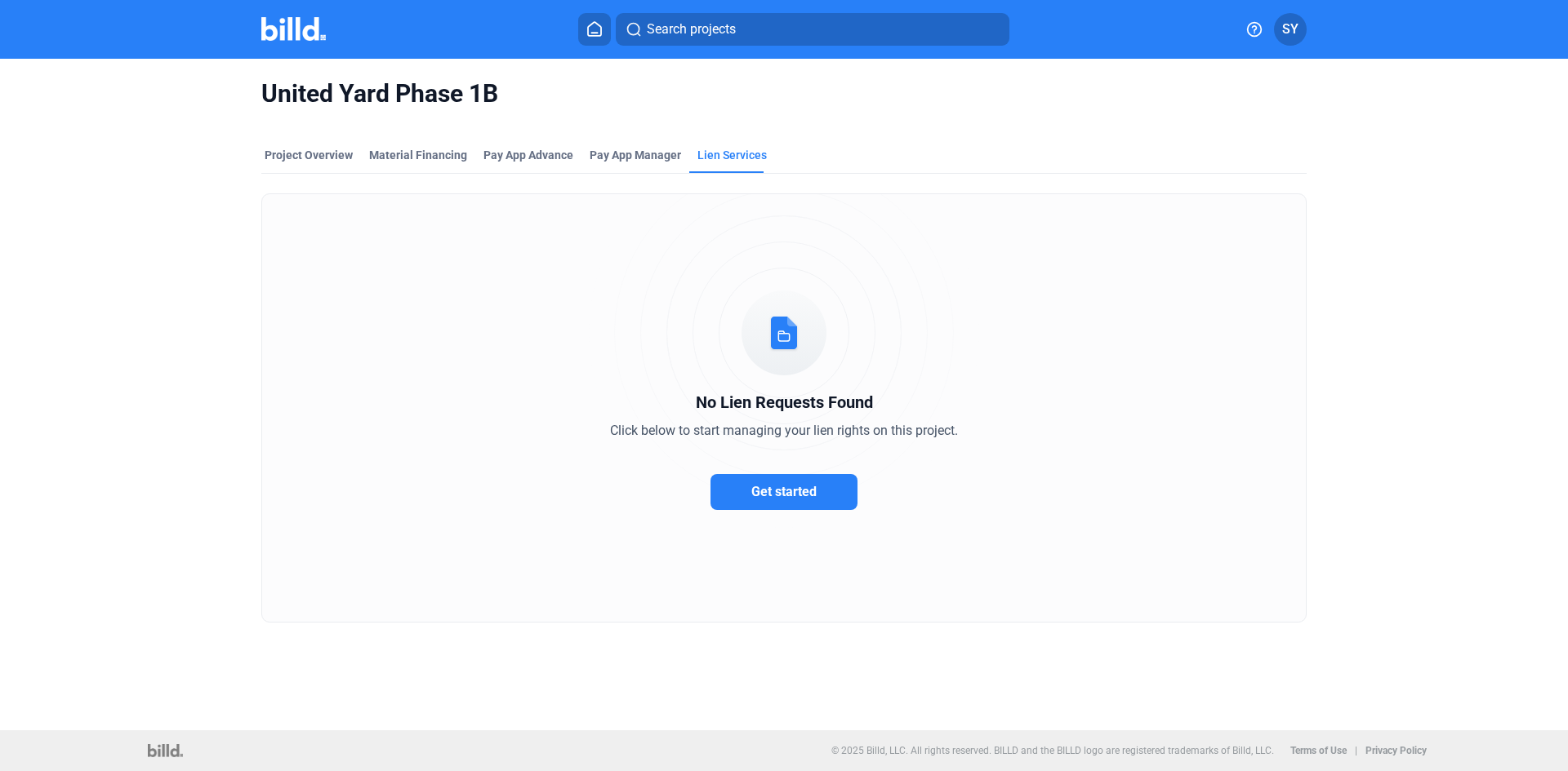
drag, startPoint x: 315, startPoint y: 29, endPoint x: 294, endPoint y: 35, distance: 21.8
click at [315, 28] on img at bounding box center [294, 29] width 65 height 24
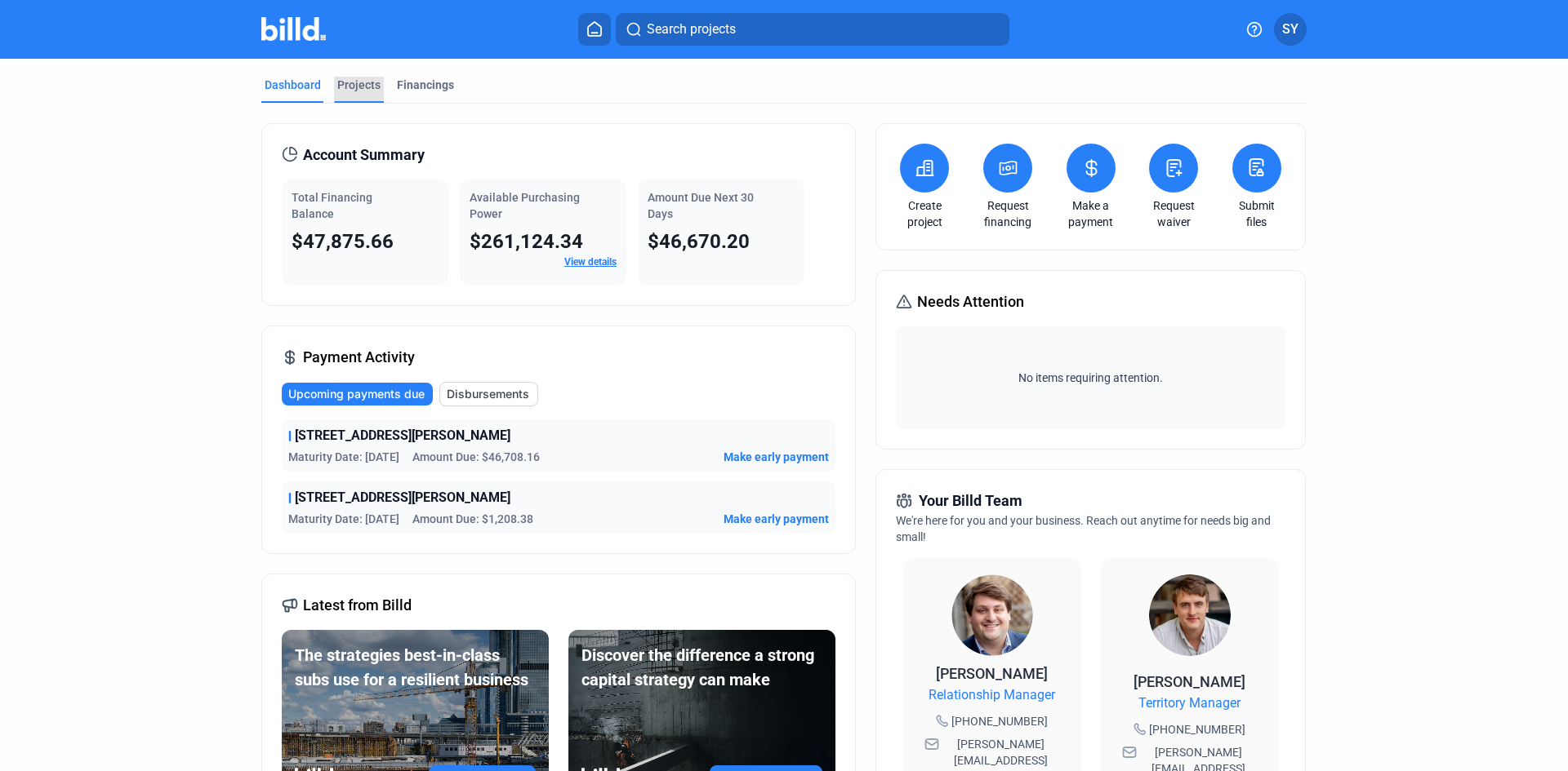
click at [363, 82] on div "Projects" at bounding box center [358, 85] width 43 height 17
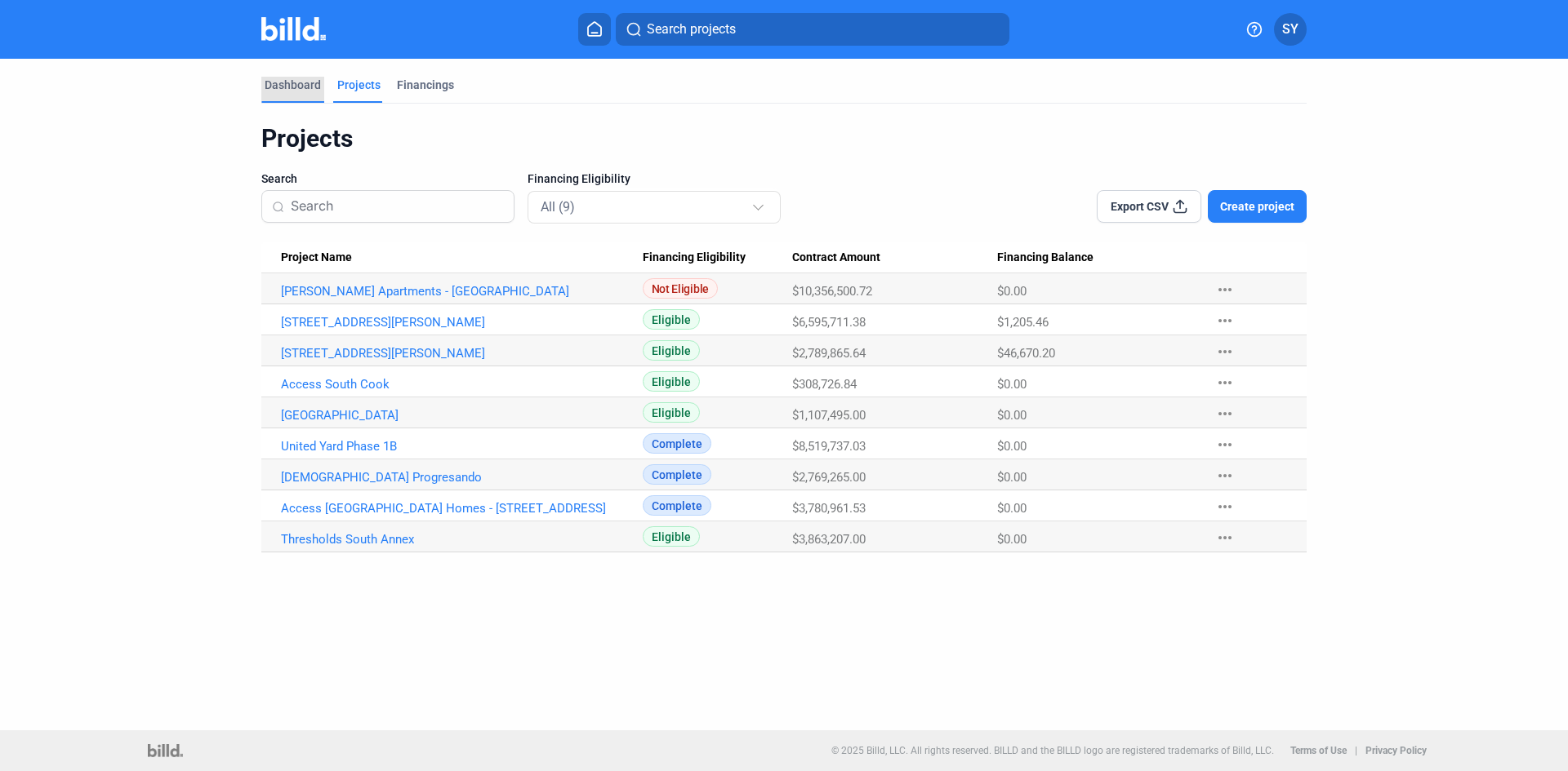
click at [307, 79] on div "Dashboard" at bounding box center [293, 85] width 56 height 17
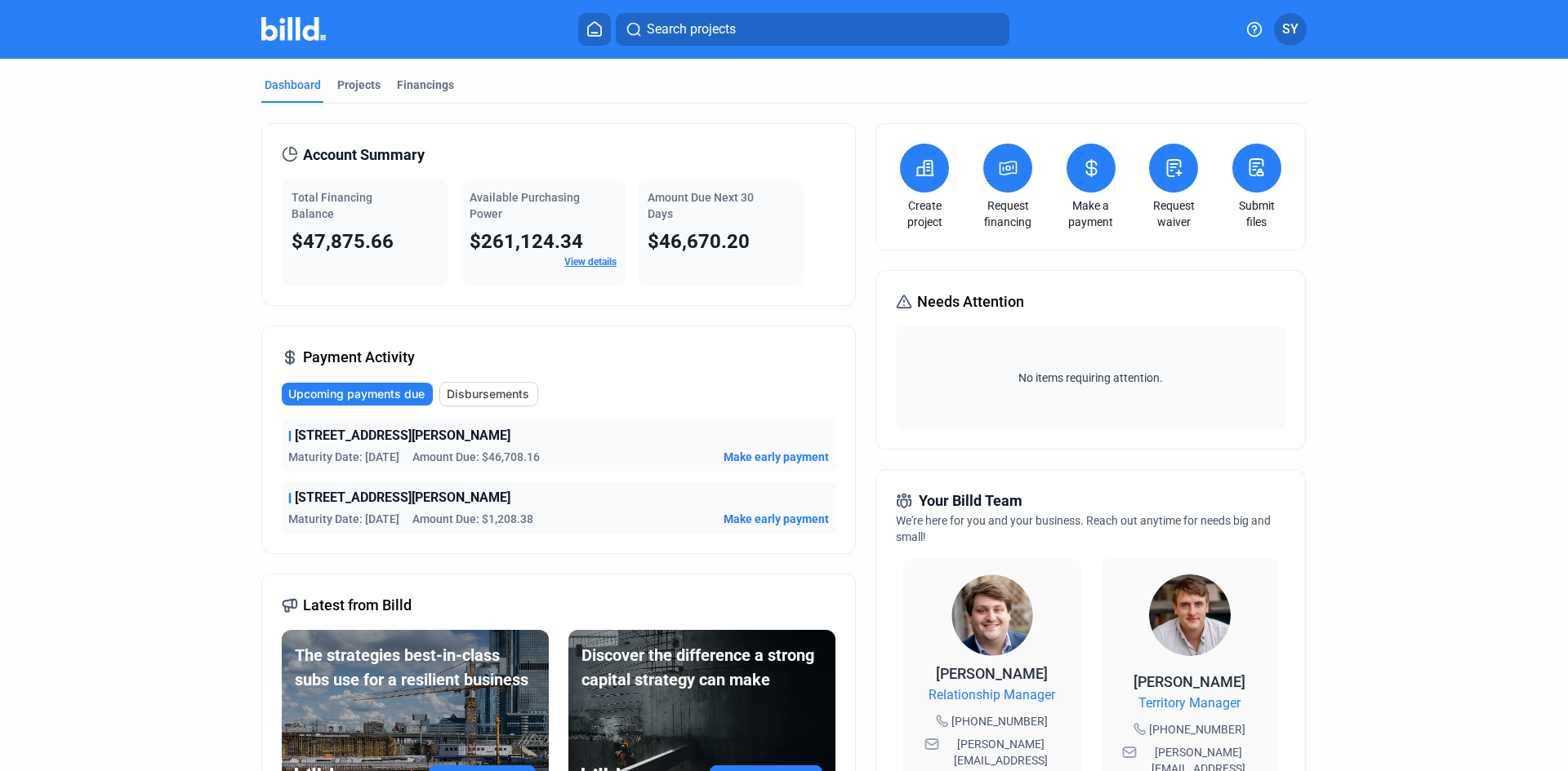
click at [501, 393] on span "Disbursements" at bounding box center [488, 394] width 82 height 17
